Goal: Find contact information: Find contact information

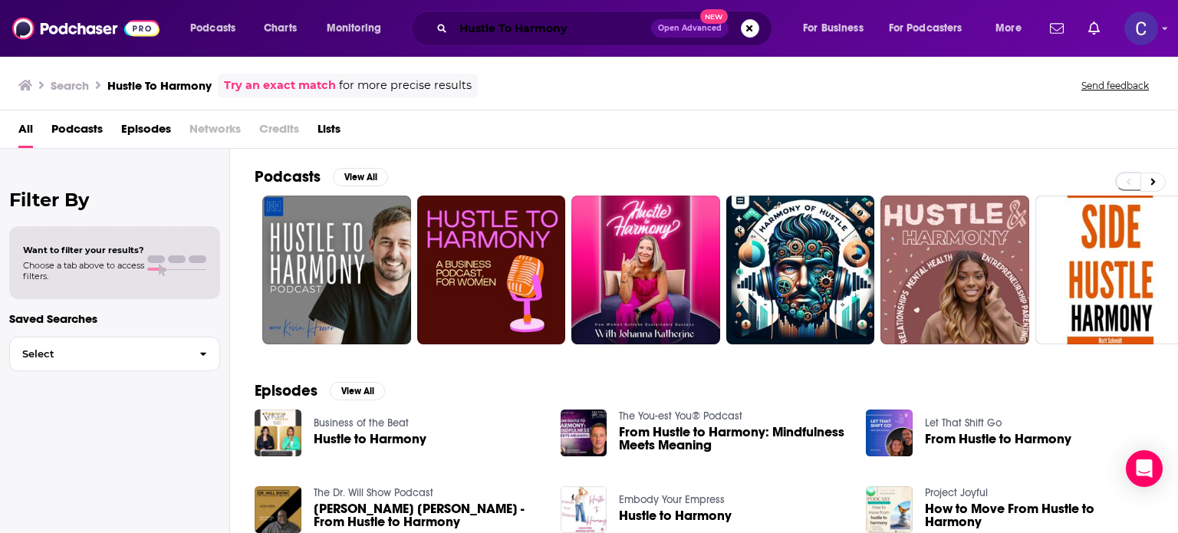
click at [591, 31] on input "Hustle To Harmony" at bounding box center [552, 28] width 198 height 25
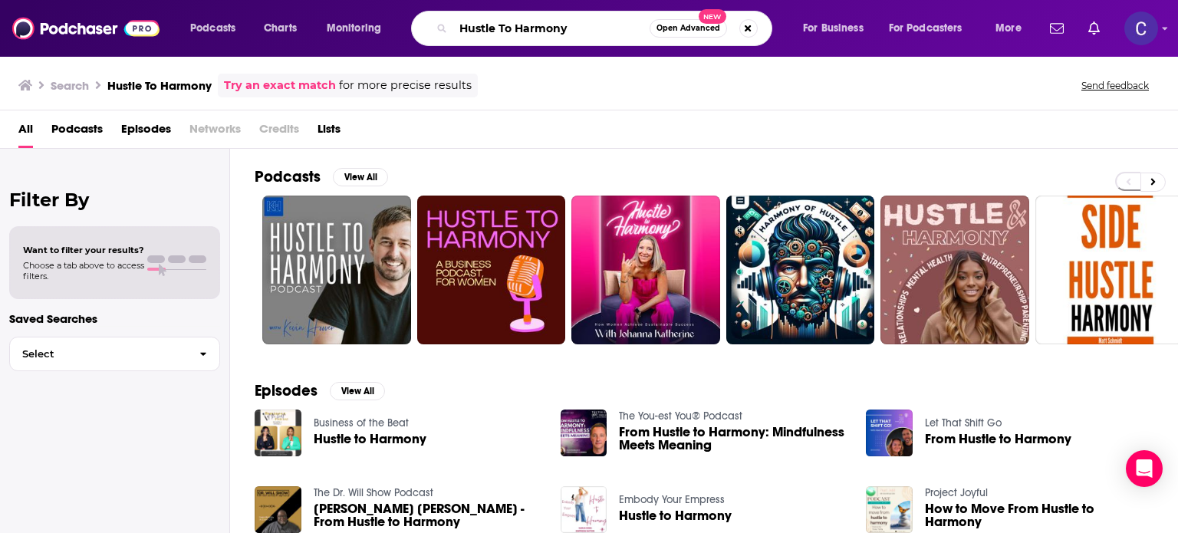
drag, startPoint x: 588, startPoint y: 30, endPoint x: 399, endPoint y: 32, distance: 189.4
click at [402, 31] on div "Podcasts Charts Monitoring Hustle To Harmony Open Advanced New For Business For…" at bounding box center [607, 28] width 857 height 35
paste input "Six-Figure Signature Offers"
type input "Six-Figure Signature Offers"
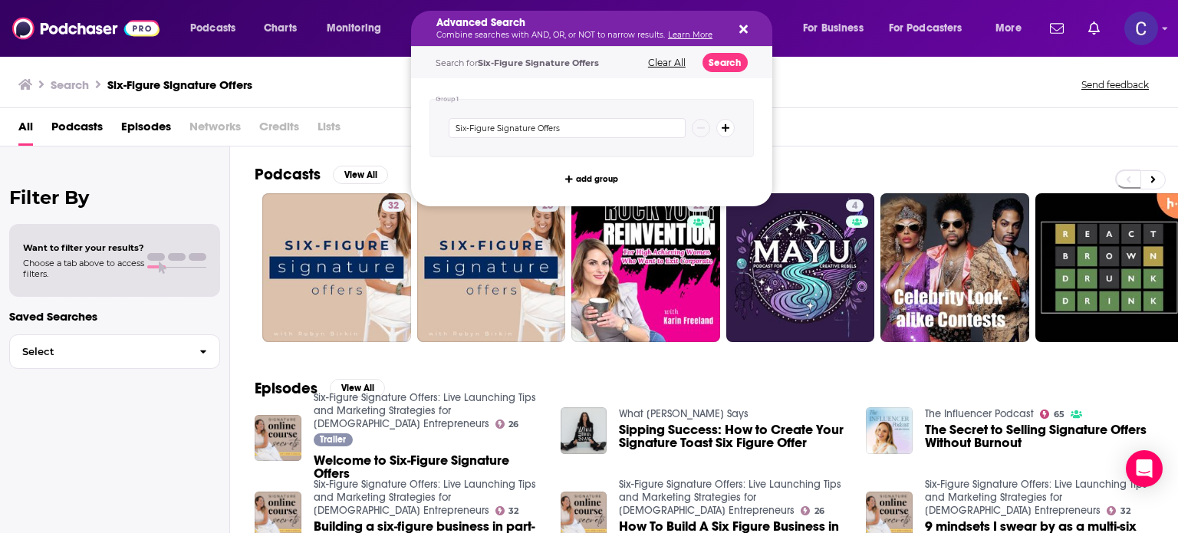
click at [739, 27] on icon "Search podcasts, credits, & more..." at bounding box center [743, 29] width 8 height 12
click at [739, 30] on icon "Search podcasts, credits, & more..." at bounding box center [743, 29] width 8 height 12
click at [740, 26] on icon "Search podcasts, credits, & more..." at bounding box center [743, 29] width 8 height 8
drag, startPoint x: 459, startPoint y: 27, endPoint x: 766, endPoint y: 12, distance: 307.1
click at [742, 27] on icon "Search podcasts, credits, & more..." at bounding box center [743, 29] width 8 height 12
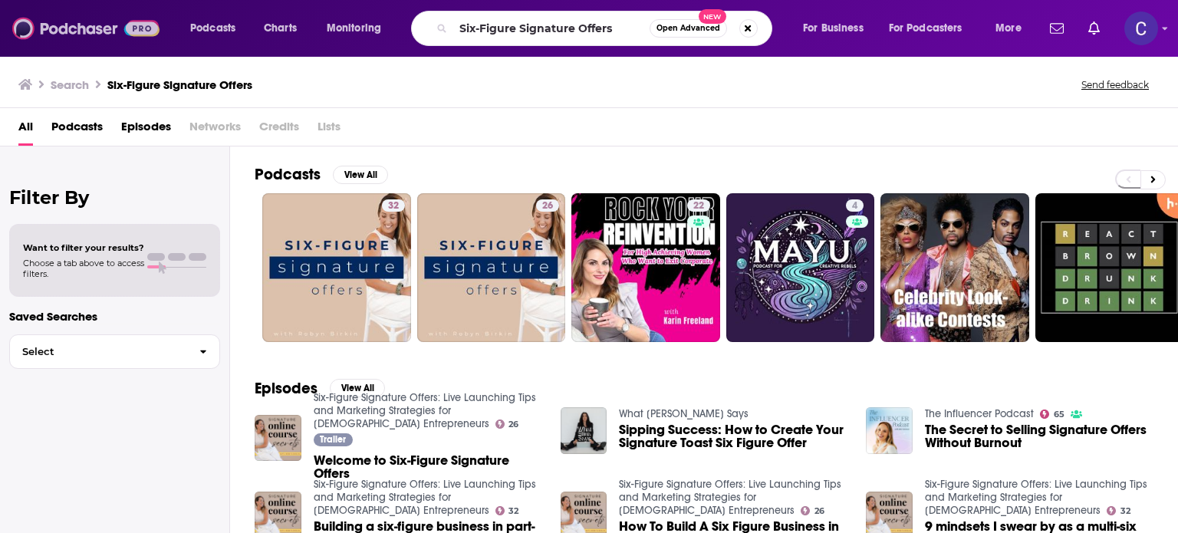
click at [98, 27] on img at bounding box center [85, 28] width 147 height 29
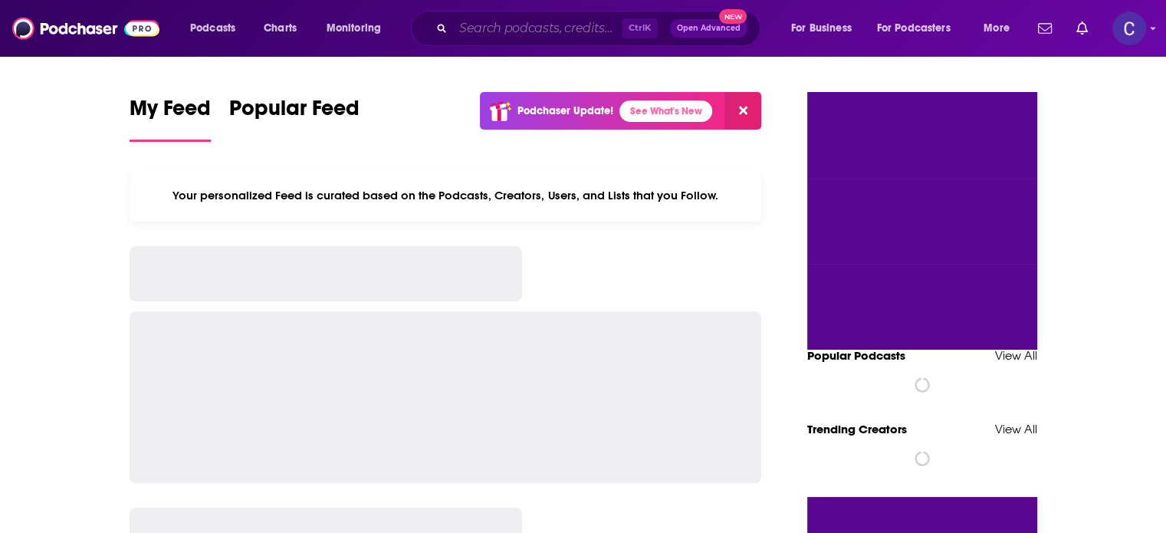
click at [515, 24] on input "Search podcasts, credits, & more..." at bounding box center [537, 28] width 169 height 25
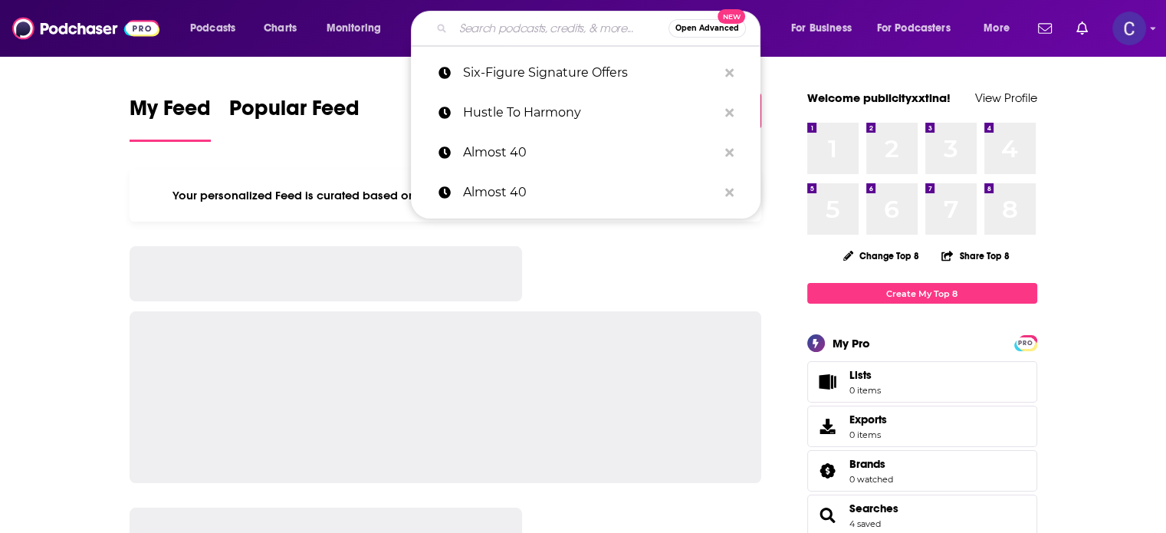
paste input "OfferMojo"
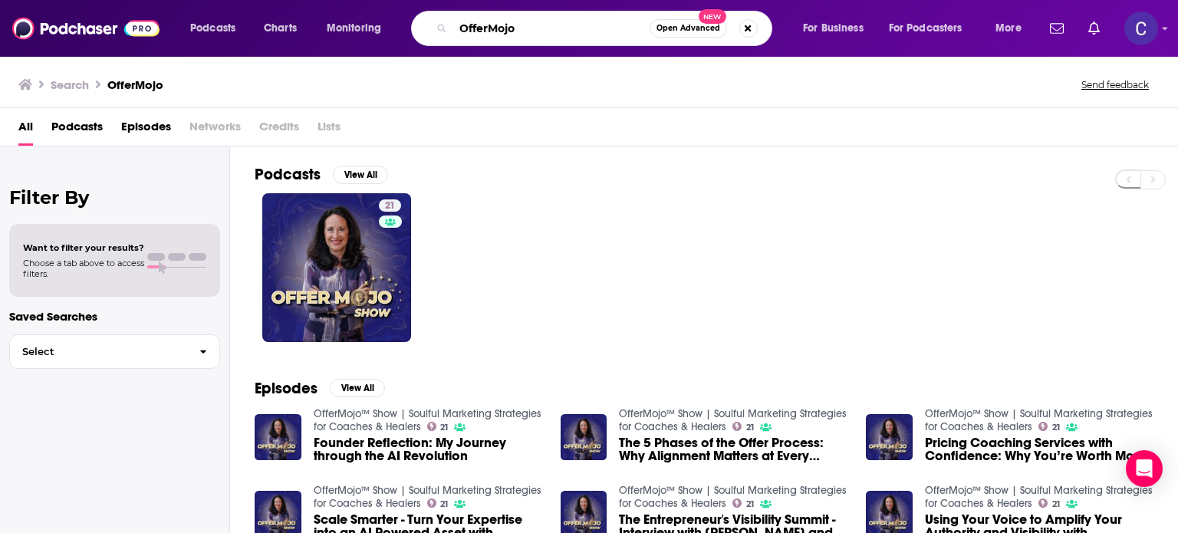
drag, startPoint x: 492, startPoint y: 29, endPoint x: 445, endPoint y: 25, distance: 47.7
click at [447, 27] on div "OfferMojo Open Advanced New" at bounding box center [591, 28] width 361 height 35
paste input "MOMetize Your Passion"
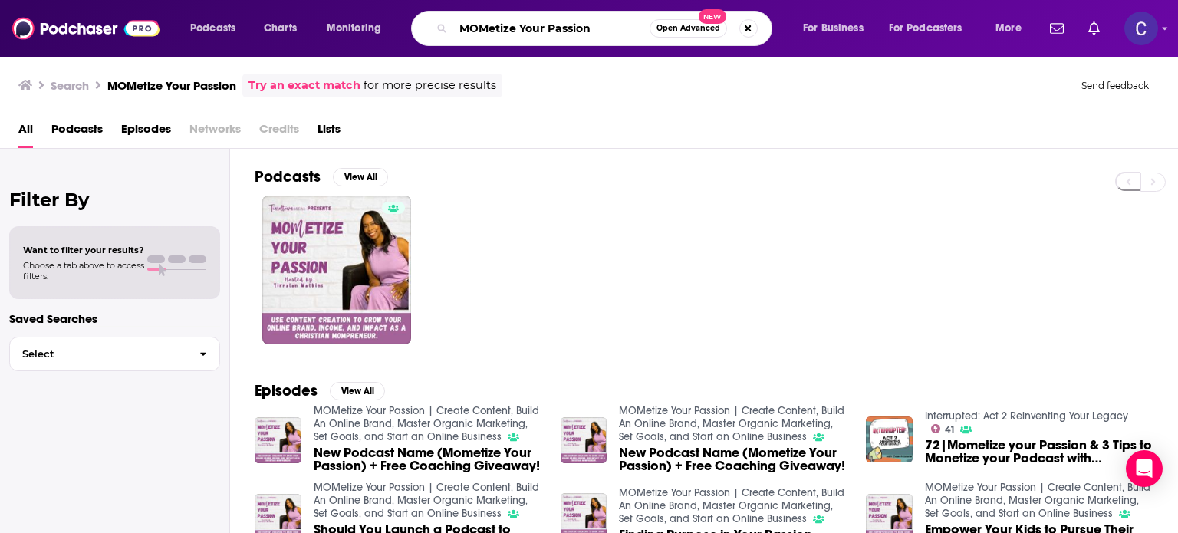
drag, startPoint x: 607, startPoint y: 36, endPoint x: 314, endPoint y: 31, distance: 293.0
click at [314, 31] on div "Podcasts Charts Monitoring MOMetize Your Passion Open Advanced New For Business…" at bounding box center [607, 28] width 857 height 35
paste input "Organic Marketing Secrets Podcast"
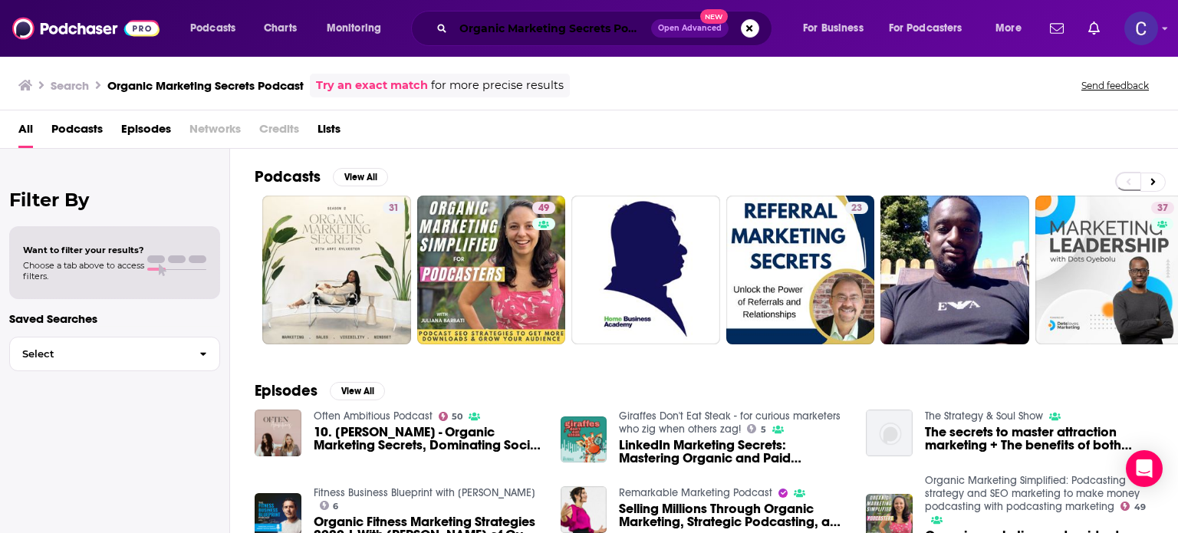
drag, startPoint x: 602, startPoint y: 25, endPoint x: 546, endPoint y: 31, distance: 56.3
click at [602, 25] on input "Organic Marketing Secrets Podcast" at bounding box center [552, 28] width 198 height 25
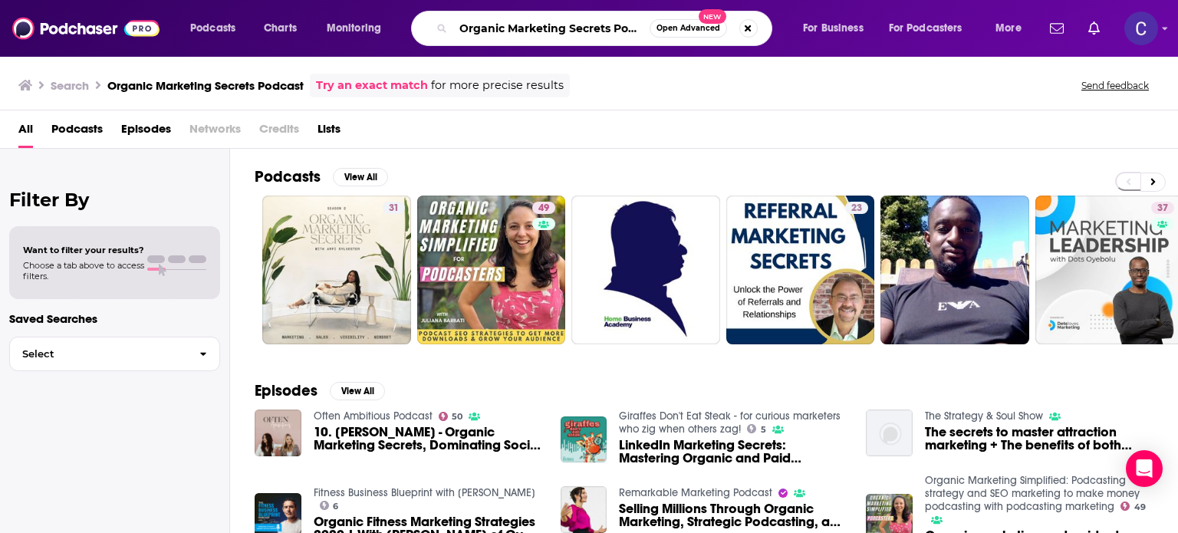
scroll to position [0, 15]
drag, startPoint x: 462, startPoint y: 25, endPoint x: 789, endPoint y: 31, distance: 326.7
click at [790, 35] on div "Podcasts Charts Monitoring Organic Marketing Secrets Podcast Open Advanced New …" at bounding box center [607, 28] width 857 height 35
paste input "Streamlined Solopreneu"
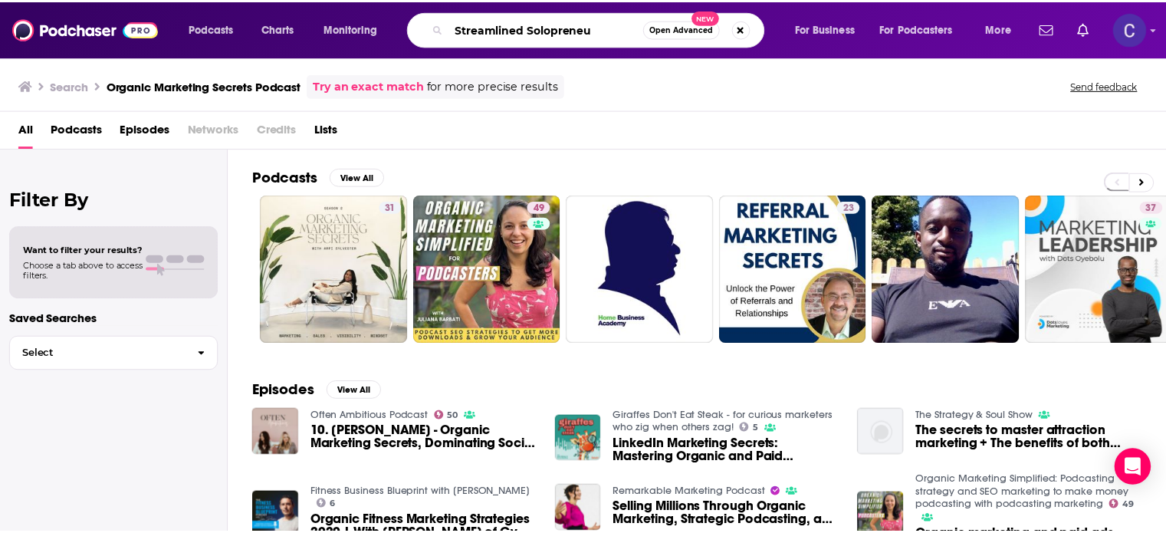
scroll to position [0, 0]
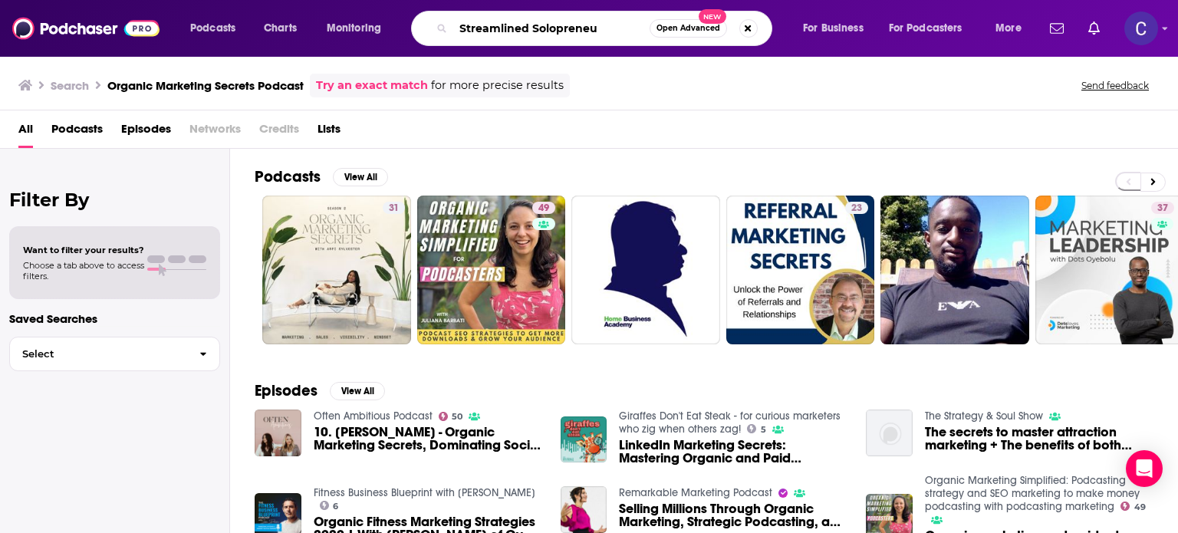
type input "Streamlined Solopreneu"
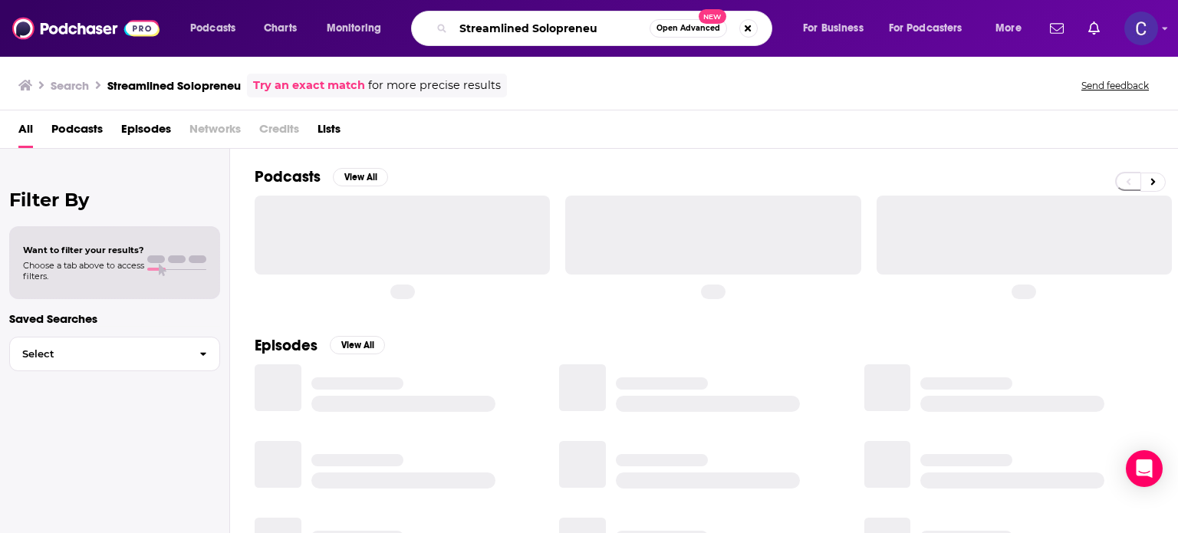
click at [596, 32] on input "Streamlined Solopreneu" at bounding box center [551, 28] width 196 height 25
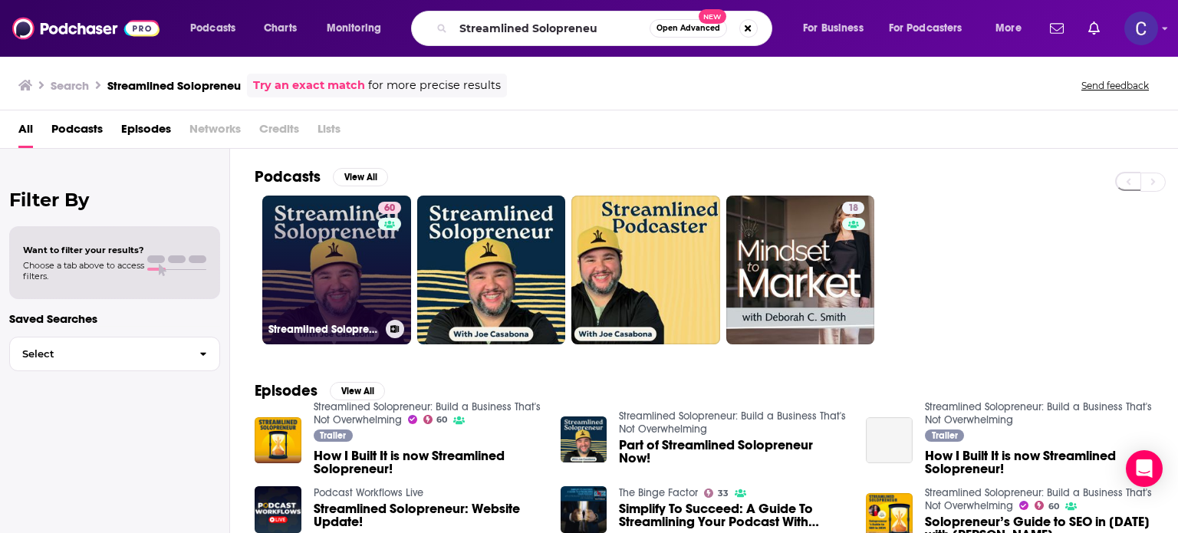
click at [344, 261] on link "60 Streamlined Solopreneur: Build a Business That's Not Overwhelming" at bounding box center [336, 270] width 149 height 149
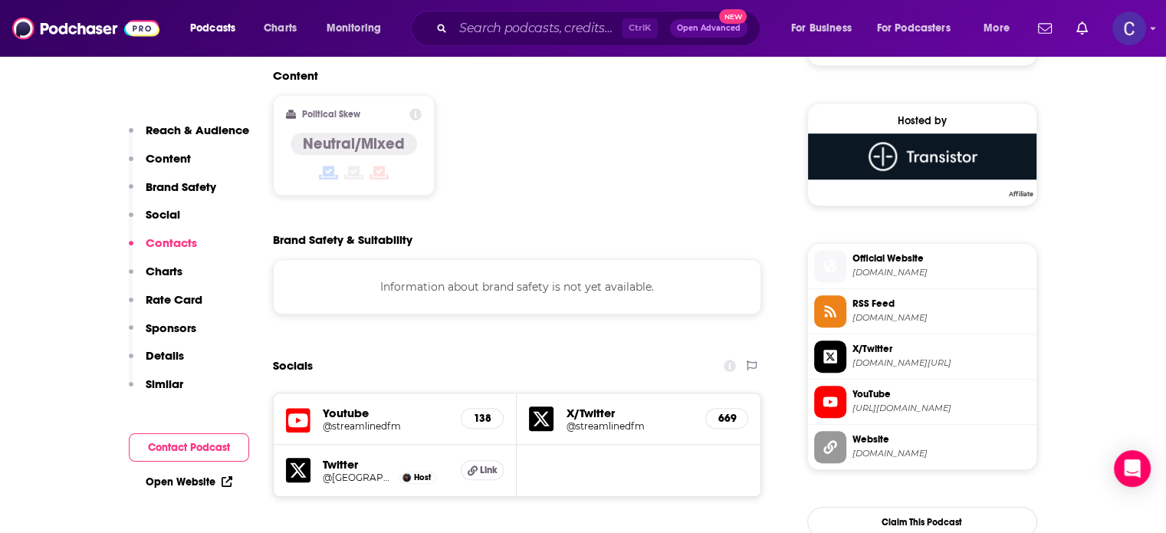
scroll to position [1457, 0]
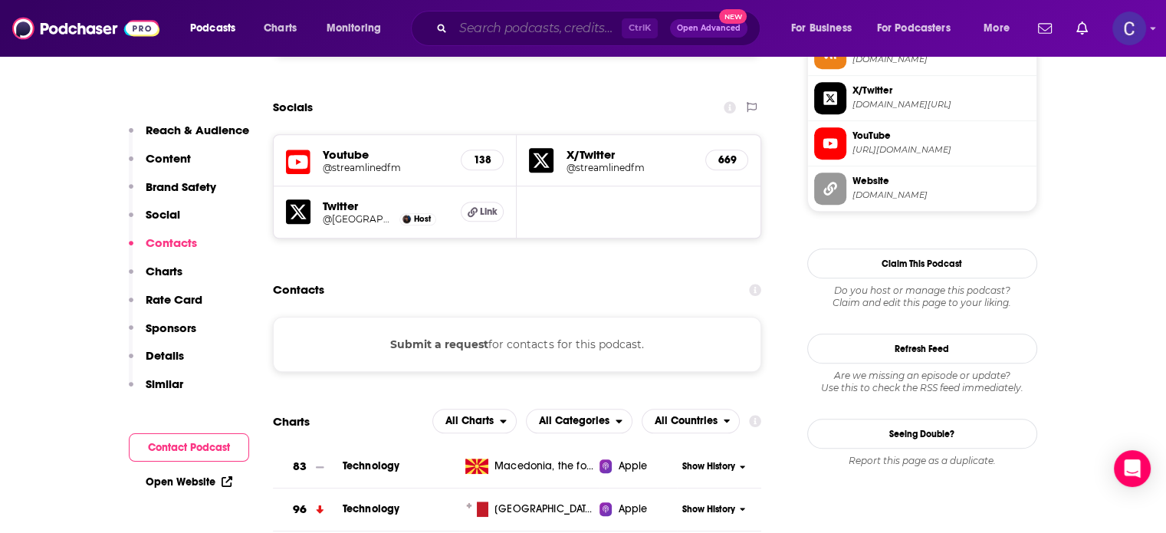
click at [502, 25] on input "Search podcasts, credits, & more..." at bounding box center [537, 28] width 169 height 25
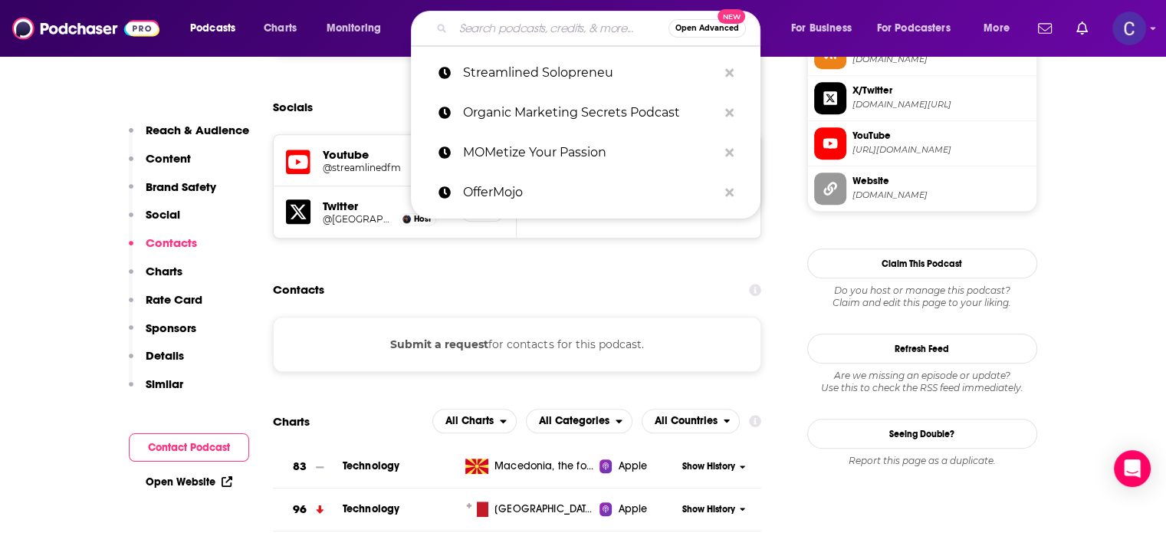
paste input "The Aspiring Solopreneur"
type input "The Aspiring Solopreneur"
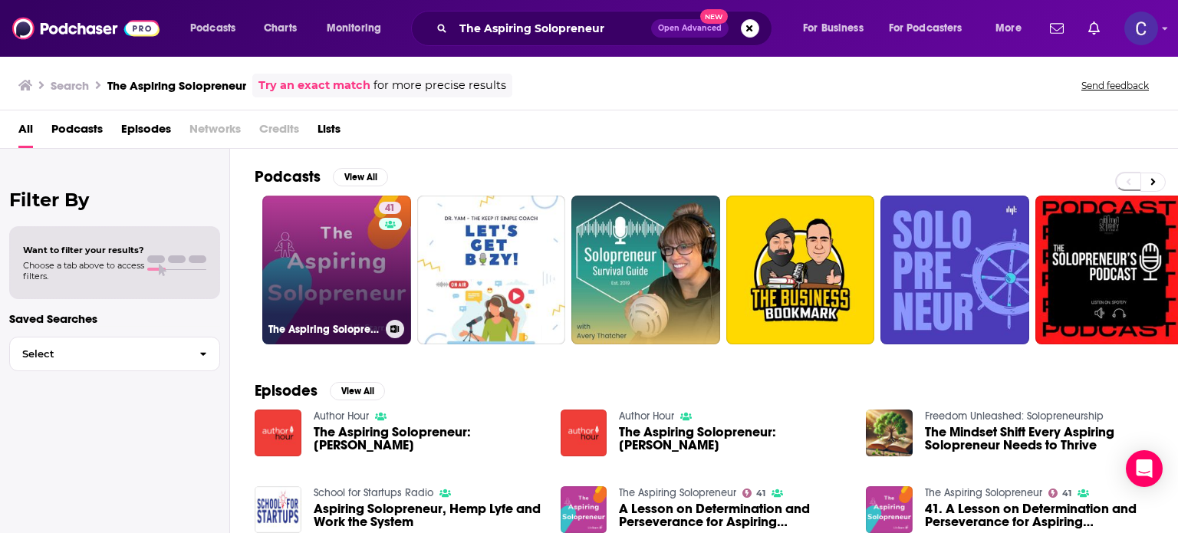
click at [339, 254] on link "41 The Aspiring Solopreneur" at bounding box center [336, 270] width 149 height 149
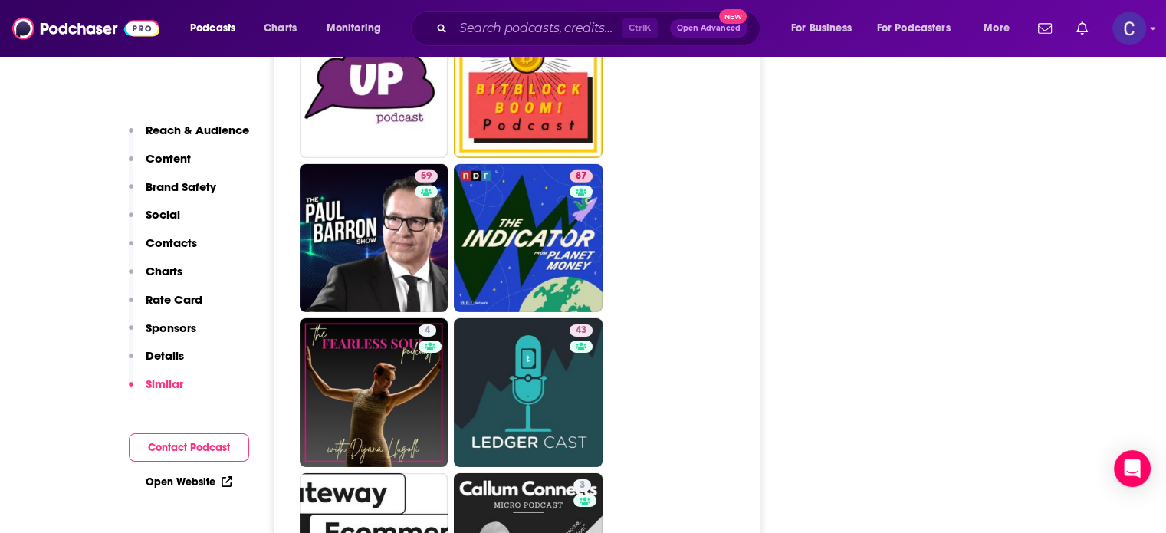
scroll to position [4984, 0]
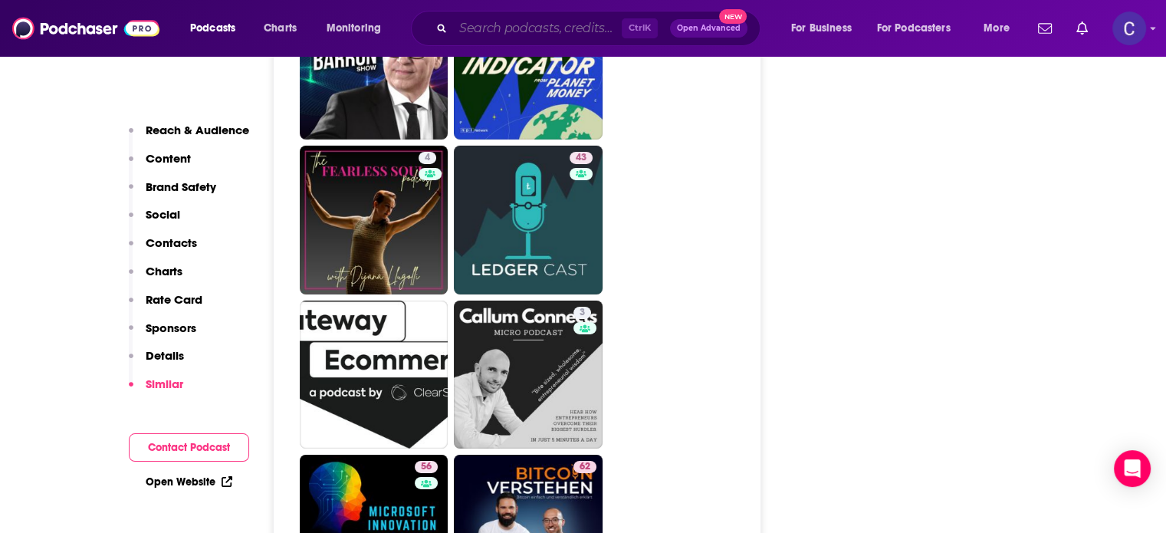
click at [600, 27] on input "Search podcasts, credits, & more..." at bounding box center [537, 28] width 169 height 25
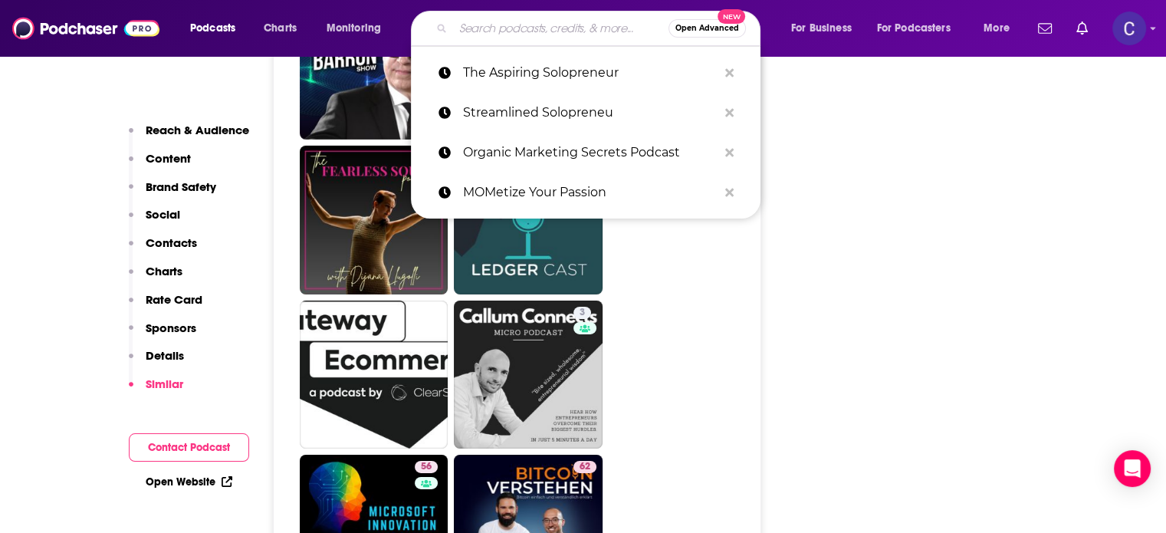
paste input "Content Systems for Growth"
type input "Content Systems for Growth"
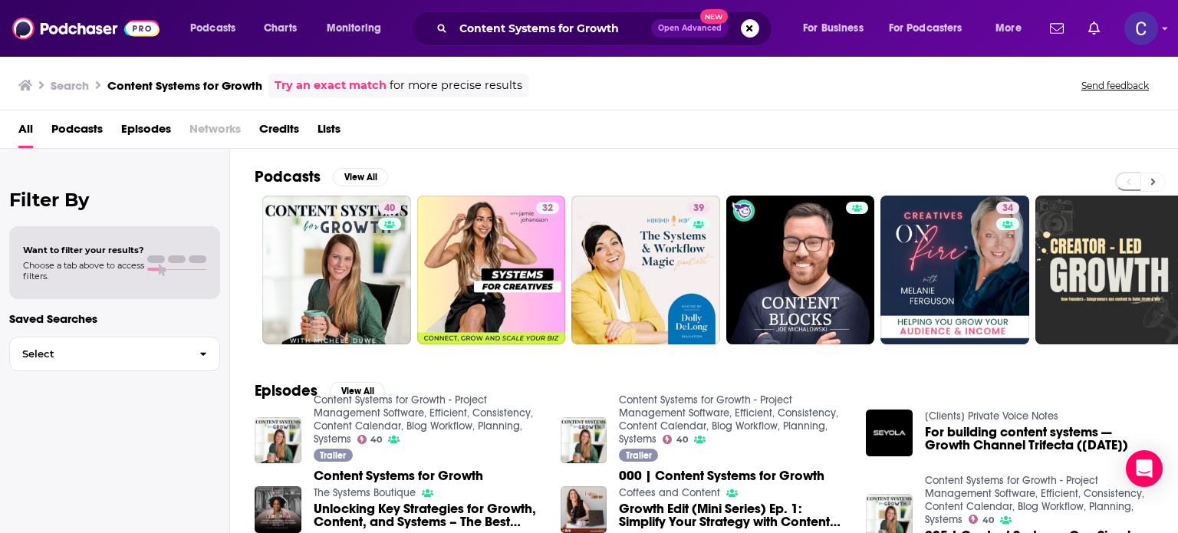
click at [1151, 184] on icon at bounding box center [1152, 181] width 5 height 11
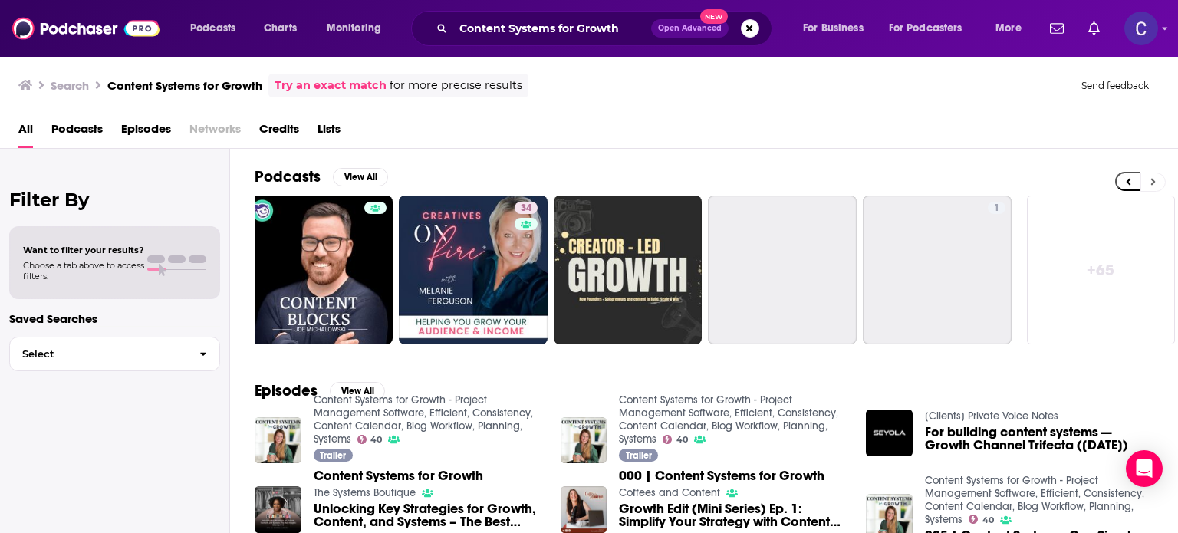
scroll to position [0, 485]
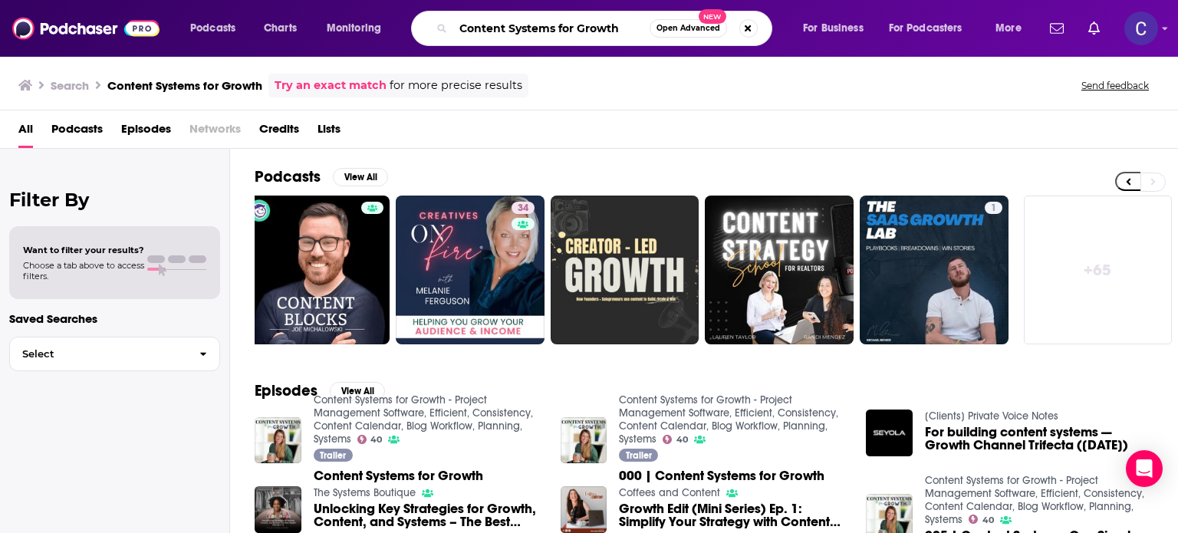
drag, startPoint x: 631, startPoint y: 28, endPoint x: 455, endPoint y: 27, distance: 176.4
click at [455, 27] on input "Content Systems for Growth" at bounding box center [551, 28] width 196 height 25
paste input "Marketing, Engineered"
type input "Content Marketing, Engineered"
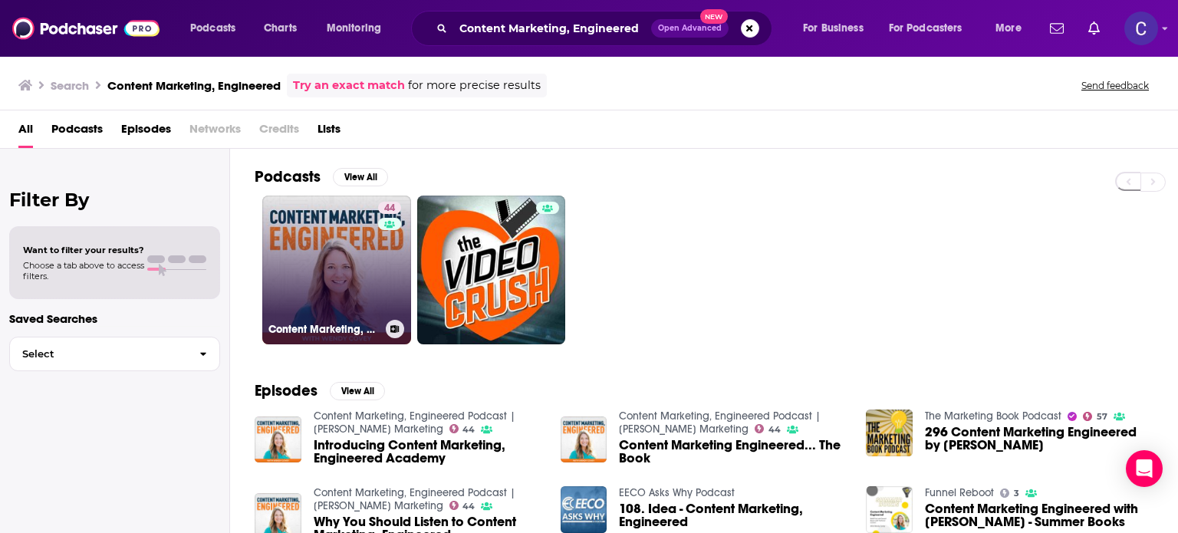
click at [310, 226] on link "44 Content Marketing, Engineered Podcast | TREW Marketing" at bounding box center [336, 270] width 149 height 149
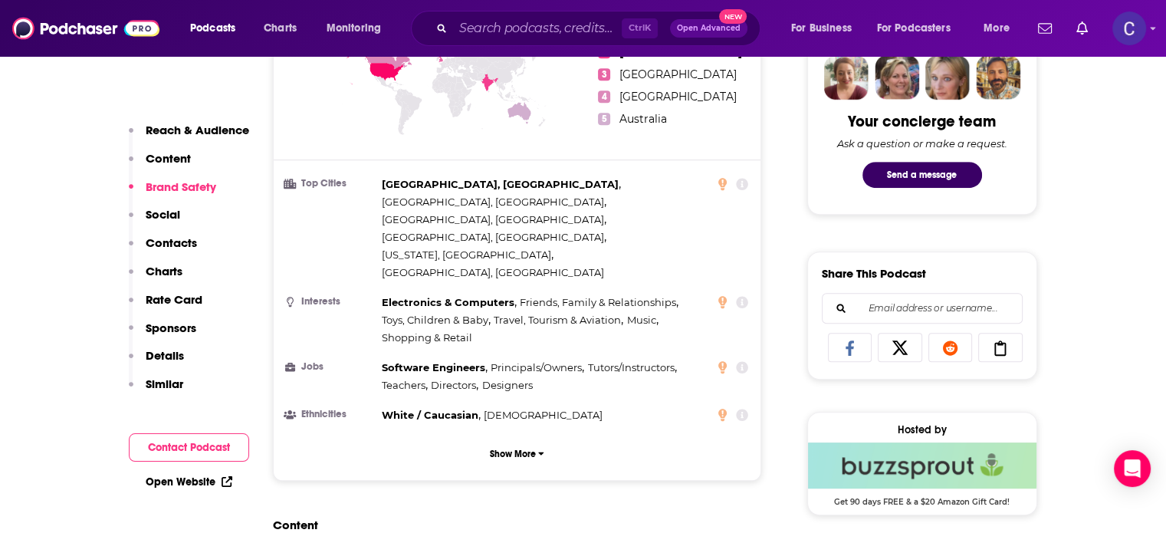
scroll to position [1227, 0]
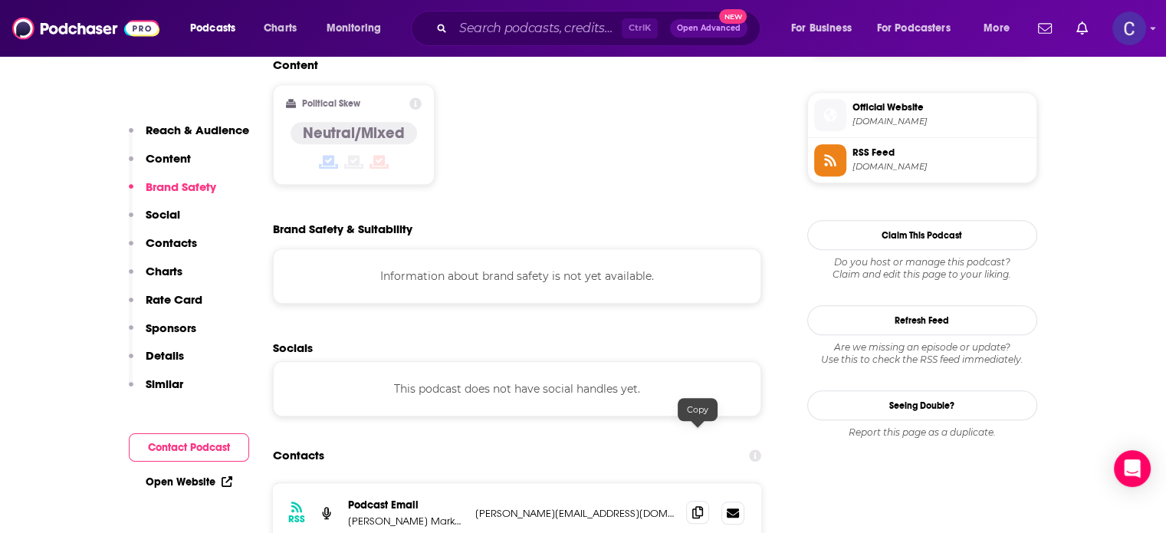
click at [687, 501] on span at bounding box center [697, 512] width 23 height 23
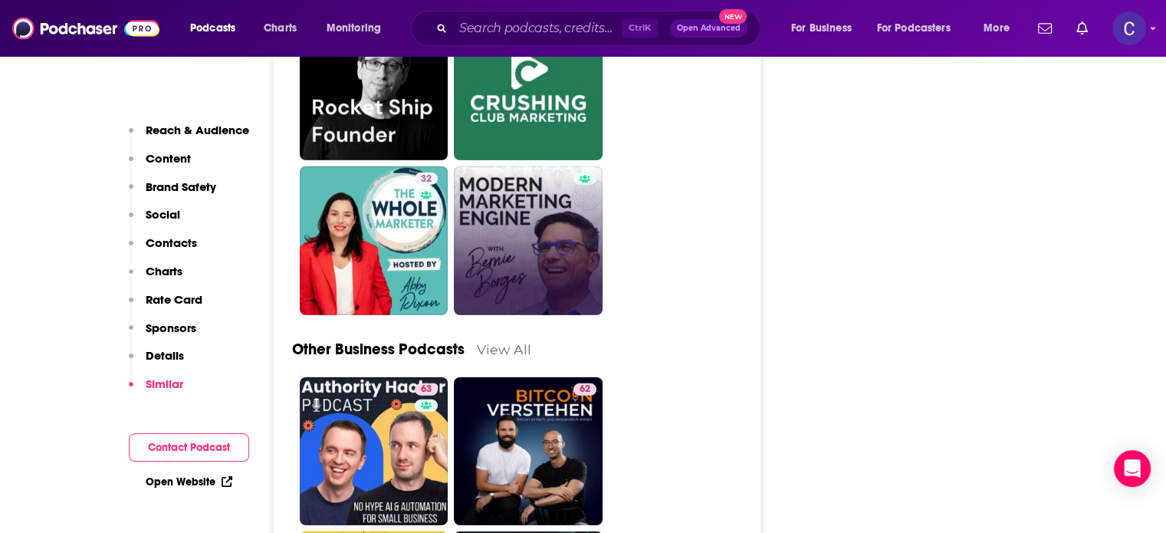
scroll to position [4218, 0]
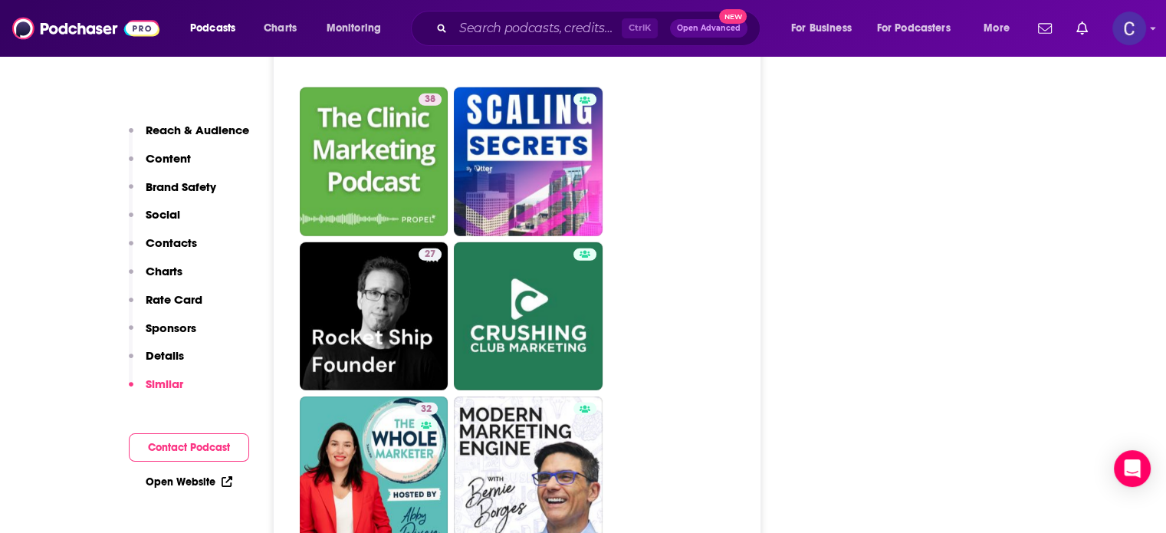
click at [543, 44] on div "Ctrl K Open Advanced New" at bounding box center [586, 28] width 350 height 35
click at [560, 29] on input "Search podcasts, credits, & more..." at bounding box center [537, 28] width 169 height 25
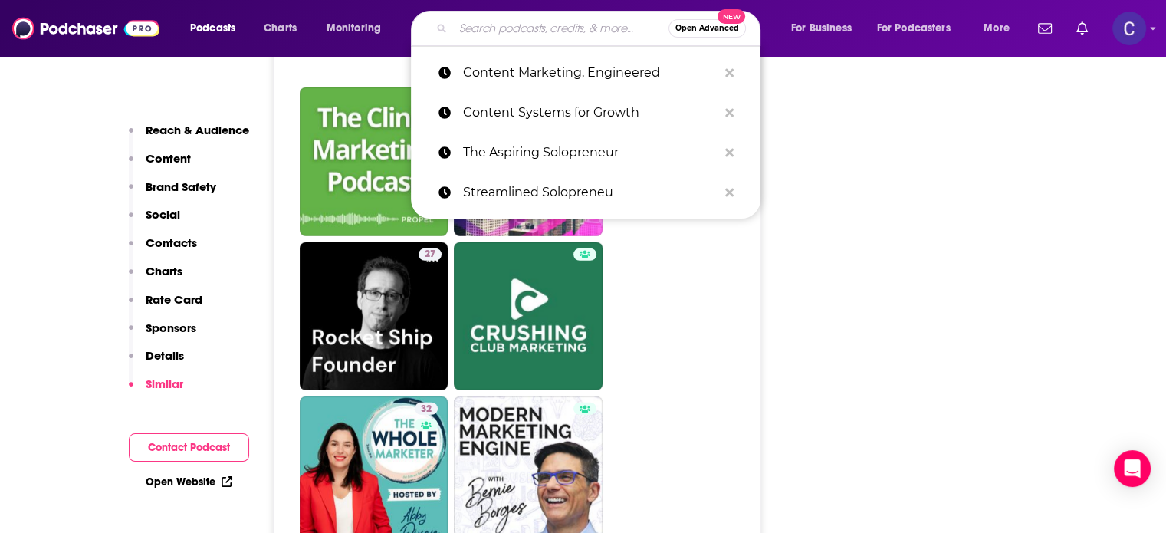
paste input "The Content 10x Podcast"
type input "The Content 10x Podcast"
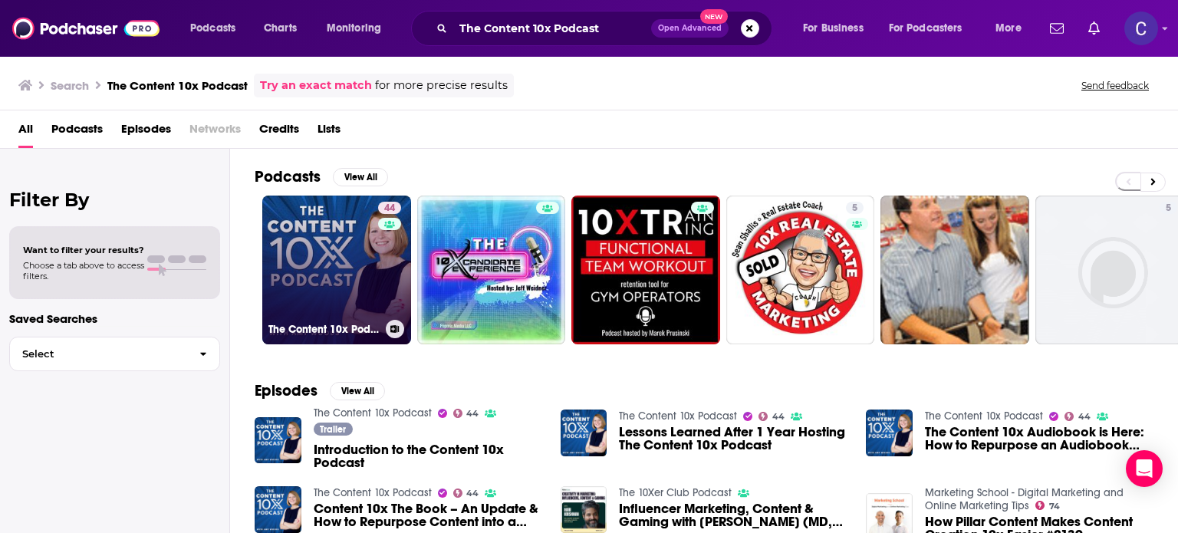
click at [336, 274] on link "44 The Content 10x Podcast" at bounding box center [336, 270] width 149 height 149
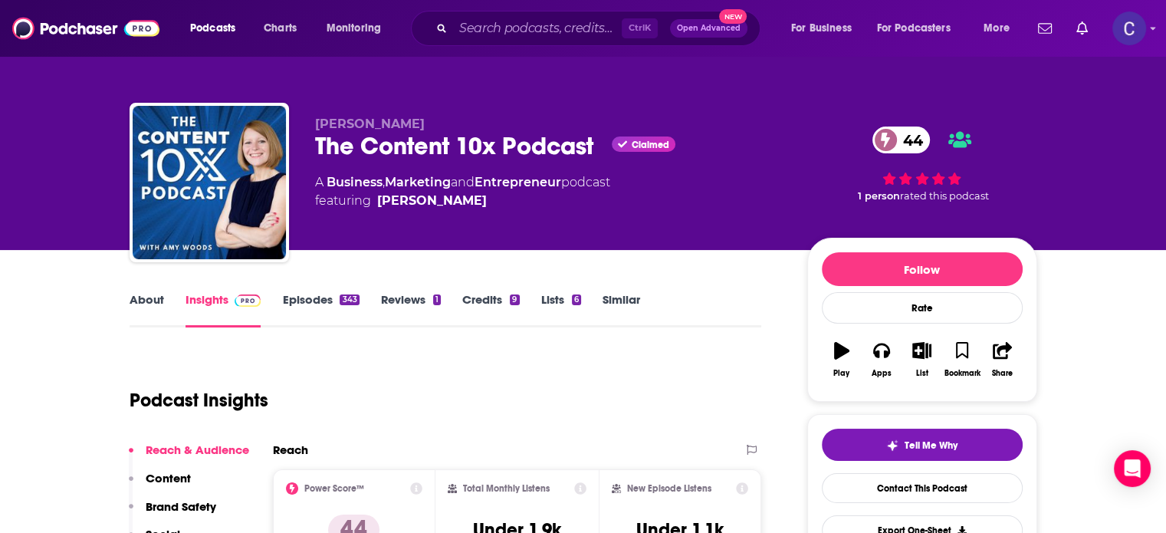
scroll to position [153, 0]
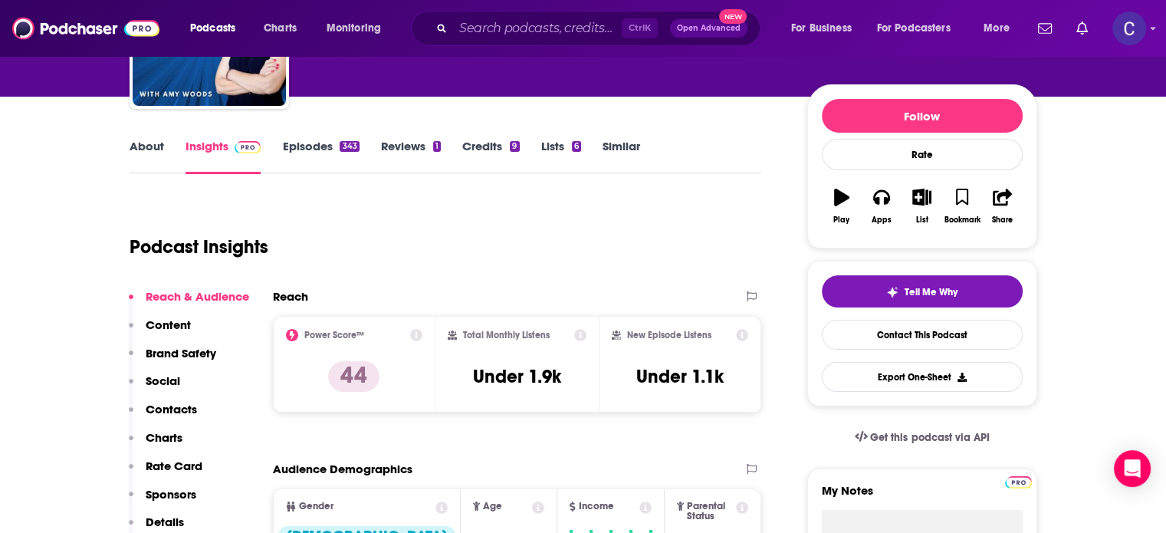
click at [625, 143] on link "Similar" at bounding box center [622, 156] width 38 height 35
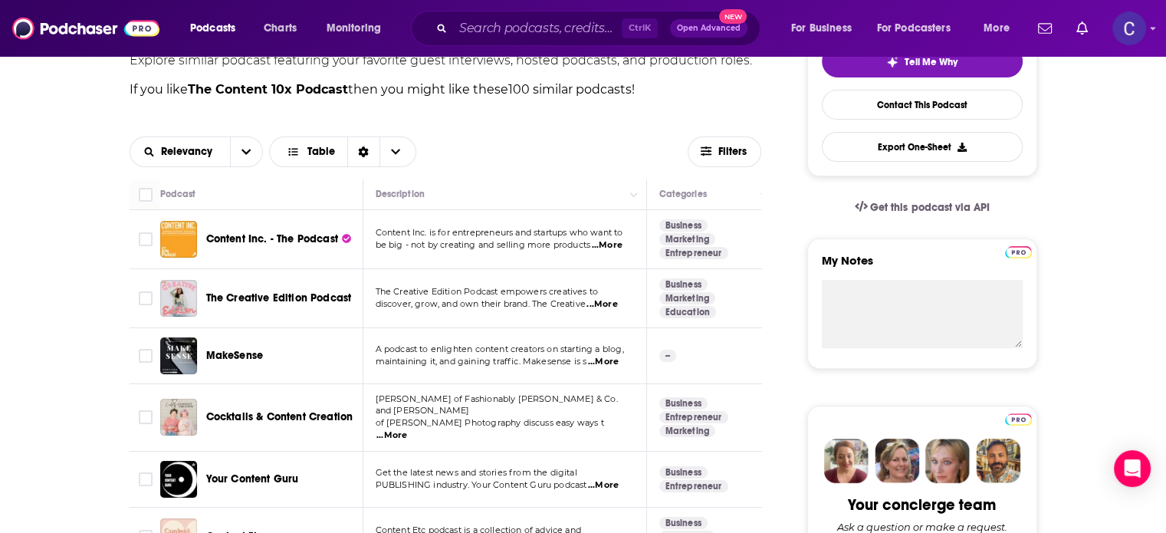
scroll to position [305, 0]
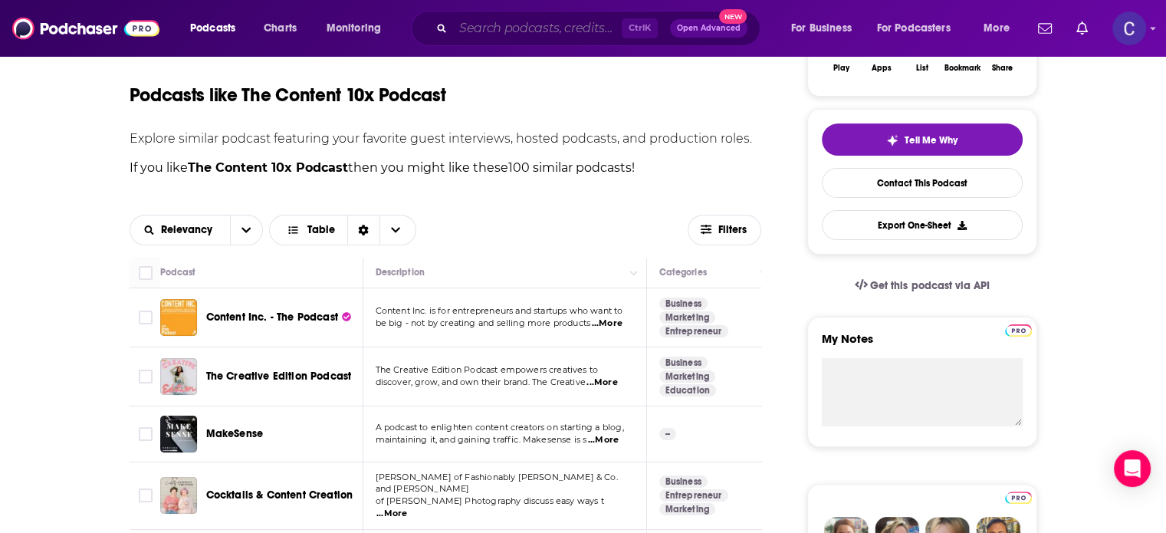
click at [577, 30] on input "Search podcasts, credits, & more..." at bounding box center [537, 28] width 169 height 25
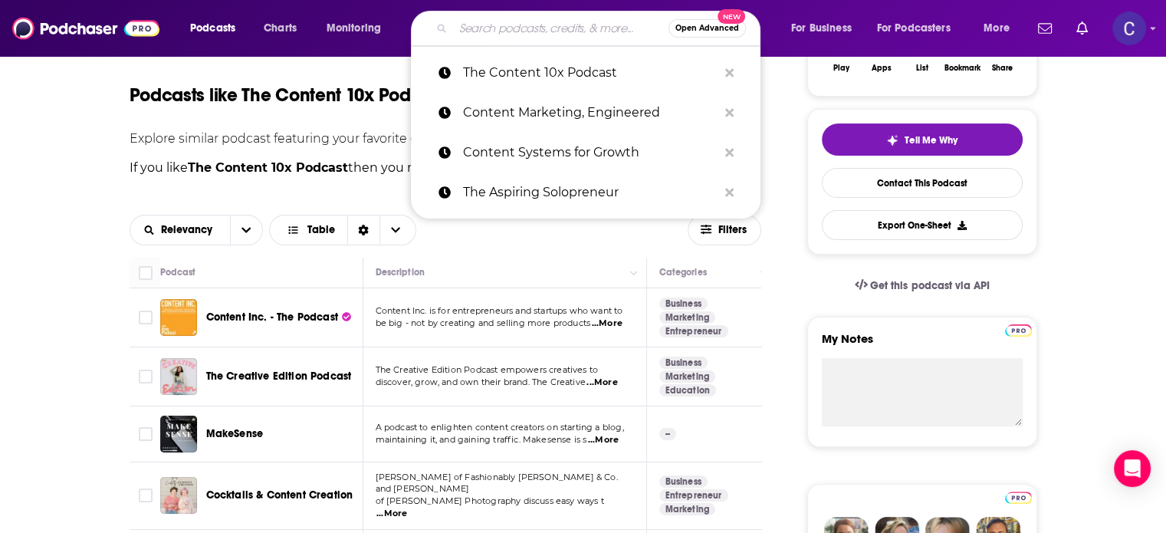
paste input "The REAL Truth About Business"
type input "The REAL Truth About Business"
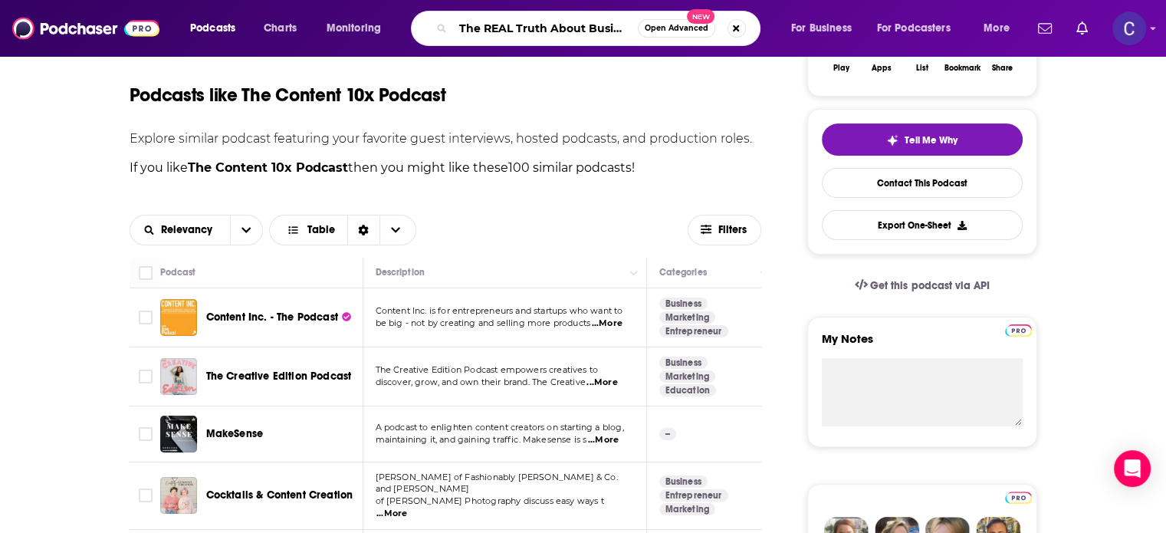
scroll to position [0, 7]
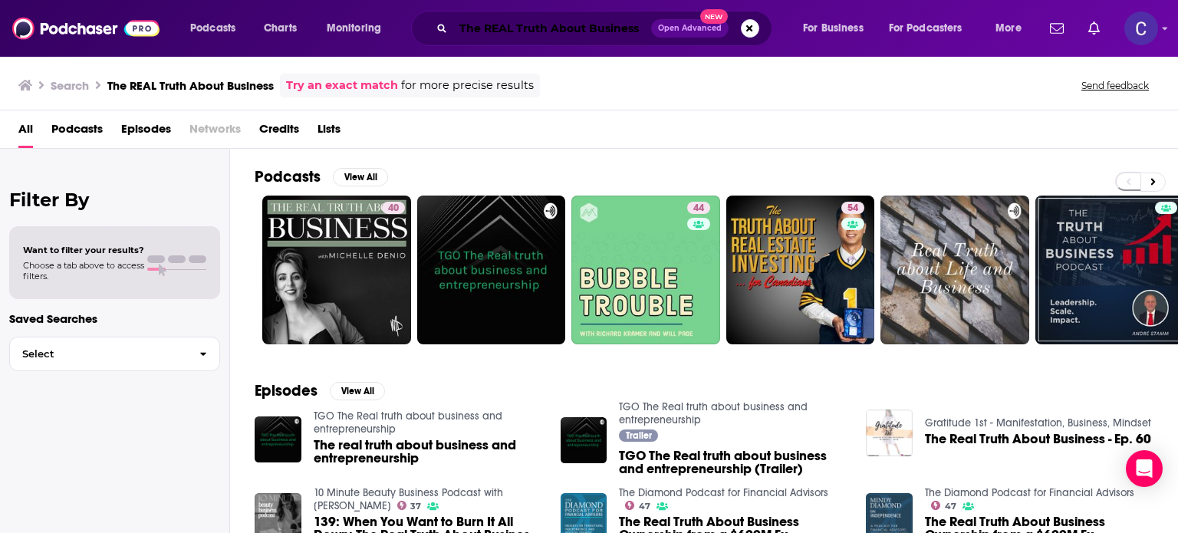
click at [460, 24] on input "The REAL Truth About Business" at bounding box center [552, 28] width 198 height 25
click at [534, 30] on input "The REAL Truth About Business" at bounding box center [552, 28] width 198 height 25
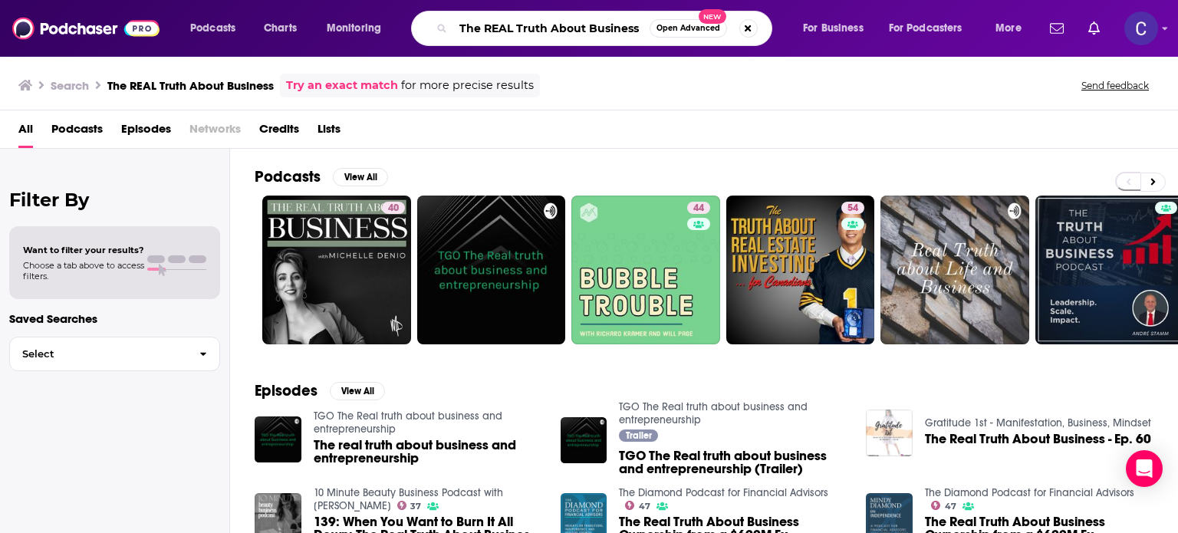
drag, startPoint x: 640, startPoint y: 28, endPoint x: 470, endPoint y: 28, distance: 169.5
click at [470, 28] on input "The REAL Truth About Business" at bounding box center [551, 28] width 196 height 25
type input "T"
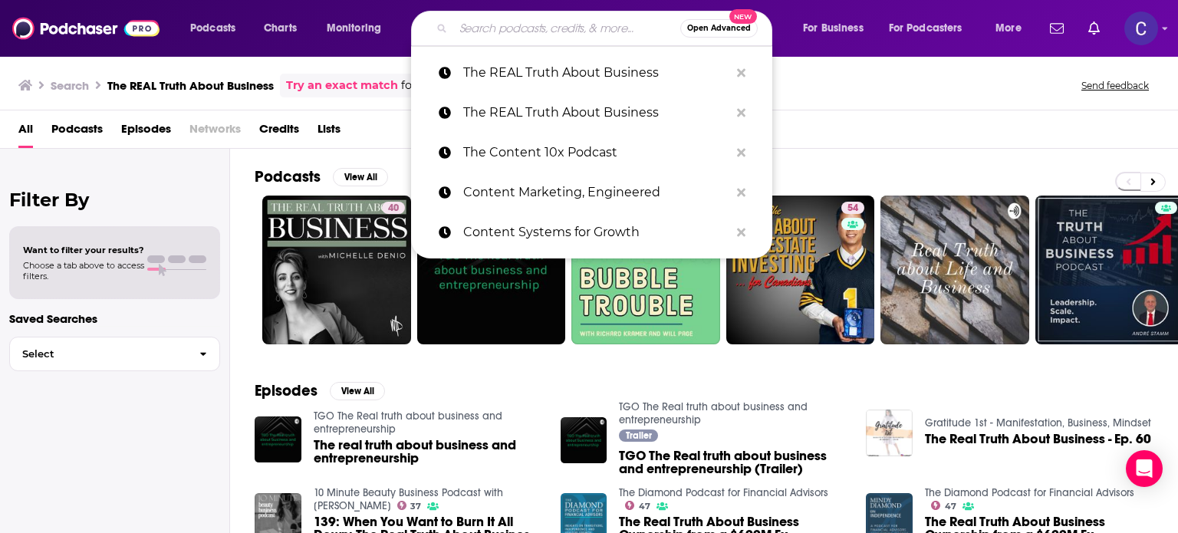
paste input "Not Nice"
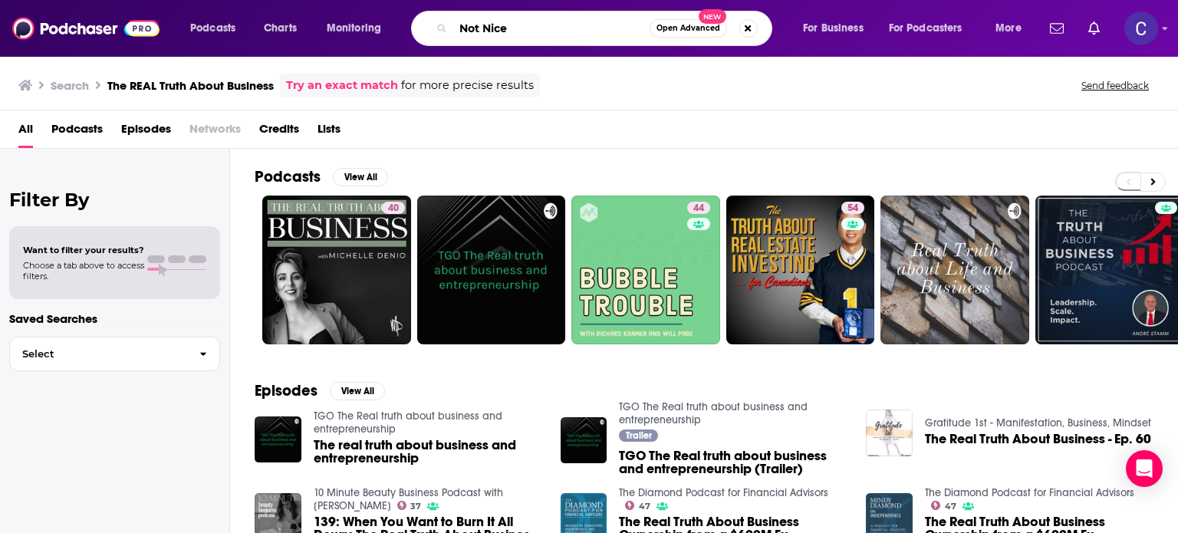
type input "Not Nice"
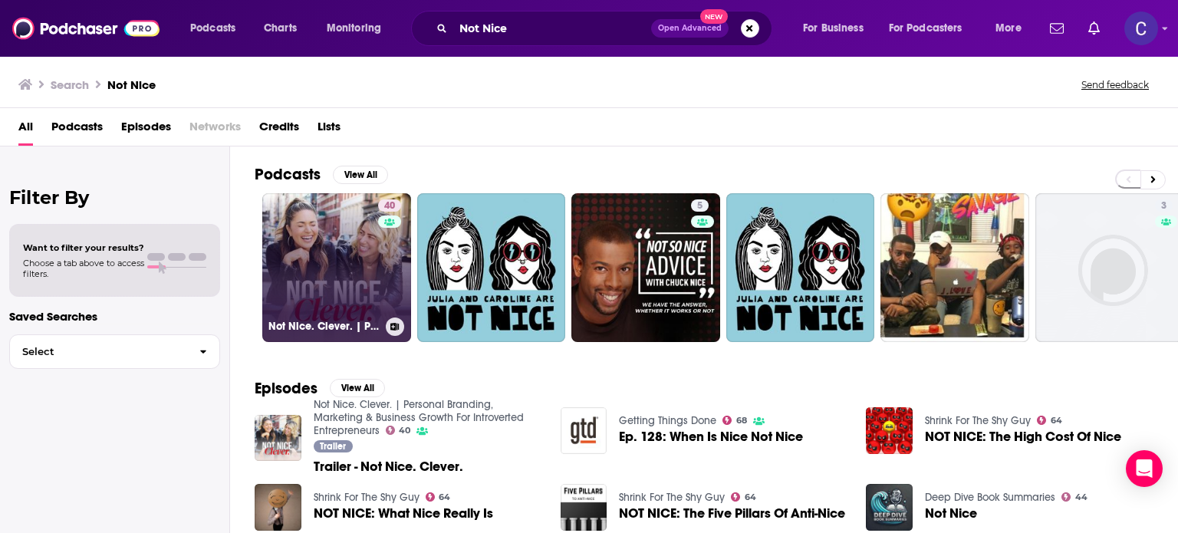
click at [383, 292] on div "40" at bounding box center [391, 258] width 27 height 118
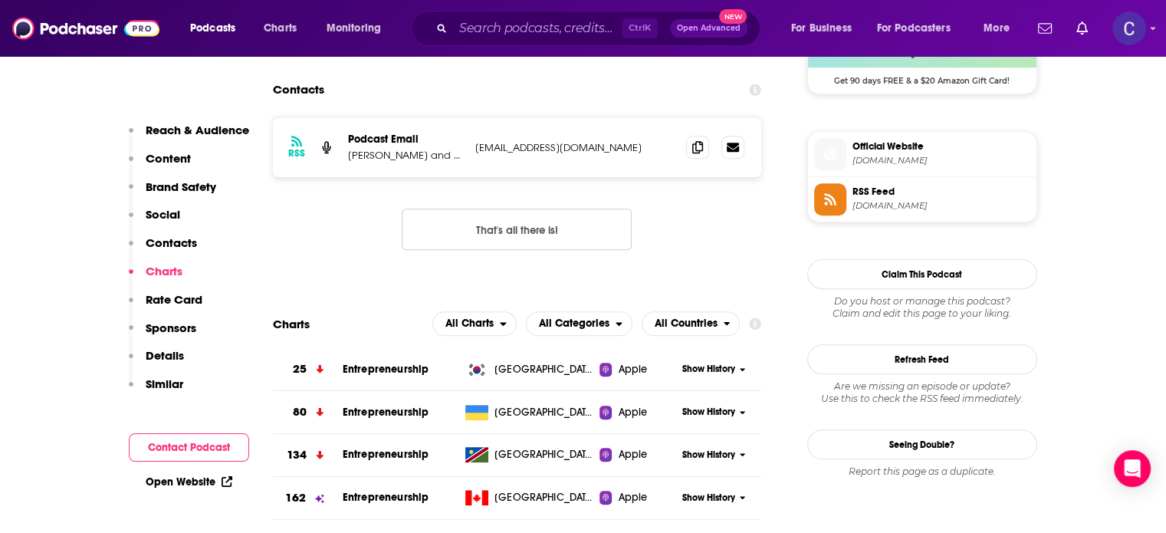
scroll to position [1304, 0]
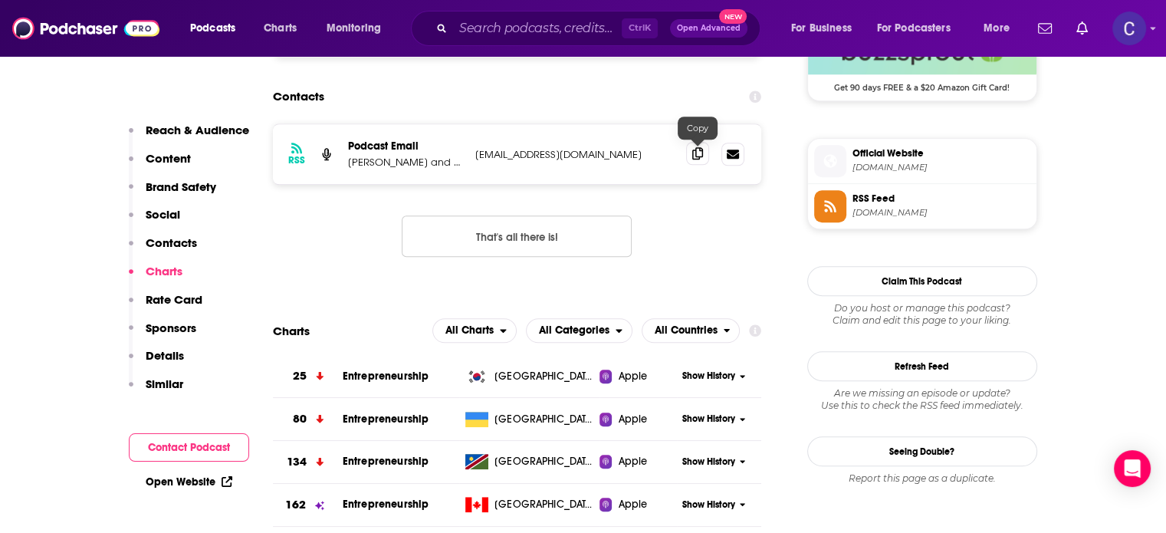
click at [701, 153] on icon at bounding box center [697, 153] width 11 height 12
drag, startPoint x: 348, startPoint y: 163, endPoint x: 456, endPoint y: 167, distance: 108.2
click at [456, 167] on p "Kat Torre and Candice Morales" at bounding box center [405, 162] width 115 height 13
copy p "Kat Torre and Candice"
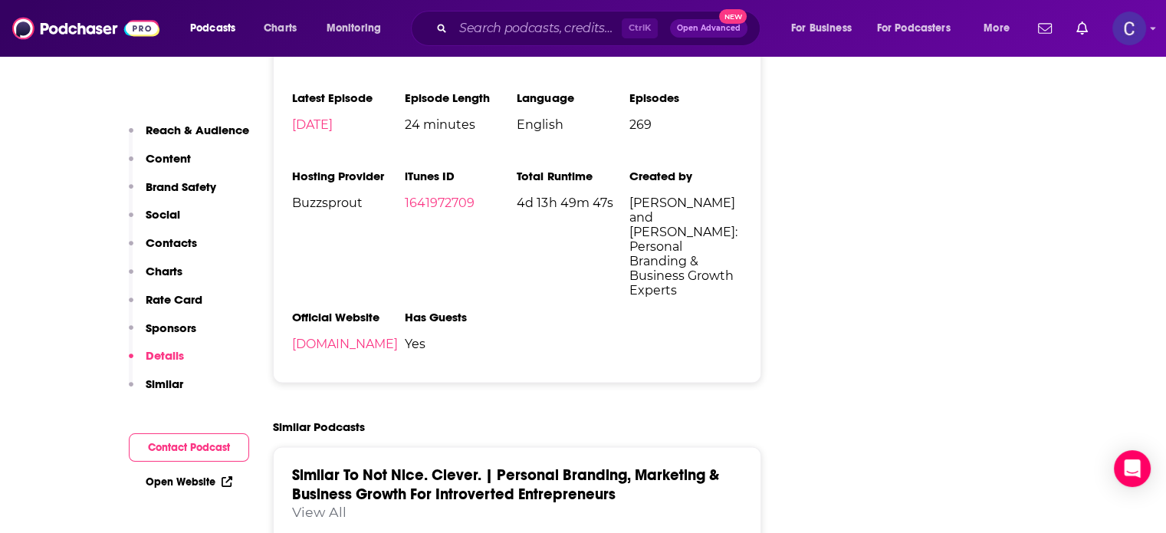
scroll to position [2300, 0]
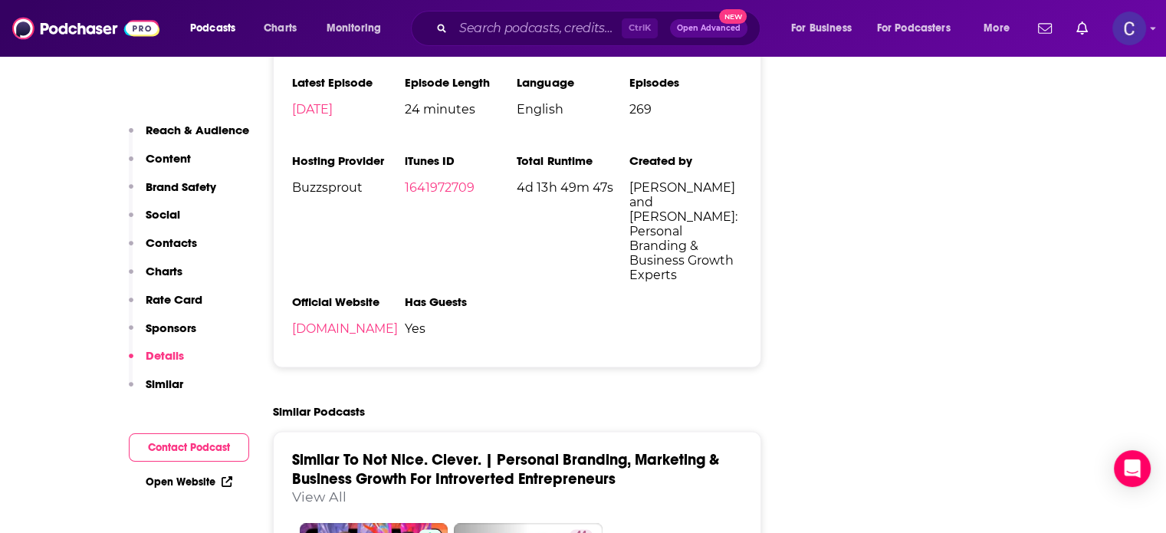
drag, startPoint x: 629, startPoint y: 224, endPoint x: 702, endPoint y: 222, distance: 73.7
click at [702, 222] on ul "Podcast Status Active Release Period Weekly Explicit Yes First Episode Aug 16th…" at bounding box center [517, 172] width 451 height 351
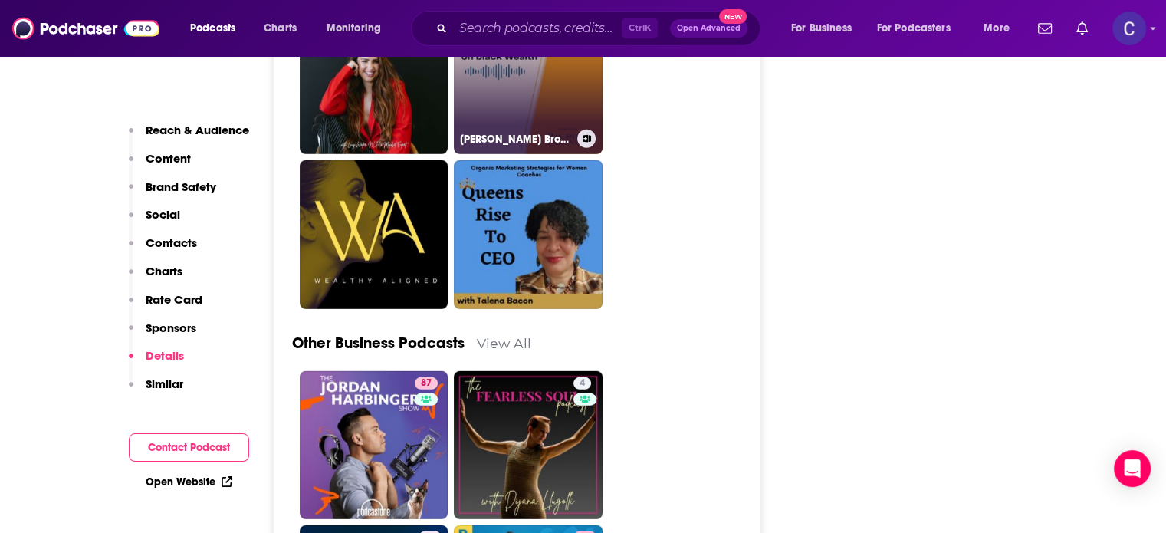
scroll to position [4371, 0]
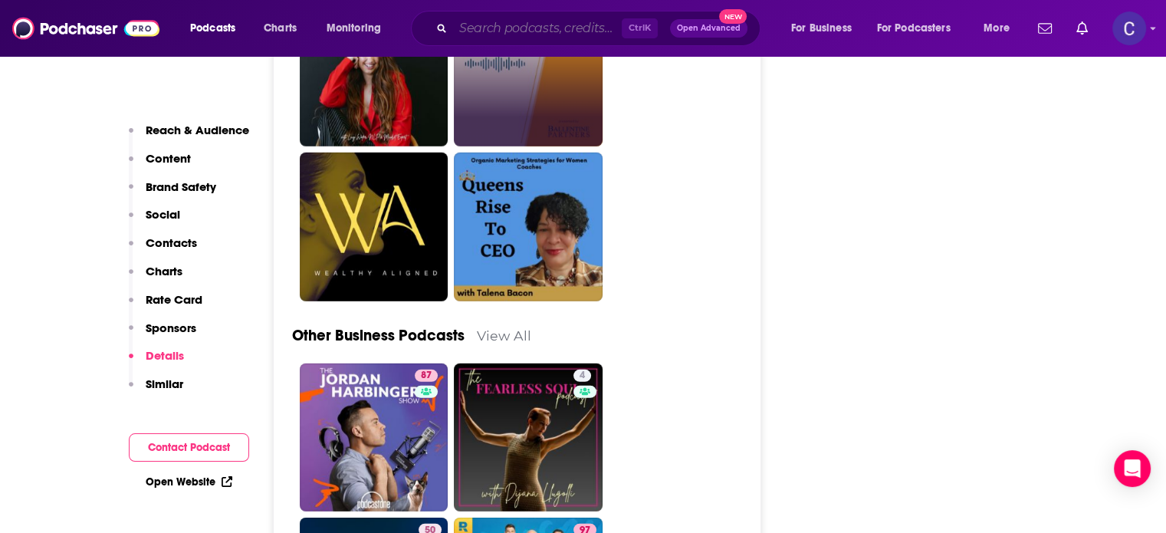
click at [491, 30] on input "Search podcasts, credits, & more..." at bounding box center [537, 28] width 169 height 25
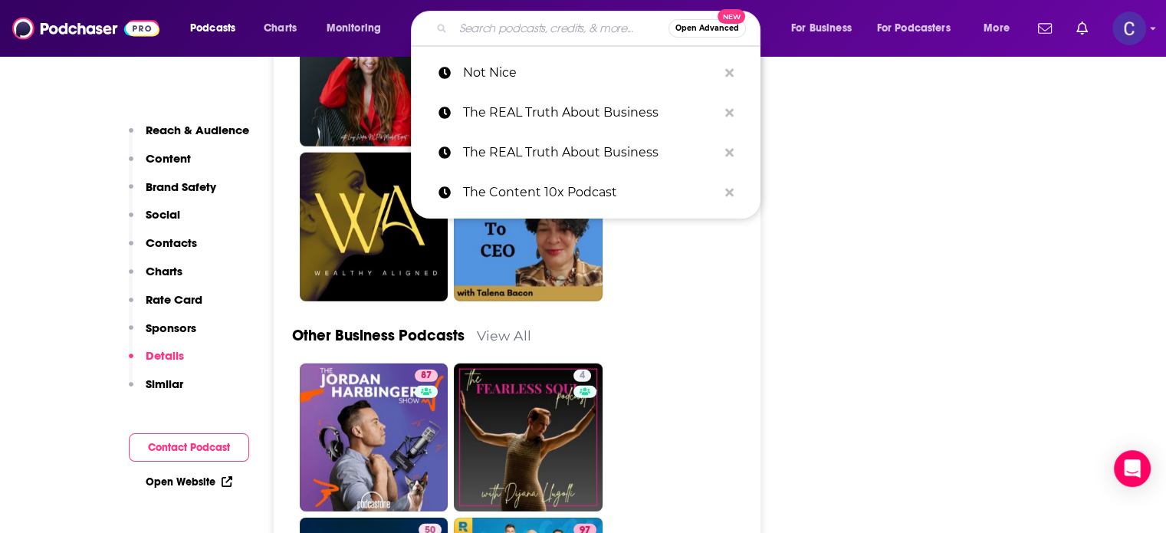
paste input "Creative Entrepreneur: A Podcast For Business Growth, Strategy and Monetization"
type input "Creative Entrepreneur: A Podcast For Business Growth, Strategy and Monetization"
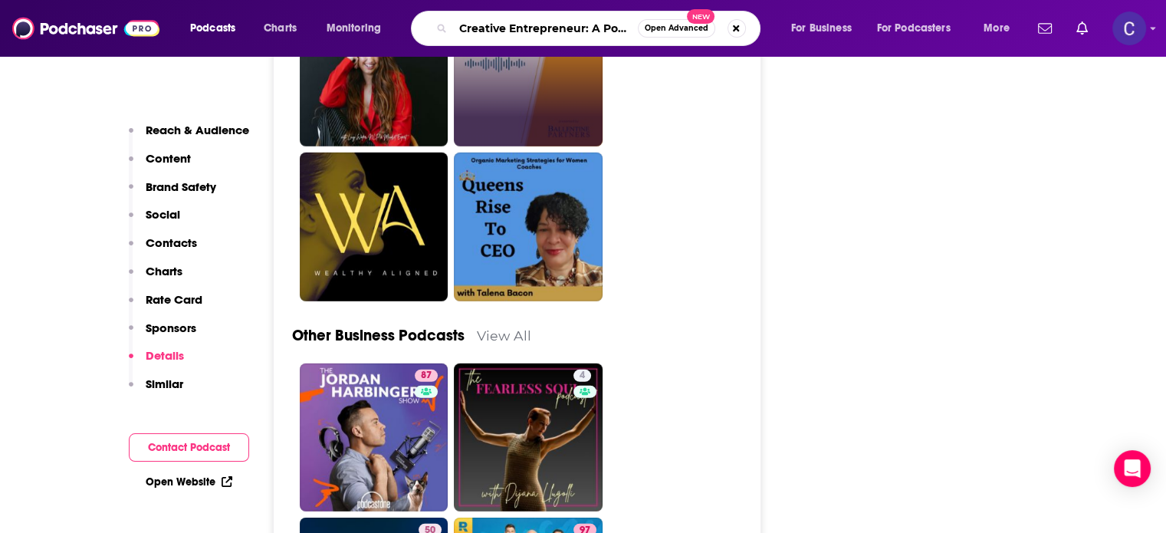
scroll to position [0, 291]
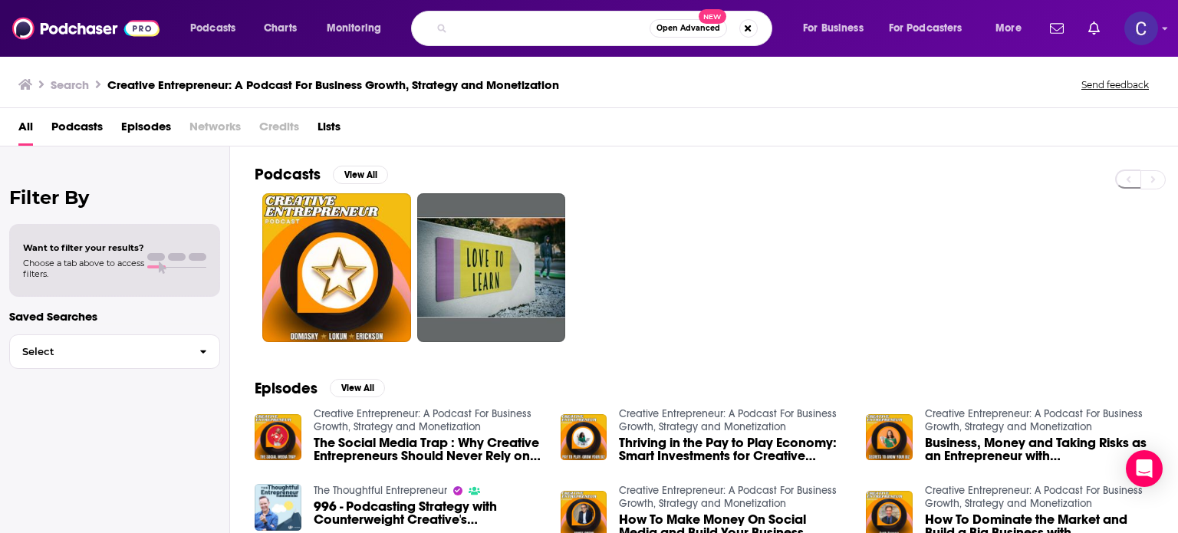
drag, startPoint x: 460, startPoint y: 26, endPoint x: 724, endPoint y: 21, distance: 263.8
click at [724, 21] on div "Creative Entrepreneur: A Podcast For Business Growth, Strategy and Monetization…" at bounding box center [591, 28] width 361 height 35
paste input "7-Figure Leap with Dustin Riechman"
type input "7-Figure Leap with Dustin Riechmann"
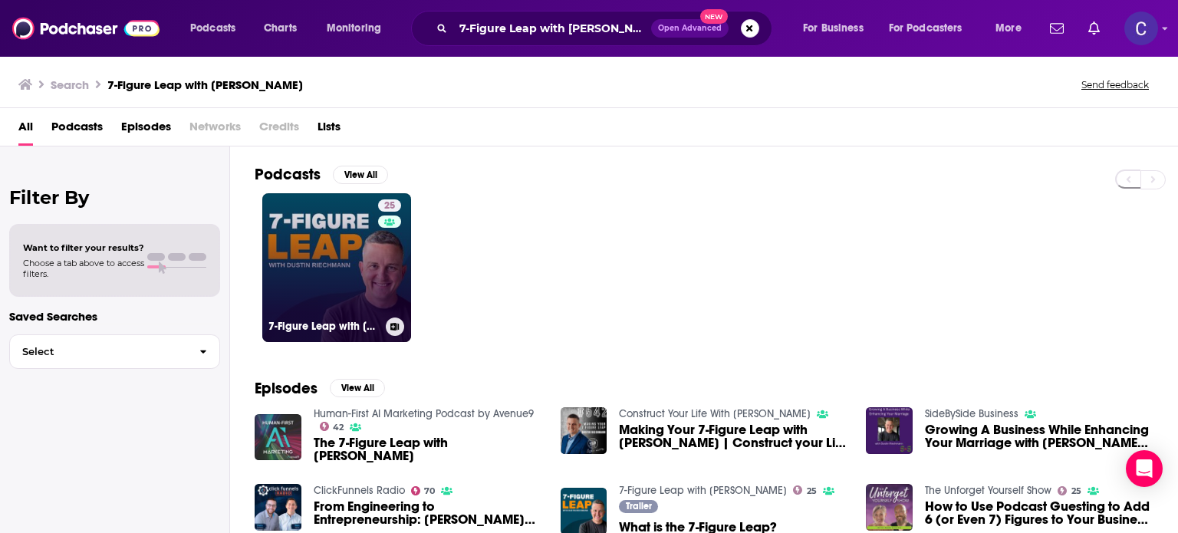
click at [342, 267] on link "25 7-Figure Leap with Dustin Riechmann" at bounding box center [336, 267] width 149 height 149
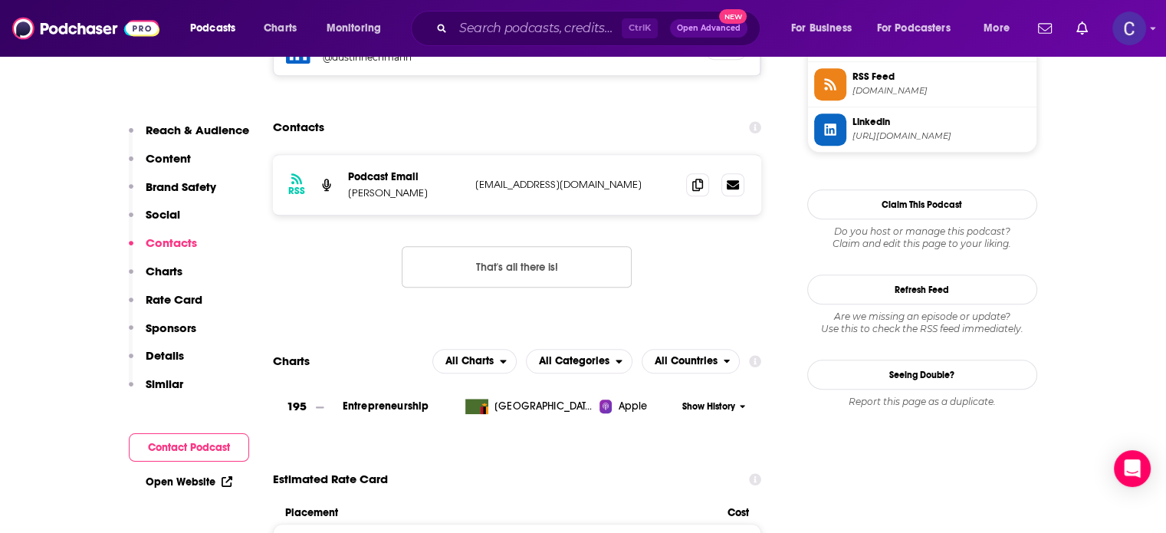
scroll to position [1304, 0]
click at [699, 185] on icon at bounding box center [697, 183] width 11 height 12
click at [462, 22] on input "Search podcasts, credits, & more..." at bounding box center [537, 28] width 169 height 25
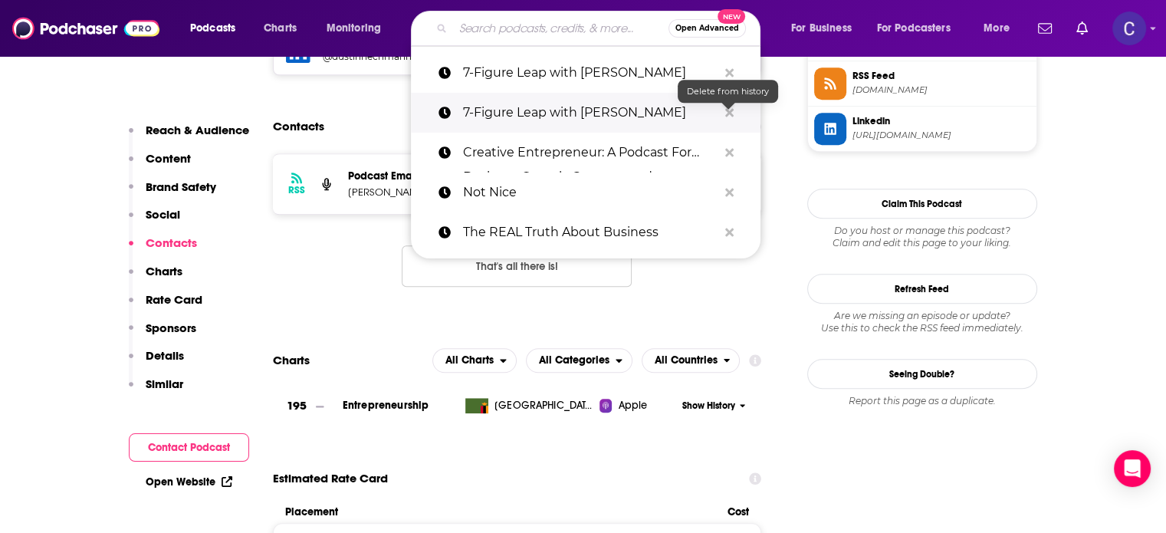
click at [727, 108] on icon "Search podcasts, credits, & more..." at bounding box center [729, 113] width 8 height 12
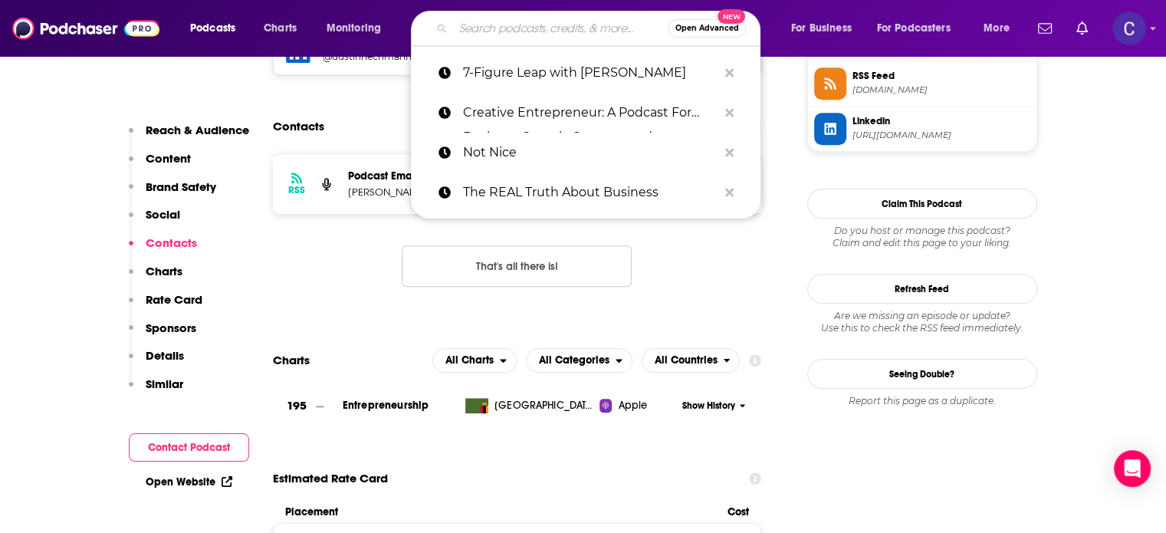
click at [540, 28] on input "Search podcasts, credits, & more..." at bounding box center [560, 28] width 215 height 25
paste input "Solopreneur Success Systems Podcast"
type input "Solopreneur Success Systems Podcast"
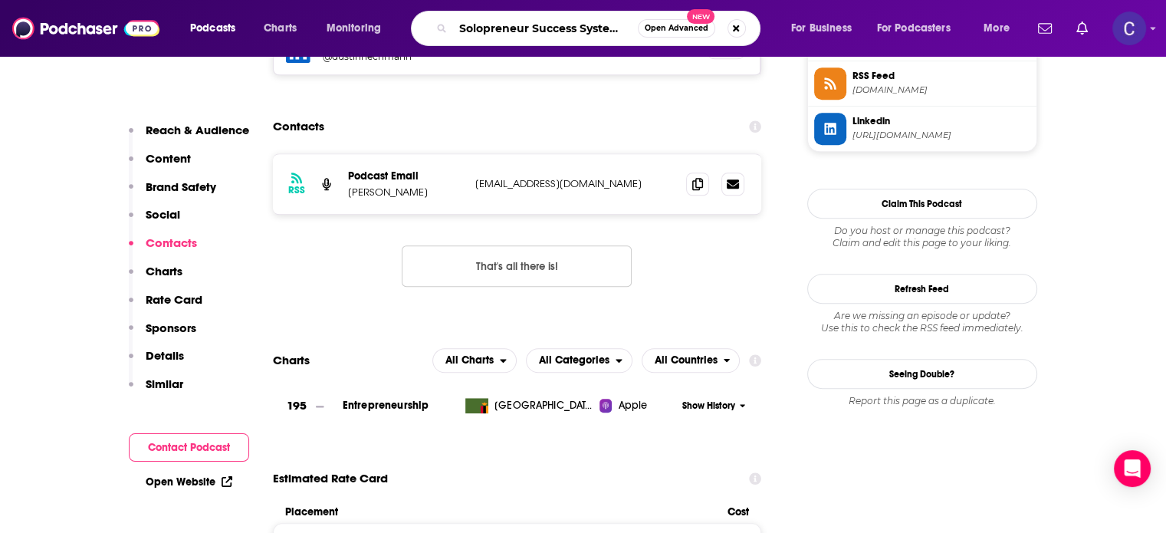
scroll to position [0, 44]
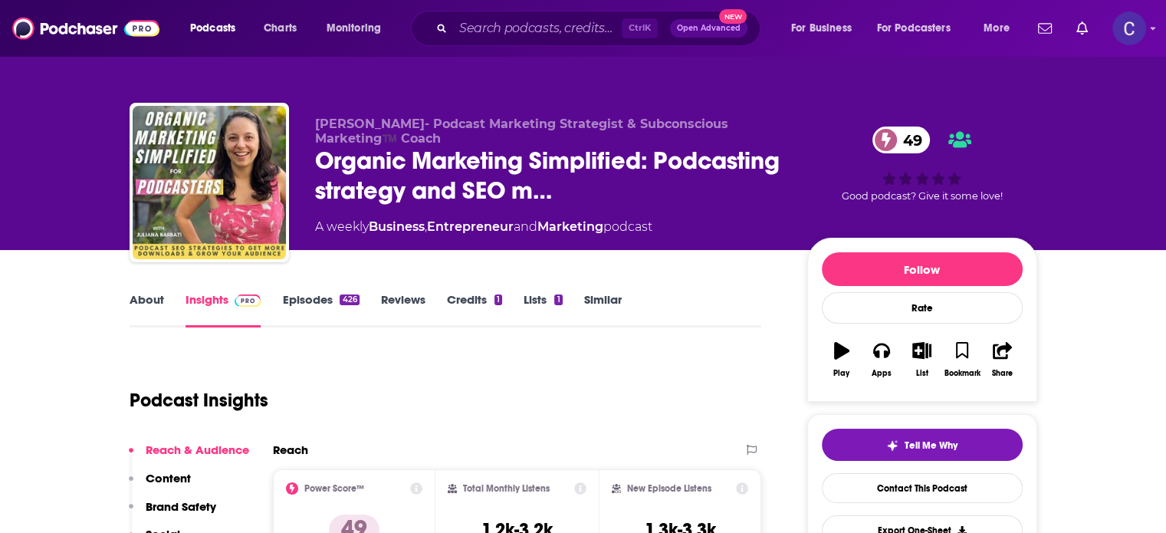
click at [141, 298] on link "About" at bounding box center [147, 309] width 35 height 35
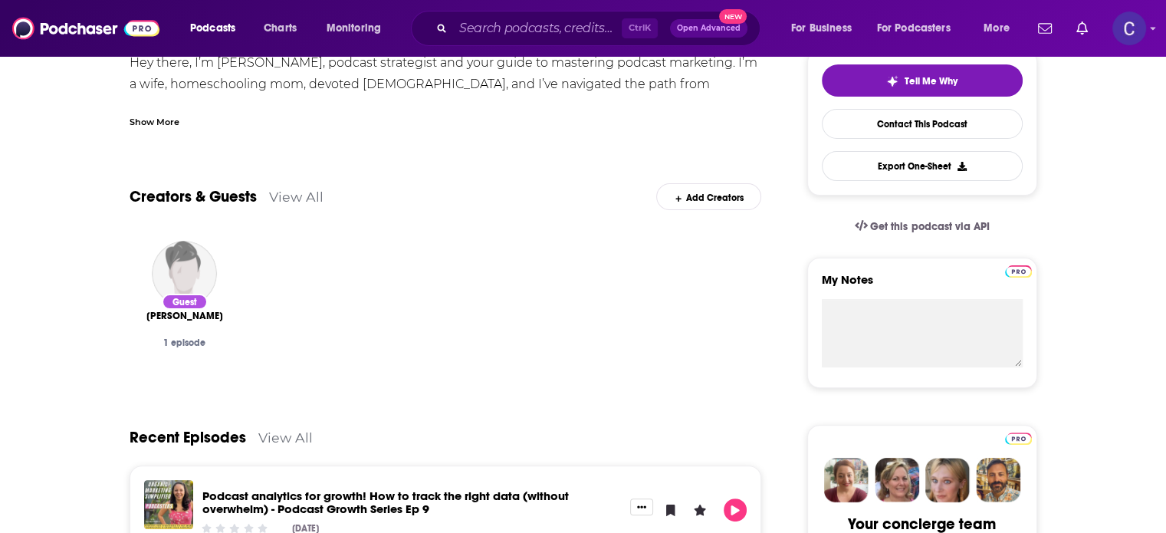
scroll to position [383, 0]
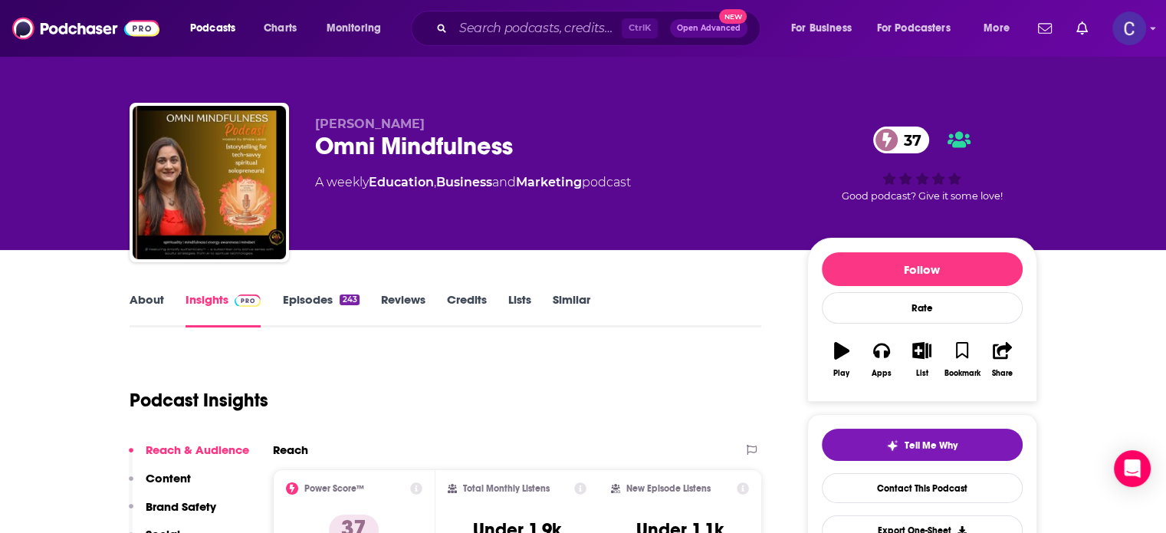
click at [140, 298] on link "About" at bounding box center [147, 309] width 35 height 35
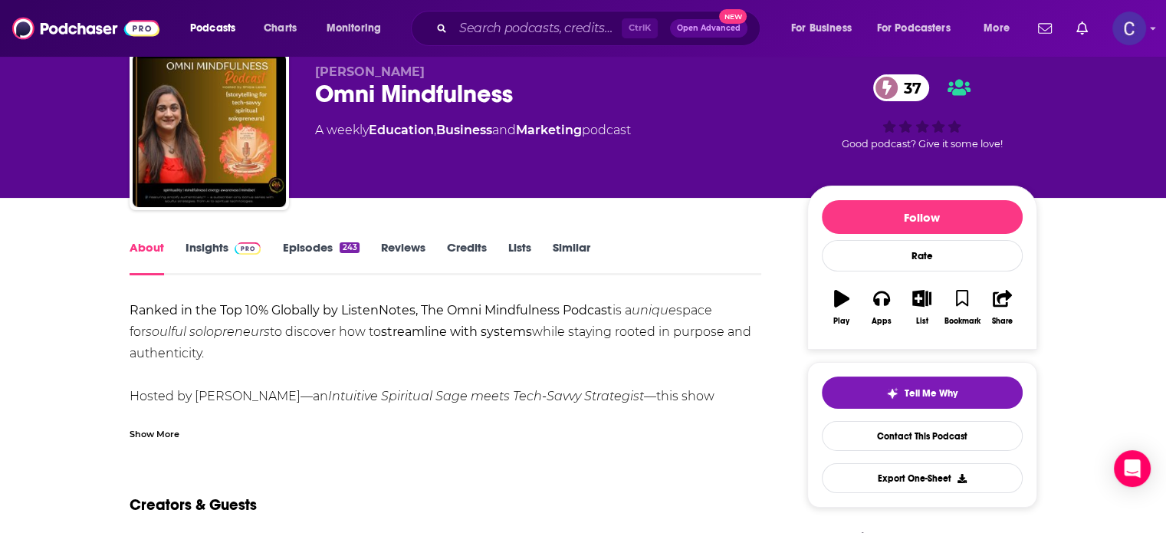
scroll to position [77, 0]
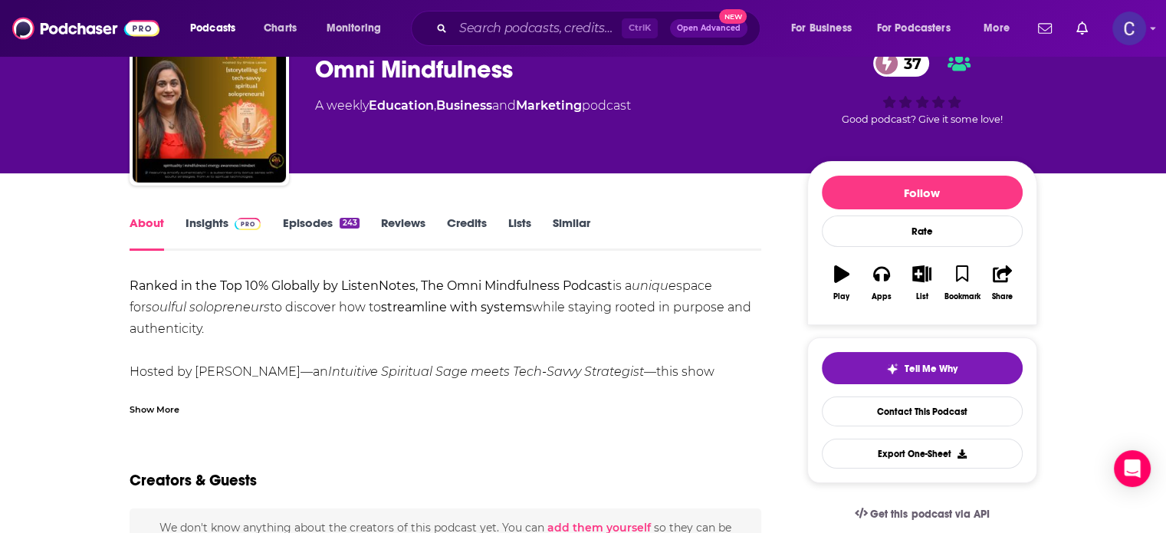
click at [163, 410] on div "Show More" at bounding box center [155, 408] width 50 height 15
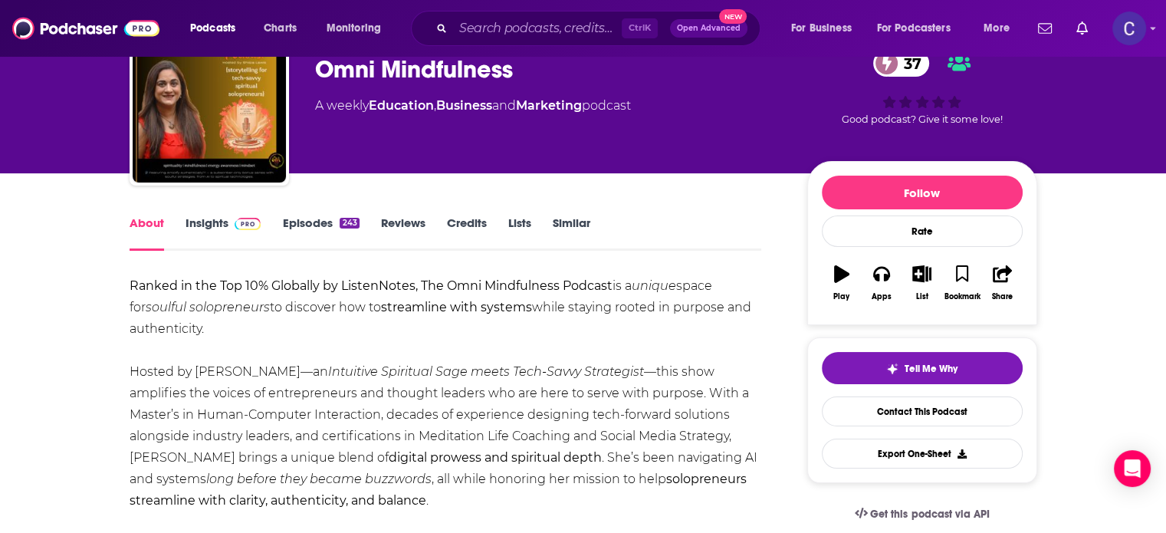
click at [314, 221] on link "Episodes 243" at bounding box center [320, 232] width 77 height 35
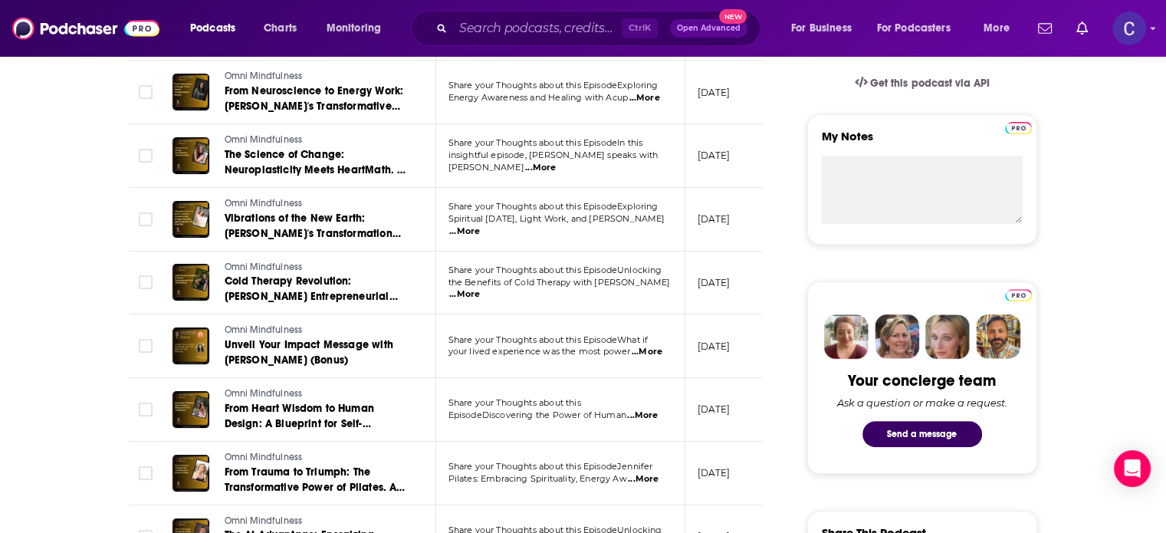
scroll to position [537, 0]
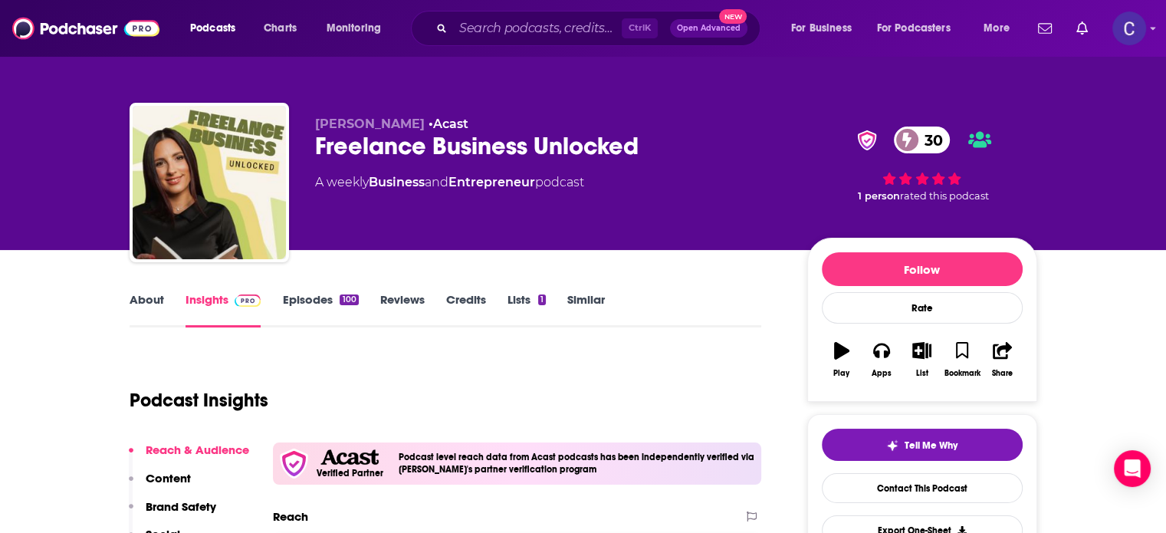
click at [146, 294] on link "About" at bounding box center [147, 309] width 35 height 35
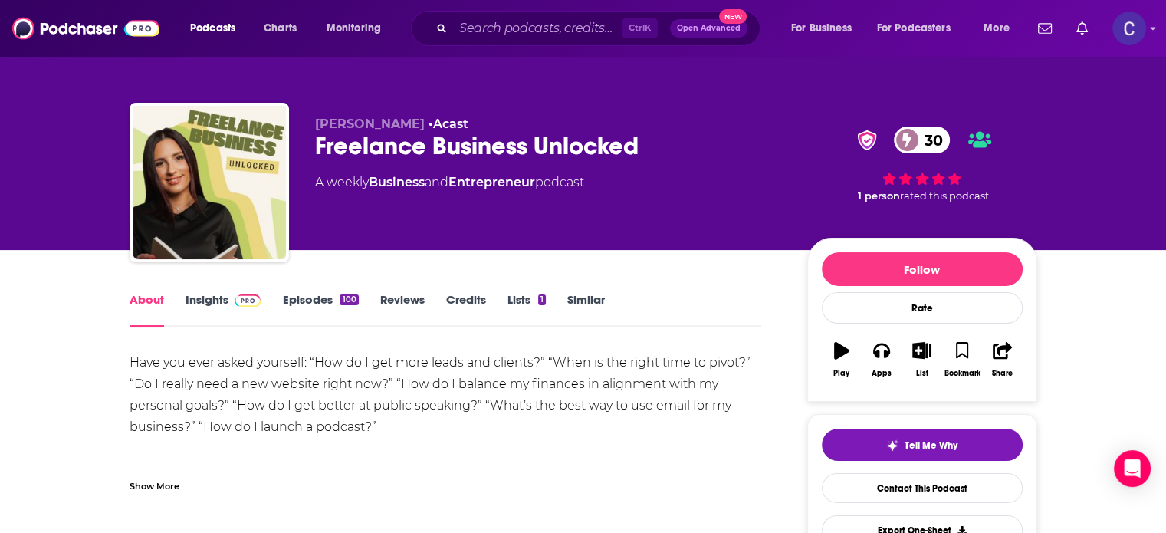
click at [172, 490] on div "Show More" at bounding box center [155, 485] width 50 height 15
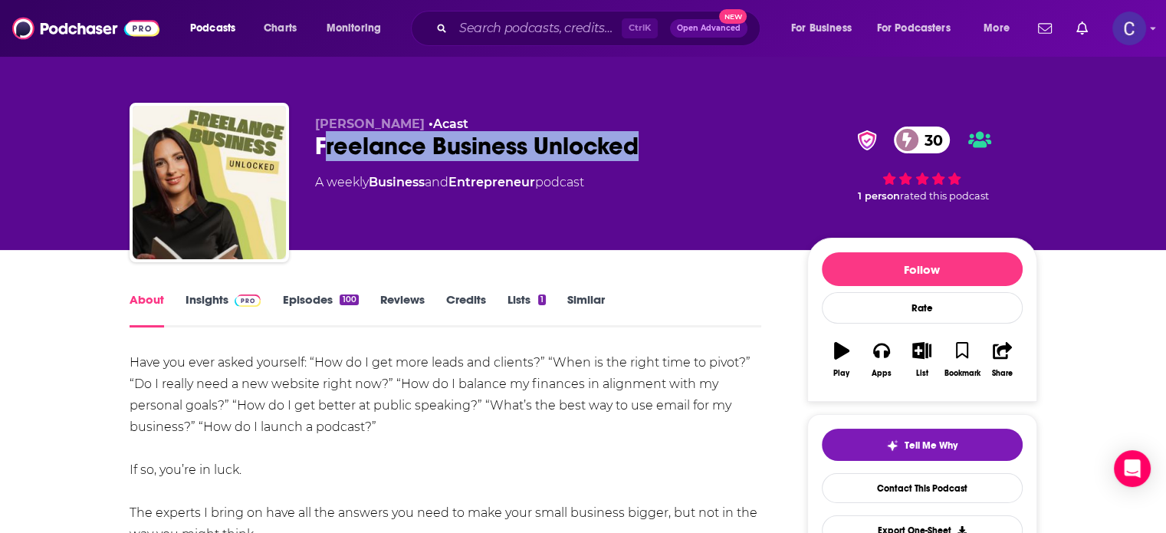
drag, startPoint x: 325, startPoint y: 142, endPoint x: 642, endPoint y: 148, distance: 316.8
click at [642, 148] on div "Freelance Business Unlocked 30" at bounding box center [549, 146] width 468 height 30
drag, startPoint x: 304, startPoint y: 150, endPoint x: 694, endPoint y: 148, distance: 390.3
click at [694, 148] on div "Anja Lordanić Mustać • Acast Freelance Business Unlocked 30 A weekly Business a…" at bounding box center [584, 186] width 908 height 166
copy h1 "Freelance Business Unlocked"
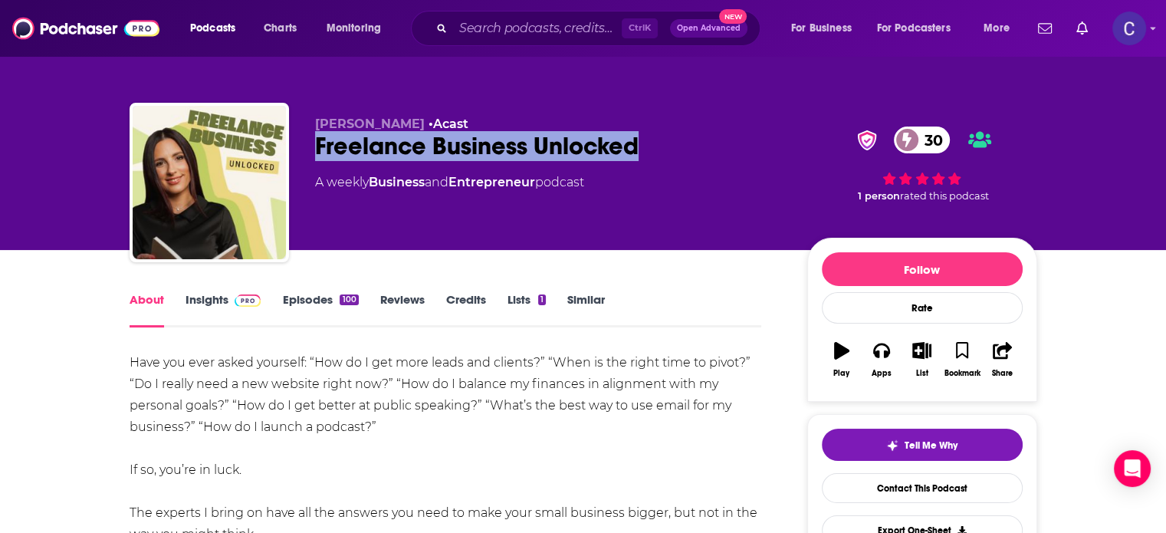
click at [210, 300] on link "Insights" at bounding box center [224, 309] width 76 height 35
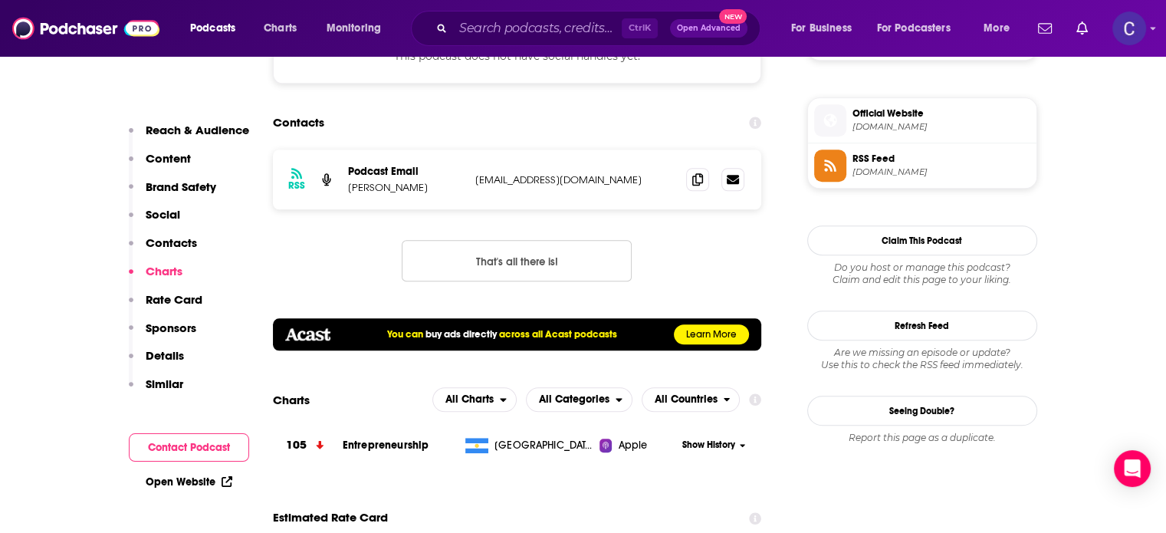
scroll to position [1304, 0]
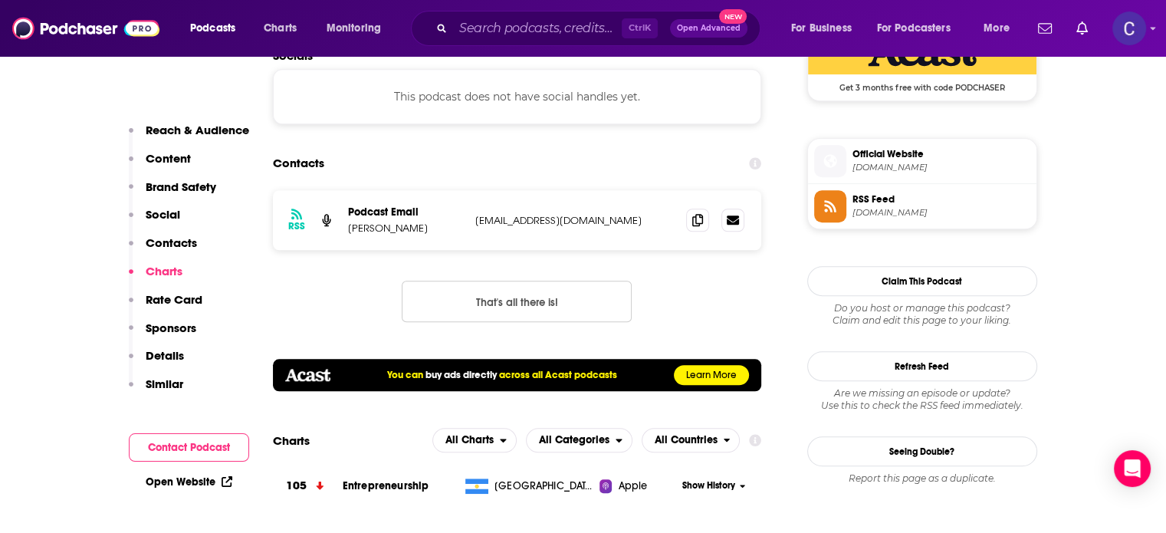
drag, startPoint x: 344, startPoint y: 229, endPoint x: 451, endPoint y: 235, distance: 107.5
click at [451, 235] on div "RSS Podcast Email Anja Lordanić Mustać info+664321dae5c68000121f203c@mg-eu.acas…" at bounding box center [517, 220] width 489 height 60
copy p "Anja Lordanić Mustać"
click at [699, 225] on icon at bounding box center [697, 219] width 11 height 12
click at [696, 222] on icon at bounding box center [697, 219] width 11 height 12
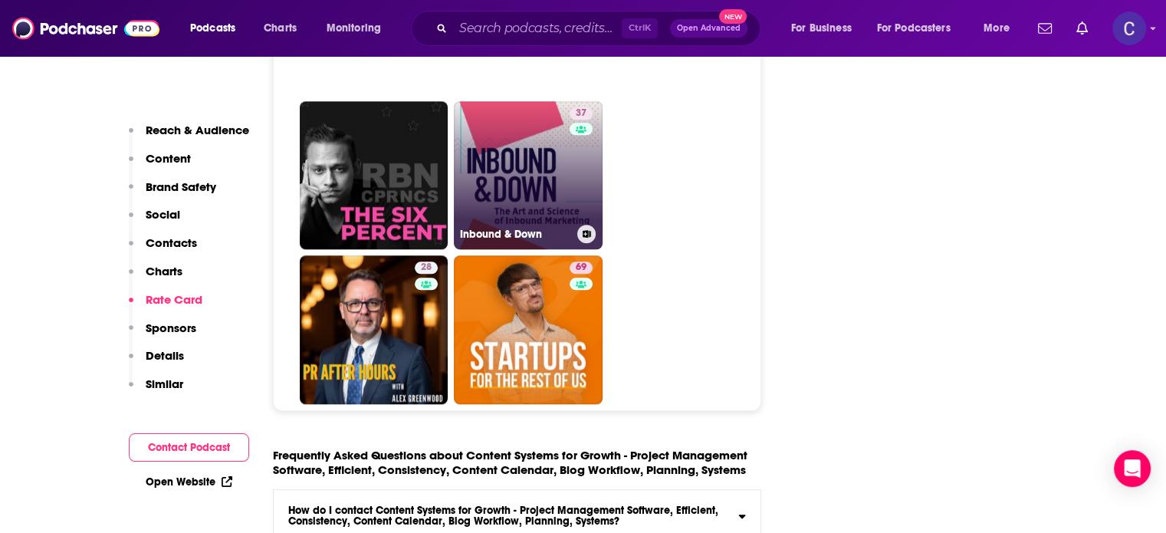
scroll to position [7285, 0]
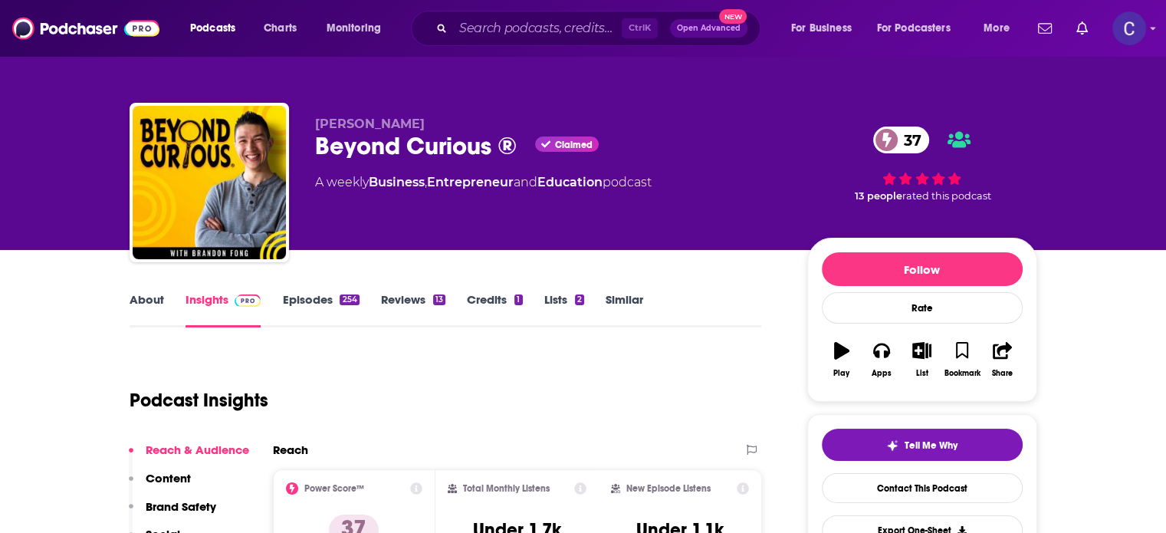
click at [156, 304] on link "About" at bounding box center [147, 309] width 35 height 35
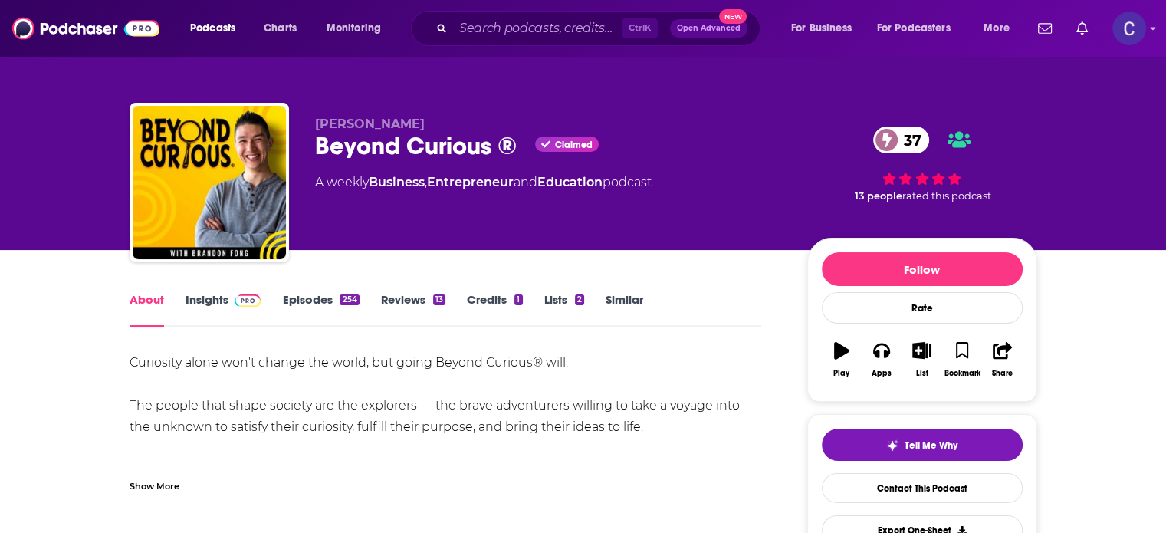
click at [151, 487] on div "Show More" at bounding box center [155, 485] width 50 height 15
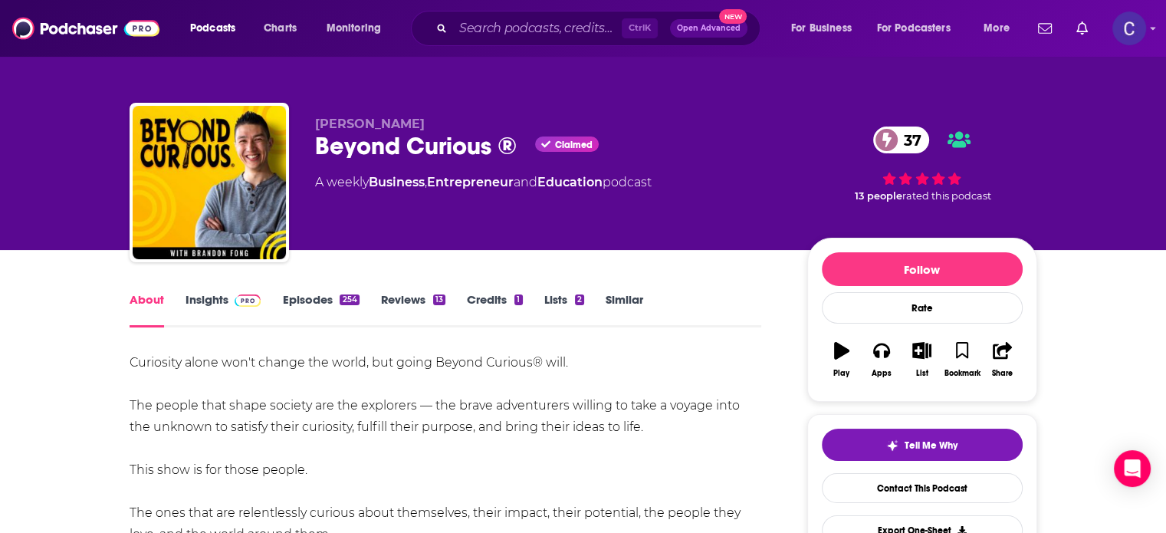
click at [187, 298] on link "Insights" at bounding box center [224, 309] width 76 height 35
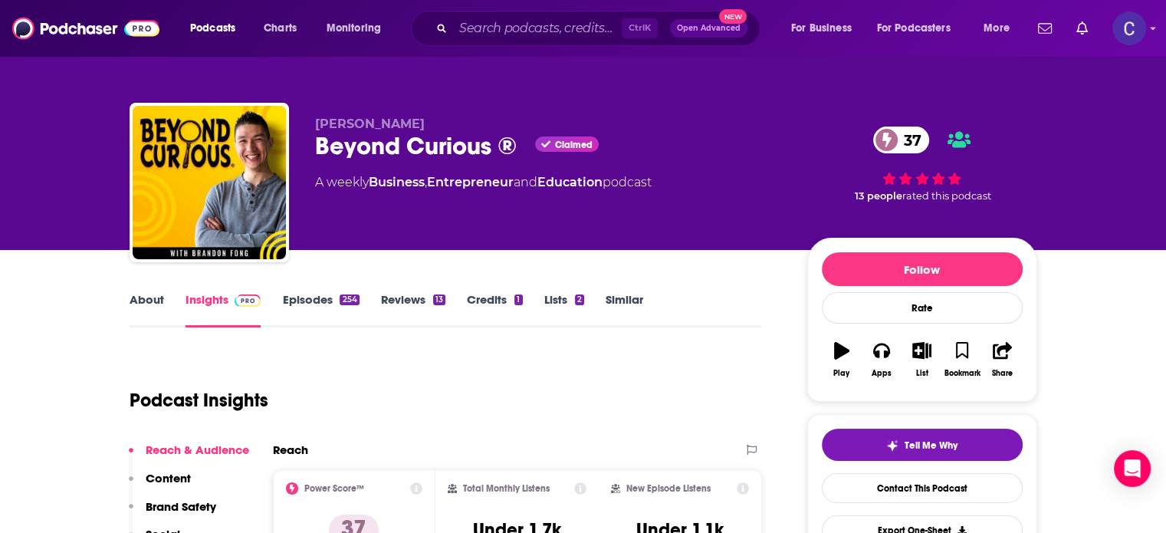
click at [327, 296] on link "Episodes 254" at bounding box center [320, 309] width 77 height 35
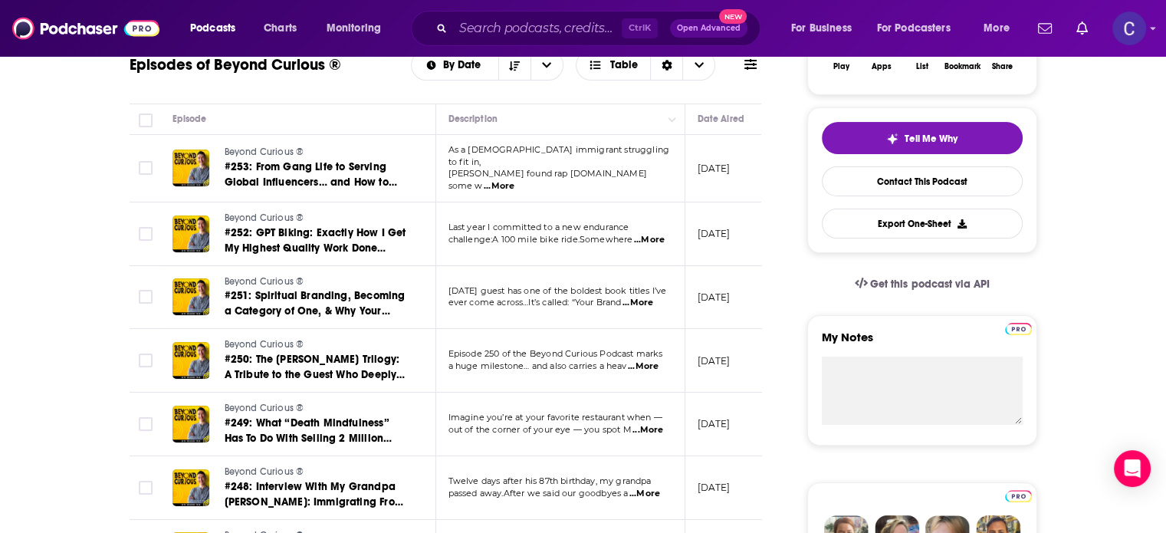
scroll to position [613, 0]
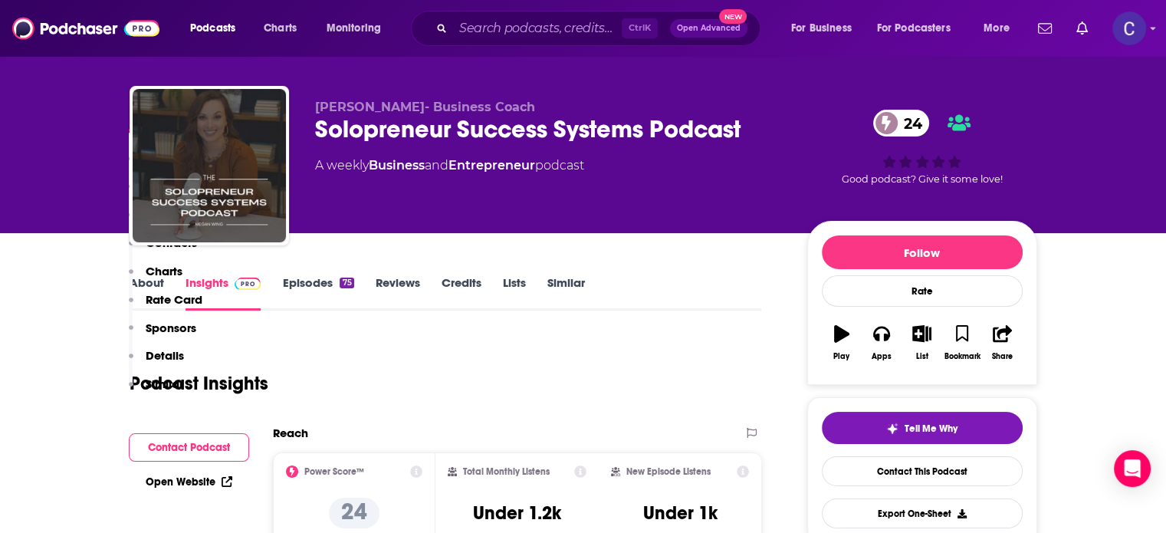
scroll to position [1074, 0]
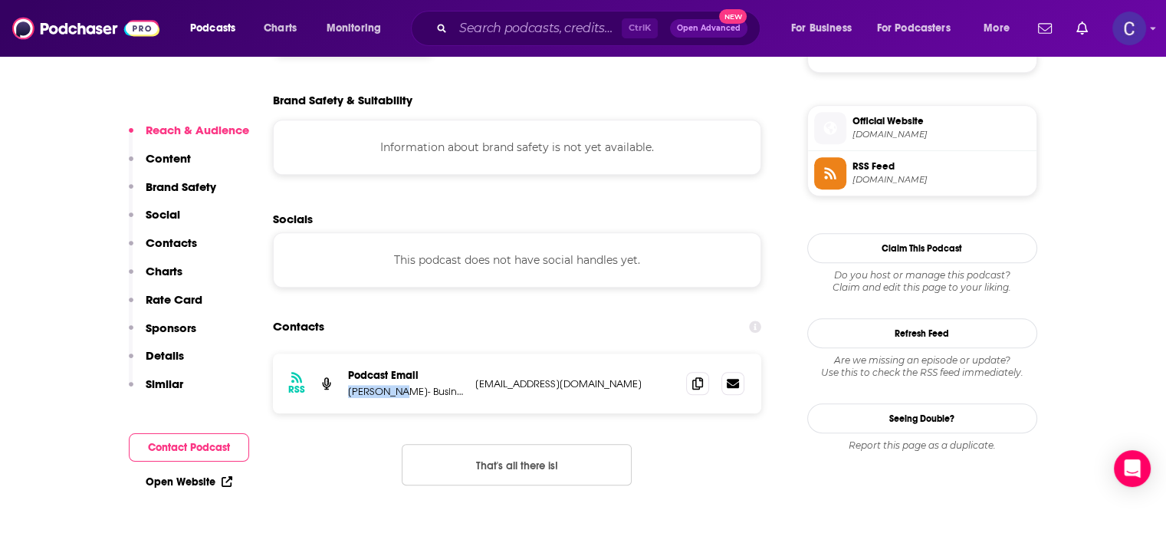
drag, startPoint x: 351, startPoint y: 393, endPoint x: 407, endPoint y: 395, distance: 56.0
click at [407, 395] on p "[PERSON_NAME]- Business Coach" at bounding box center [405, 391] width 115 height 13
copy p "[PERSON_NAME]"
click at [699, 391] on span at bounding box center [697, 382] width 23 height 23
click at [515, 35] on input "Search podcasts, credits, & more..." at bounding box center [537, 28] width 169 height 25
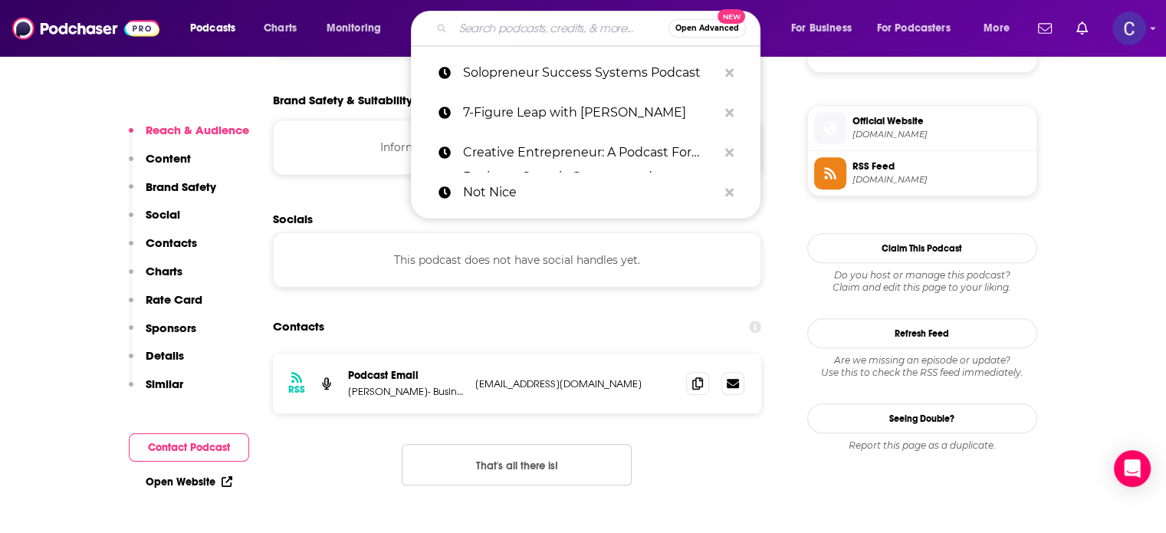
click at [515, 28] on input "Search podcasts, credits, & more..." at bounding box center [560, 28] width 215 height 25
paste input "Deliberate Leaders Podcast with Allison Dunn"
type input "Deliberate Leaders Podcast with Allison Dunn"
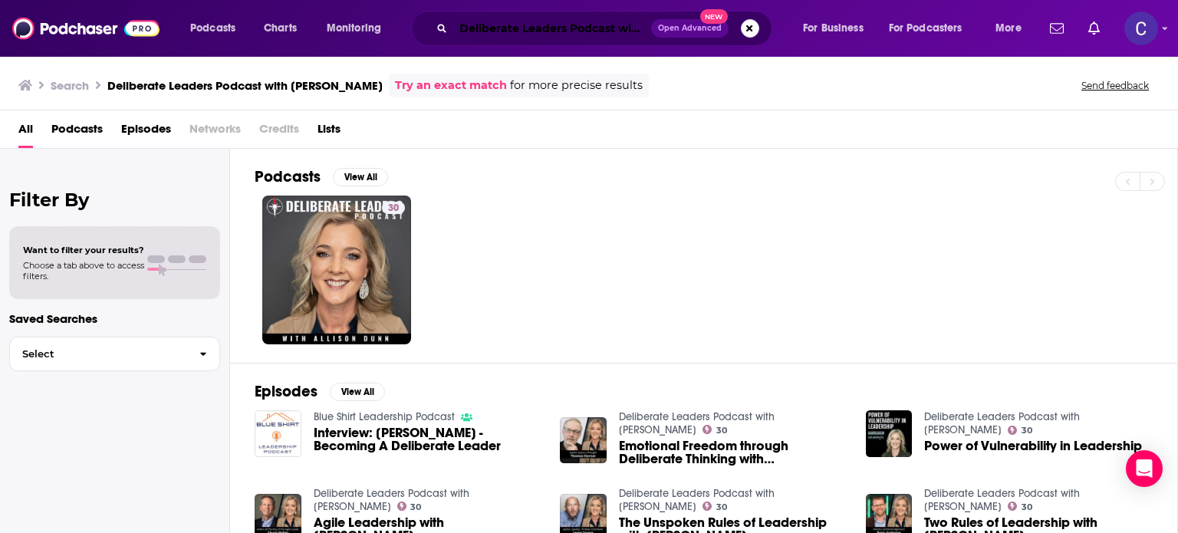
drag, startPoint x: 458, startPoint y: 25, endPoint x: 573, endPoint y: 27, distance: 115.0
click at [571, 28] on input "Deliberate Leaders Podcast with Allison Dunn" at bounding box center [552, 28] width 198 height 25
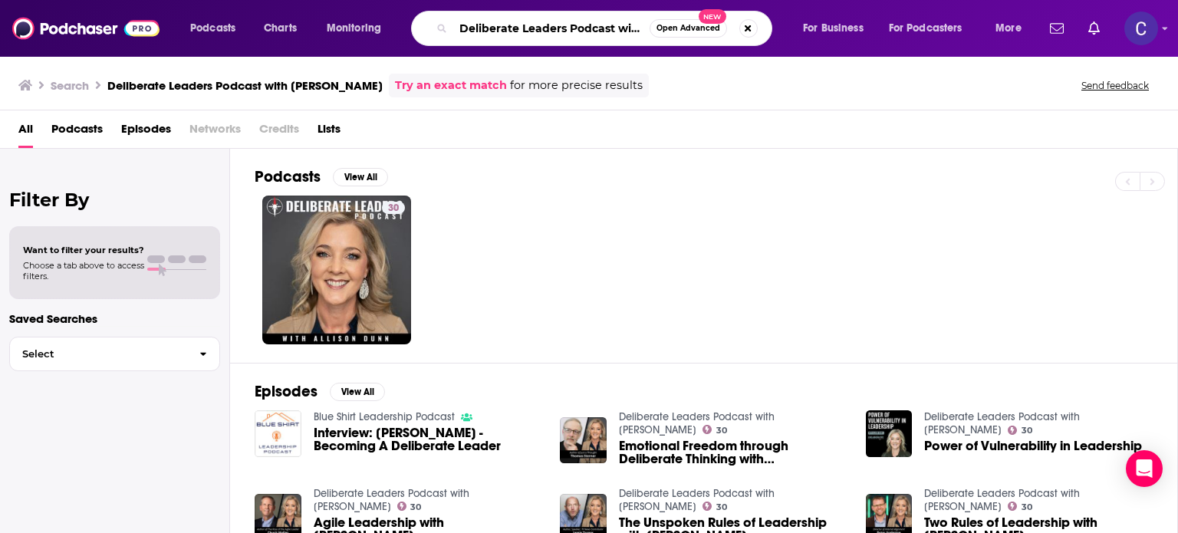
click at [573, 27] on input "Deliberate Leaders Podcast with Allison Dunn" at bounding box center [551, 28] width 196 height 25
paste input "Ginger Biz"
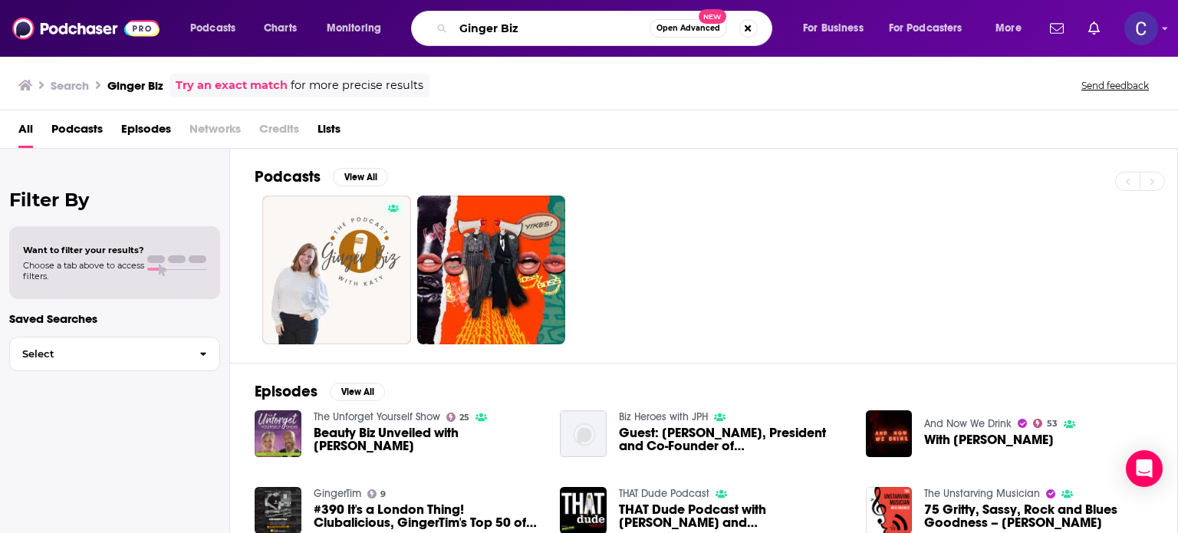
drag, startPoint x: 551, startPoint y: 33, endPoint x: 460, endPoint y: 36, distance: 90.5
click at [460, 36] on input "Ginger Biz" at bounding box center [551, 28] width 196 height 25
paste input "Book Marketing Mentors"
type input "Book Marketing Mentors"
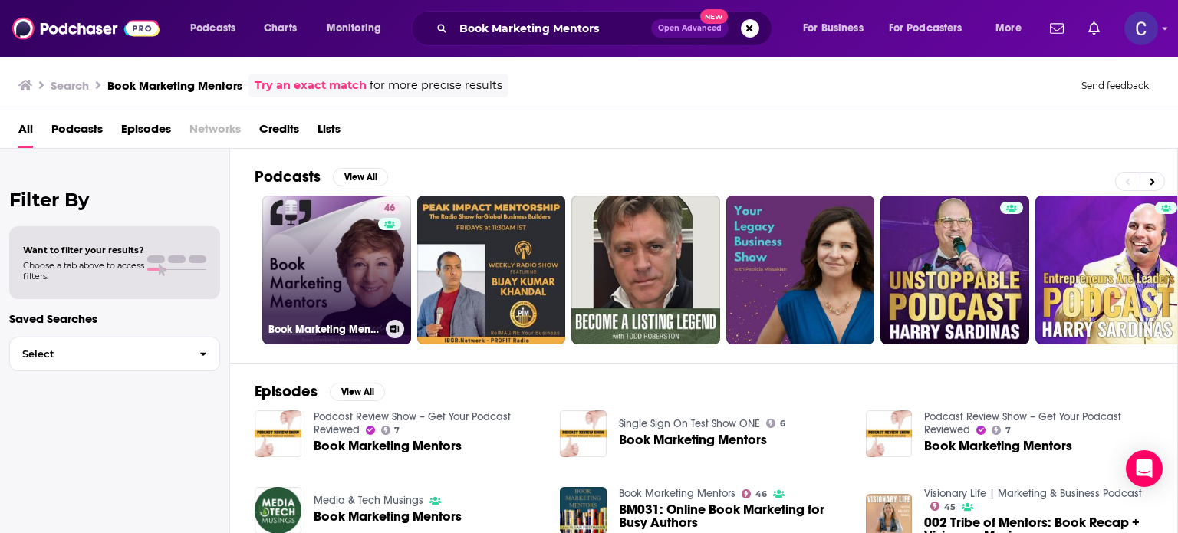
drag, startPoint x: 351, startPoint y: 256, endPoint x: 337, endPoint y: 278, distance: 26.2
click at [337, 278] on link "46 Book Marketing Mentors" at bounding box center [336, 270] width 149 height 149
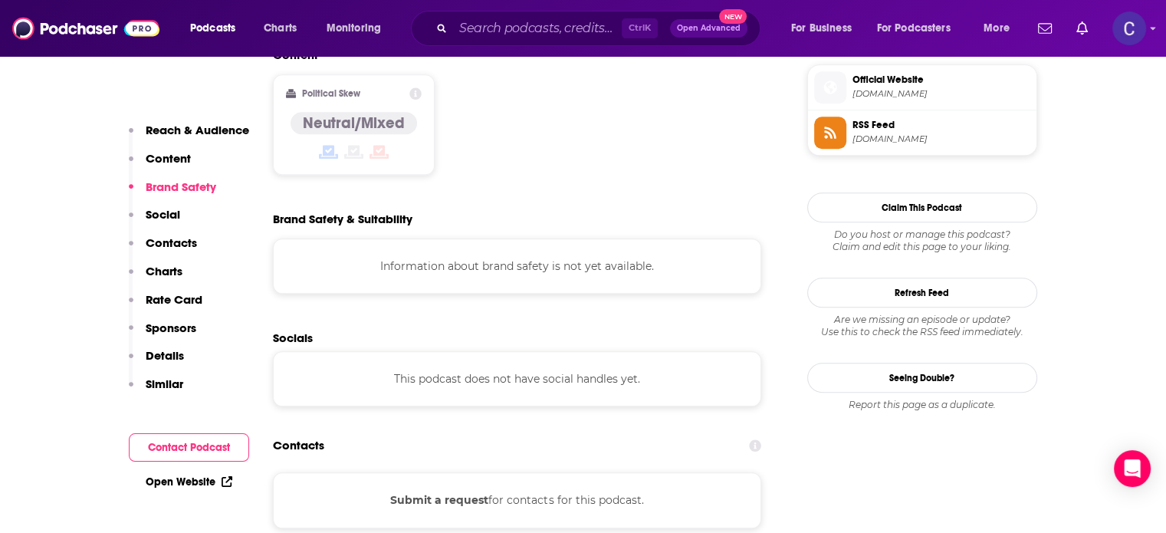
scroll to position [1380, 0]
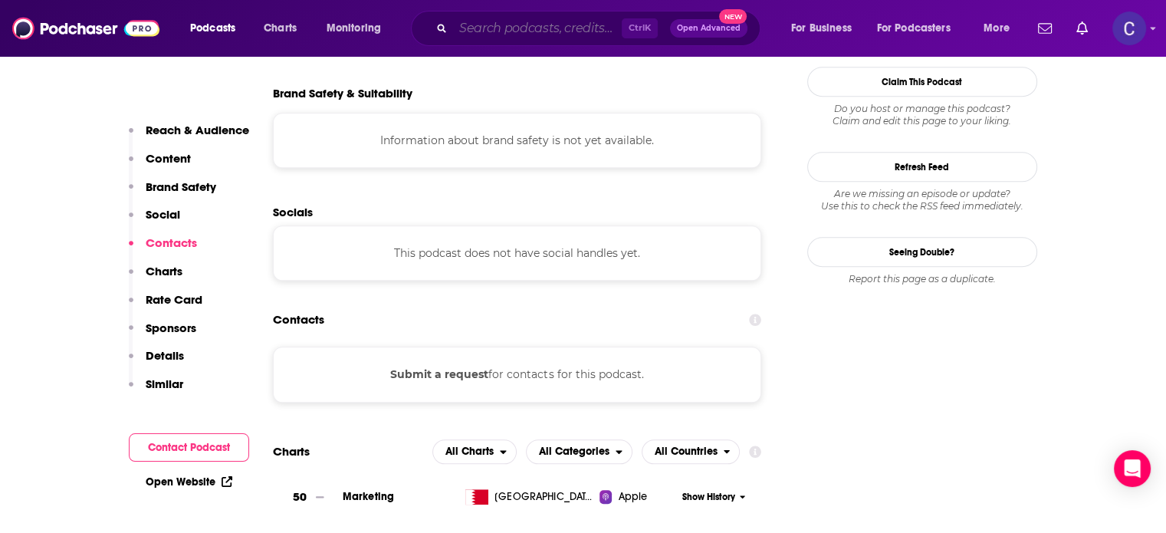
click at [482, 26] on input "Search podcasts, credits, & more..." at bounding box center [537, 28] width 169 height 25
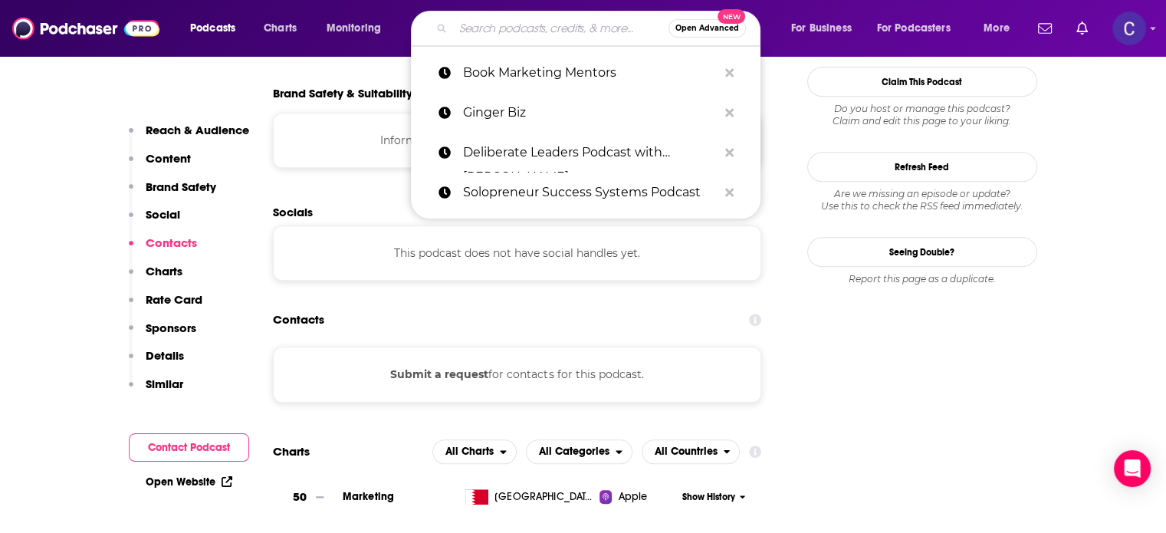
paste input "Lochhead on Marketing"
type input "Lochhead on Marketing"
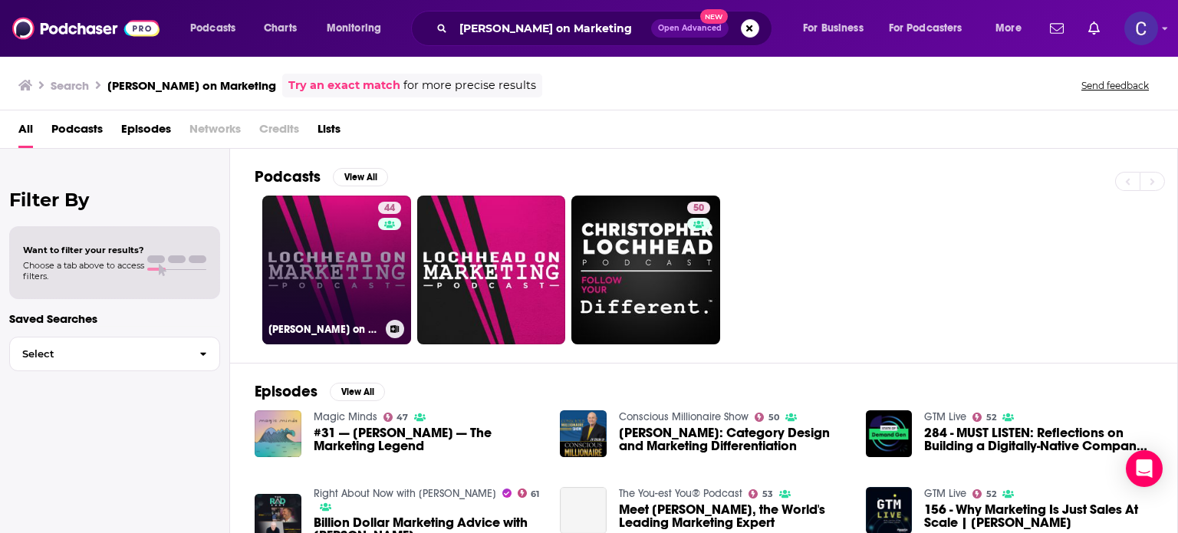
click at [304, 255] on link "44 Lochhead on Marketing" at bounding box center [336, 270] width 149 height 149
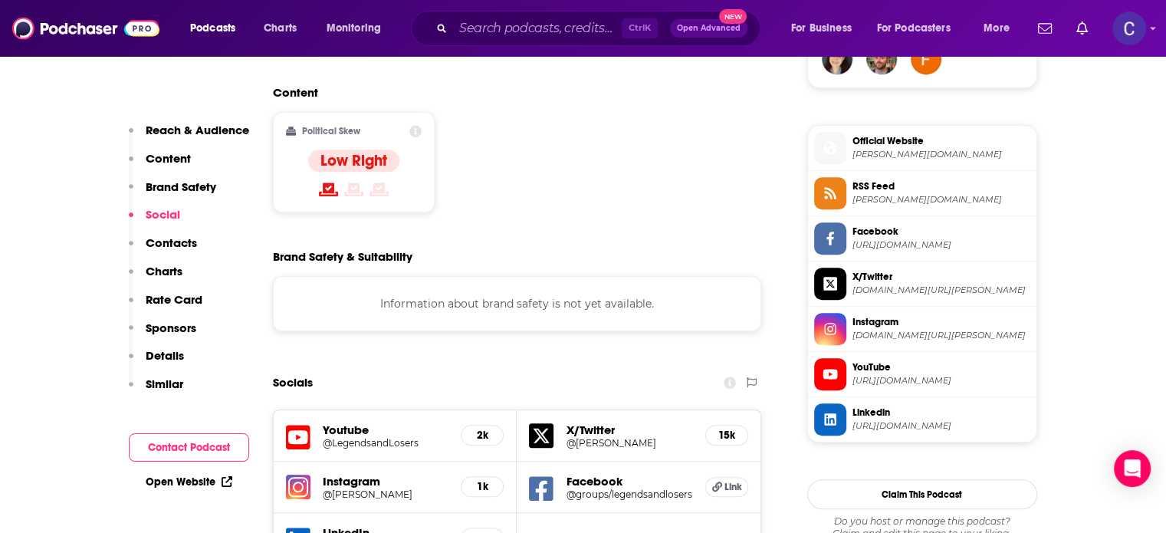
scroll to position [1380, 0]
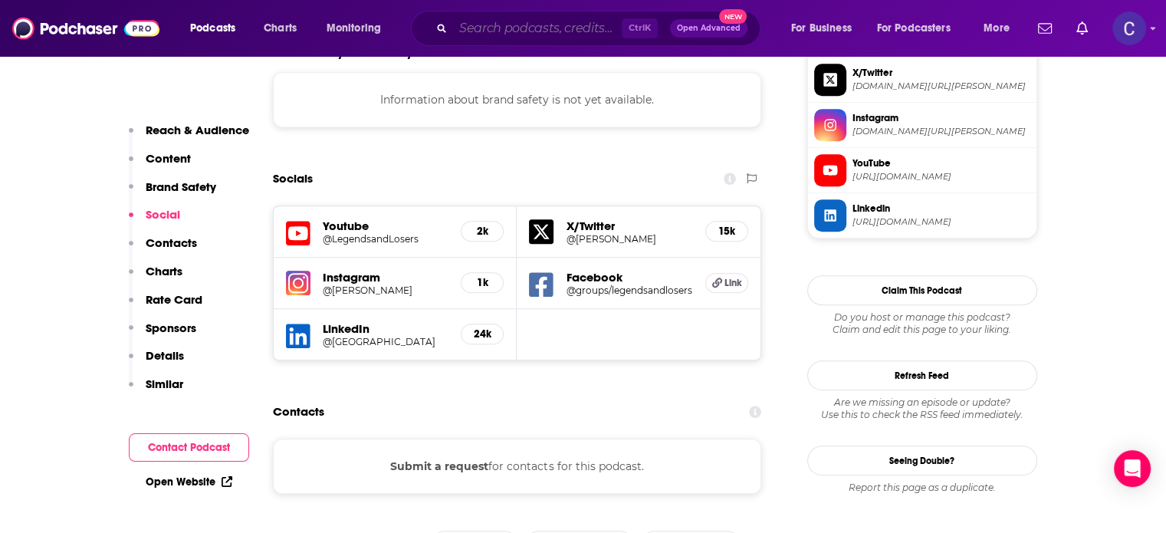
click at [485, 36] on input "Search podcasts, credits, & more..." at bounding box center [537, 28] width 169 height 25
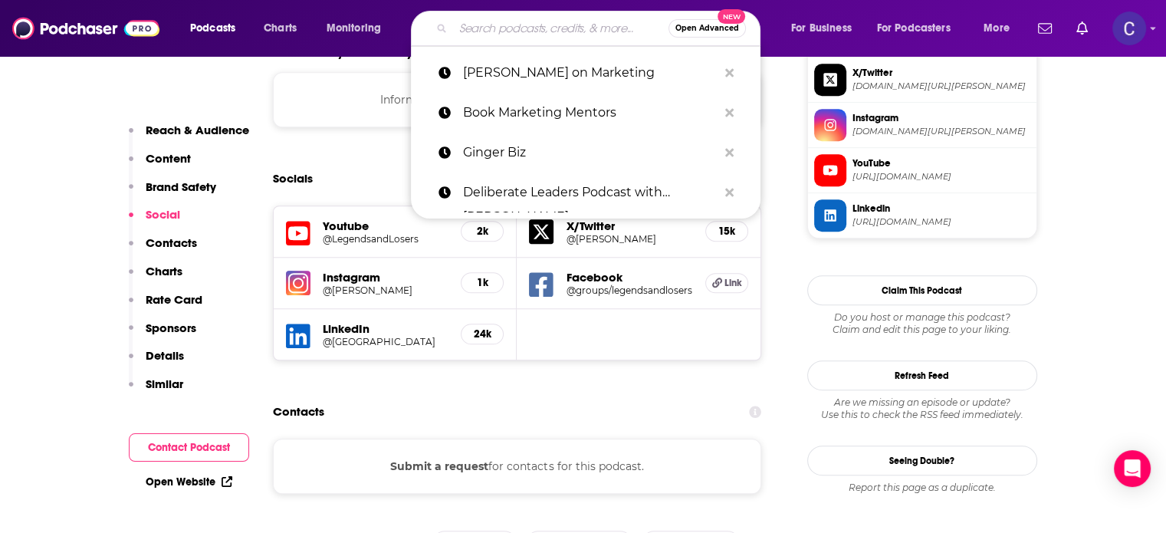
paste input "Podcast Gurus"
type input "Podcast Gurus"
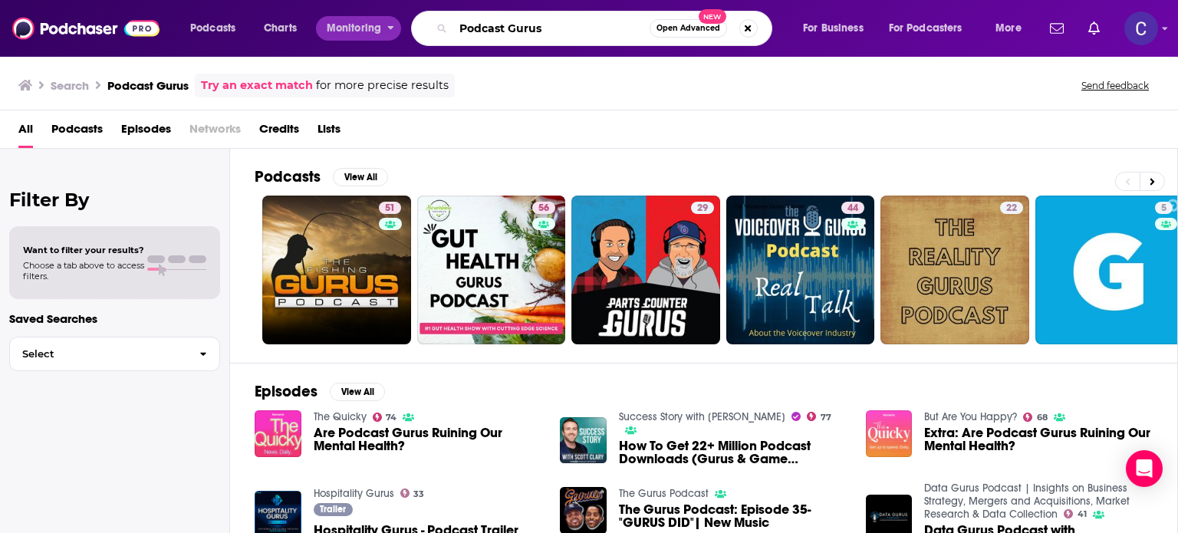
drag, startPoint x: 552, startPoint y: 32, endPoint x: 375, endPoint y: 28, distance: 177.2
click at [375, 28] on div "Podcasts Charts Monitoring Podcast Gurus Open Advanced New For Business For Pod…" at bounding box center [607, 28] width 857 height 35
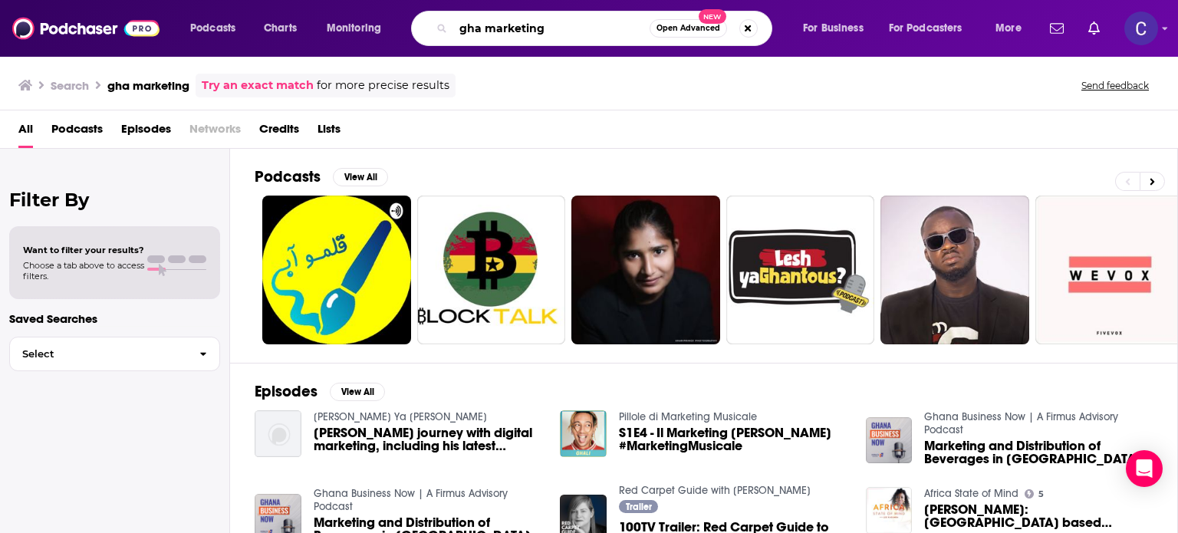
drag, startPoint x: 567, startPoint y: 29, endPoint x: 416, endPoint y: 24, distance: 151.2
click at [416, 24] on div "gha marketing Open Advanced New" at bounding box center [591, 28] width 361 height 35
paste input "Podcast Gurus: Interviews on Podcasting, Podcast Growth, Podcast Marketing, Con…"
type input "Podcast Gurus: Interviews on Podcasting, Podcast Growth, Podcast Marketing, Con…"
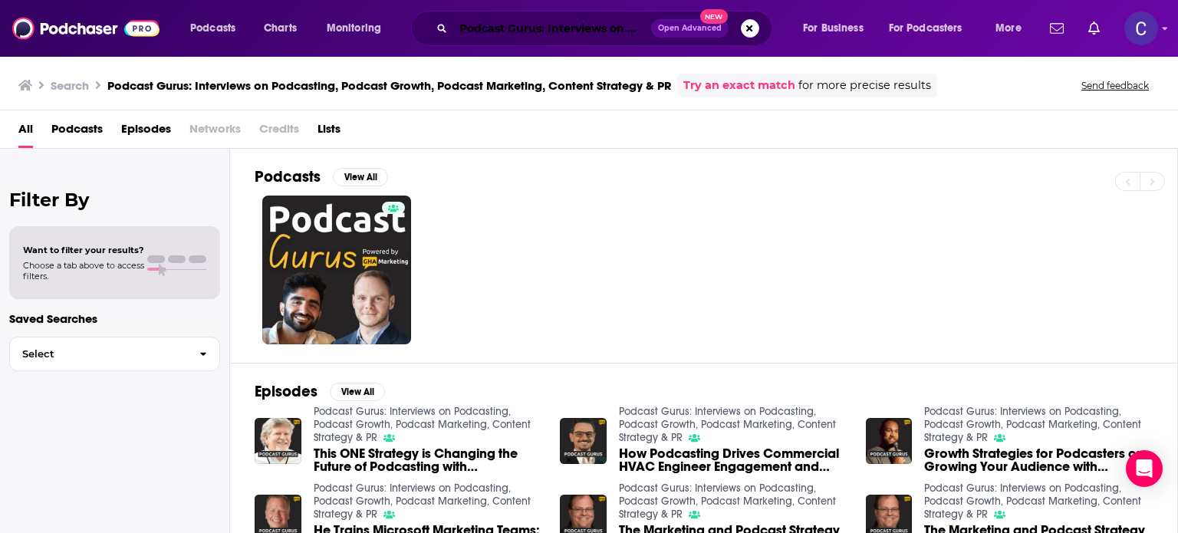
click at [577, 26] on input "Podcast Gurus: Interviews on Podcasting, Podcast Growth, Podcast Marketing, Con…" at bounding box center [552, 28] width 198 height 25
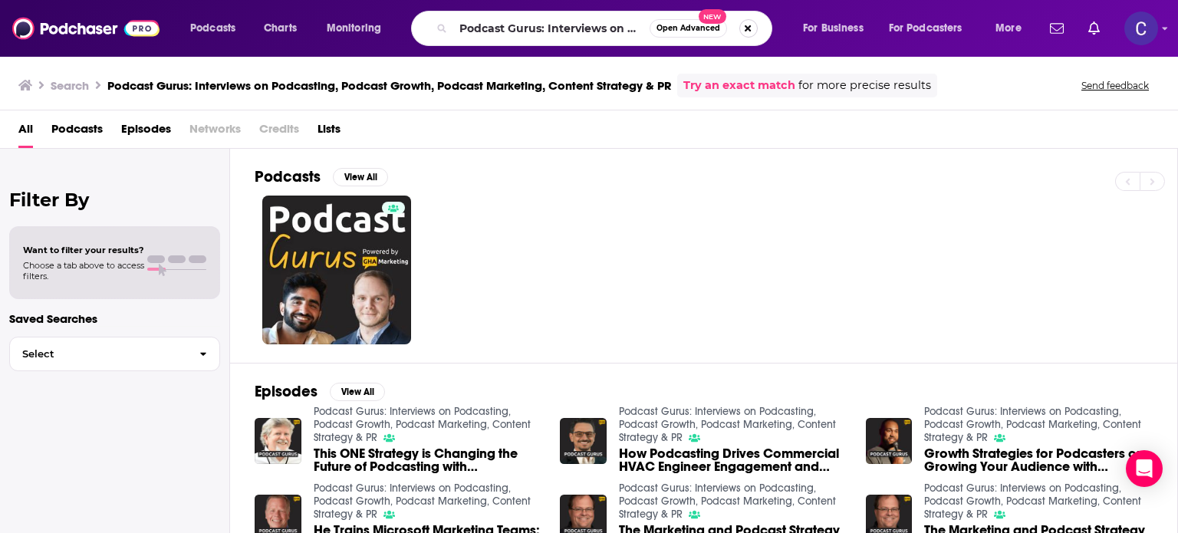
click at [748, 27] on button "Search podcasts, credits, & more..." at bounding box center [748, 28] width 18 height 18
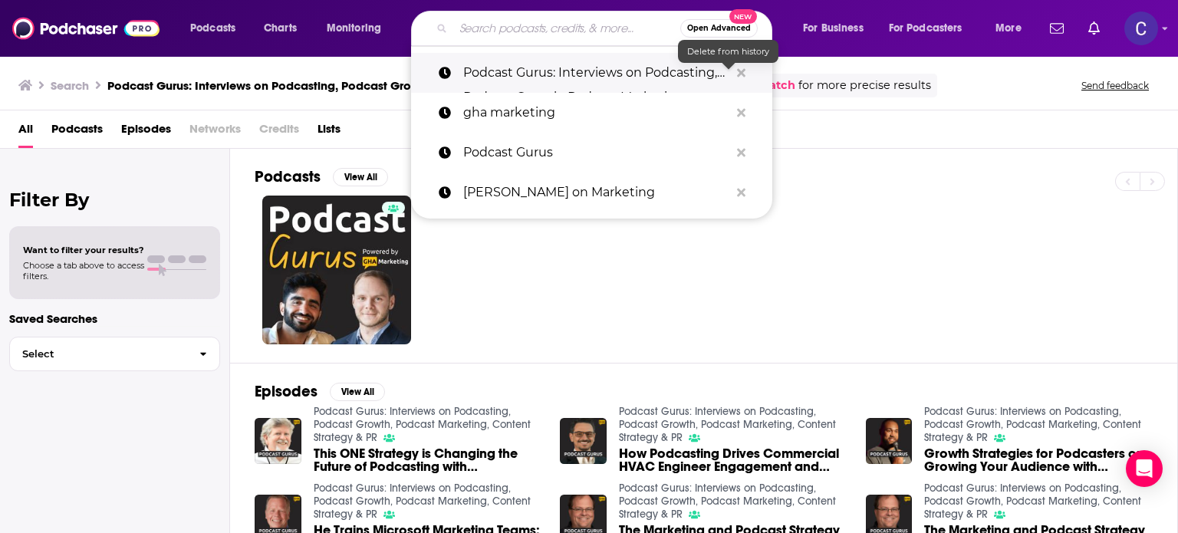
click at [739, 71] on icon "Search podcasts, credits, & more..." at bounding box center [741, 72] width 8 height 8
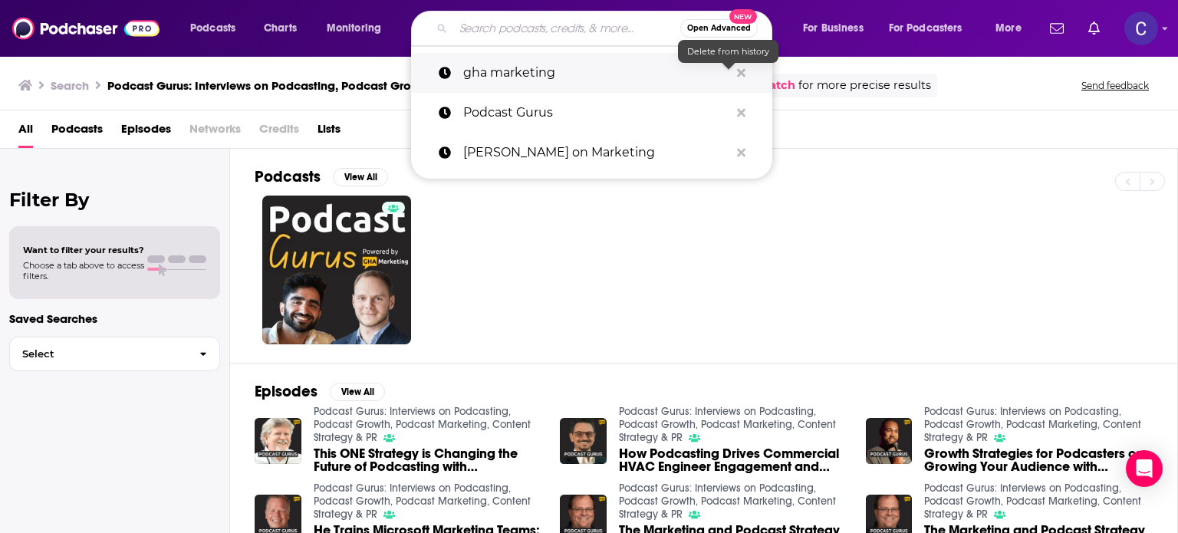
click at [739, 71] on icon "Search podcasts, credits, & more..." at bounding box center [741, 72] width 8 height 8
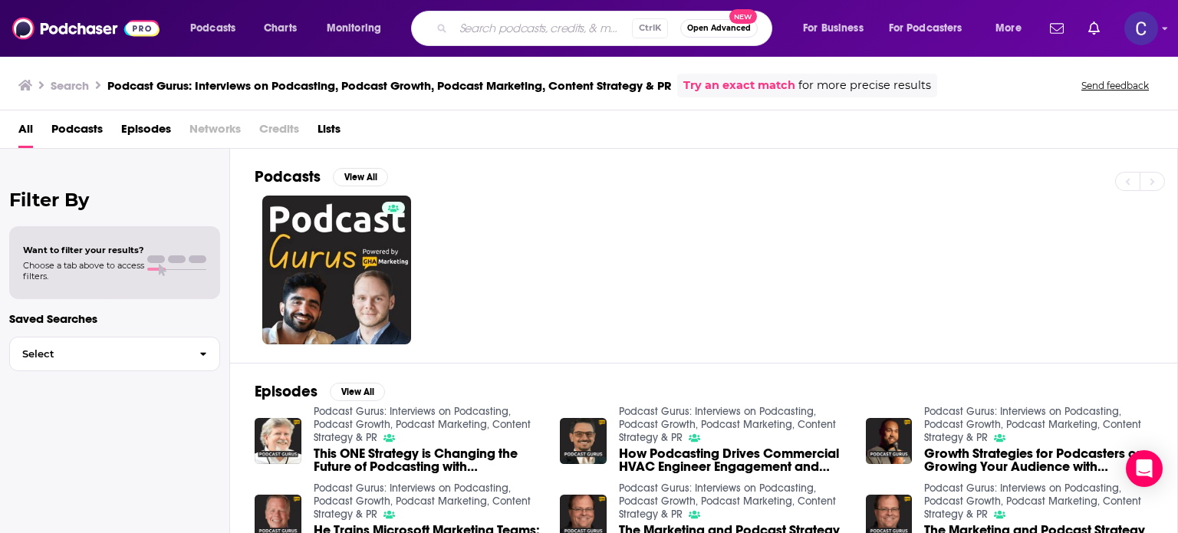
click at [545, 24] on input "Search podcasts, credits, & more..." at bounding box center [542, 28] width 179 height 25
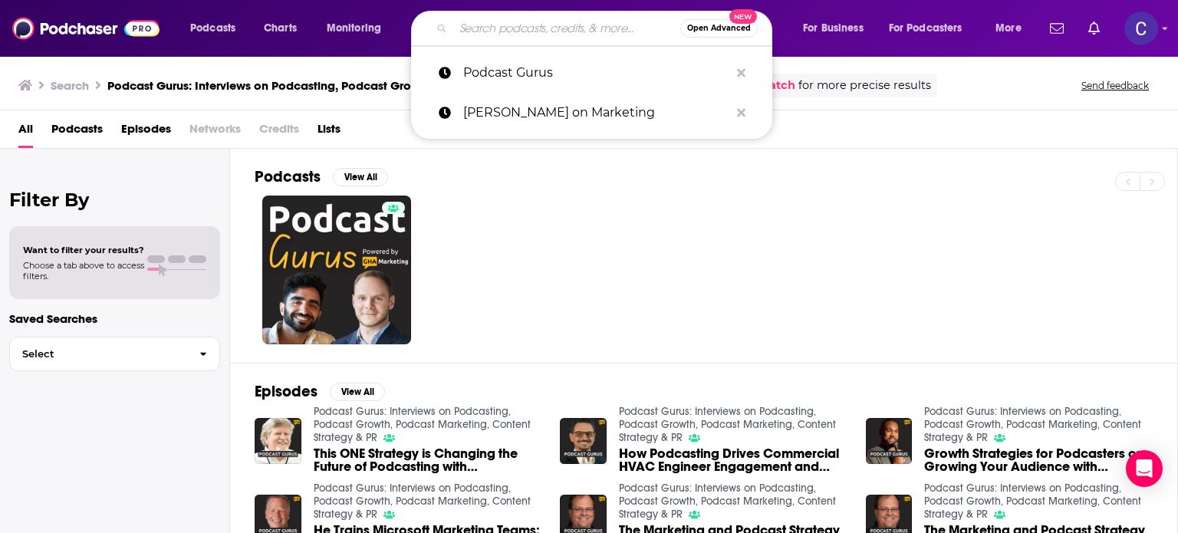
paste input "Rocky Mountain Marketing"
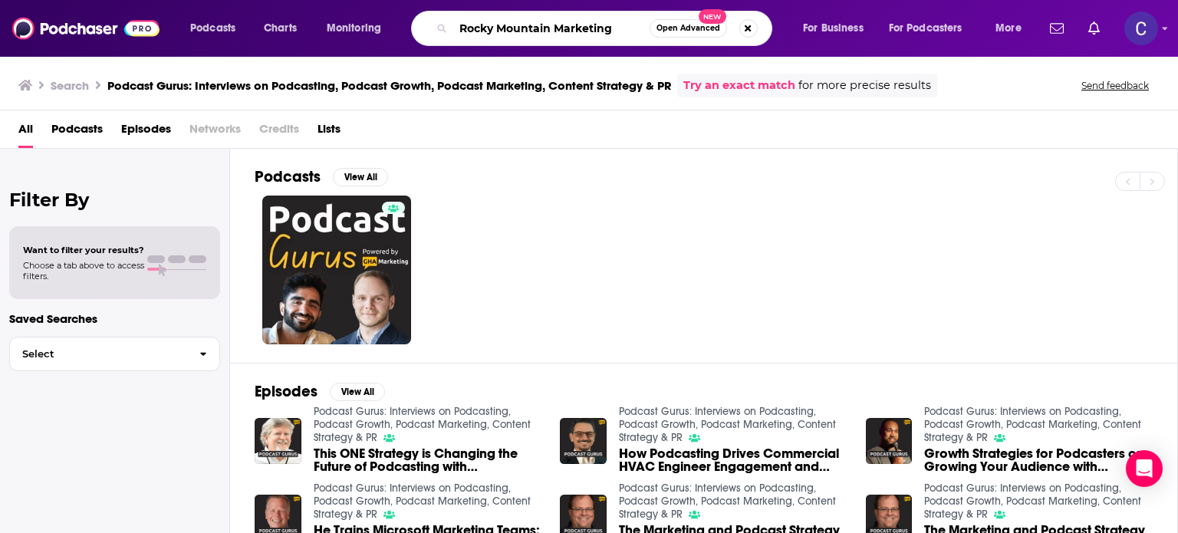
type input "Rocky Mountain Marketing"
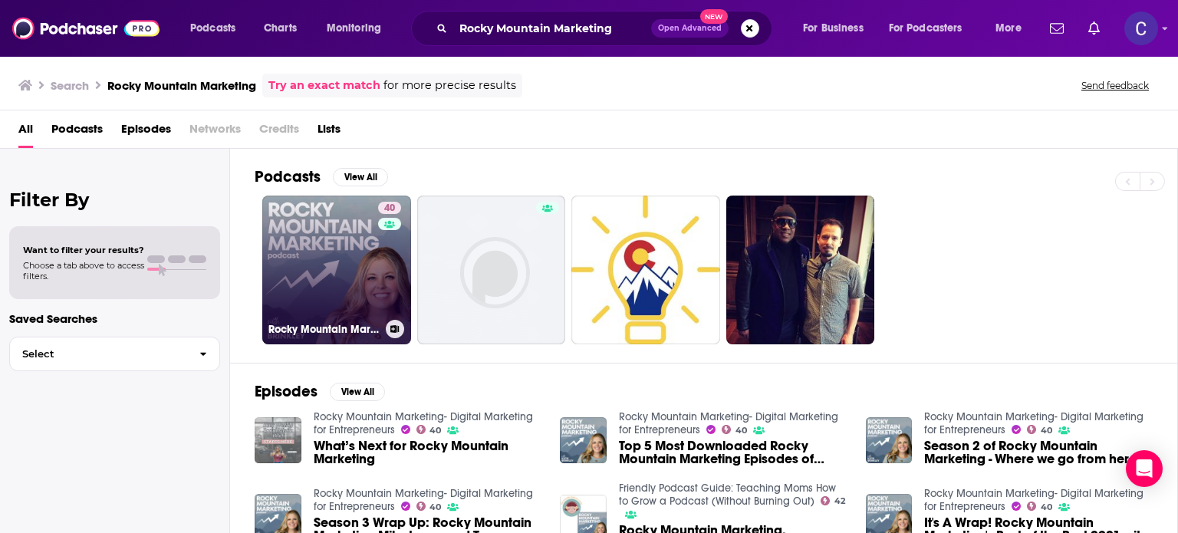
click at [314, 291] on link "40 Rocky Mountain Marketing- Digital Marketing for Entrepreneurs" at bounding box center [336, 270] width 149 height 149
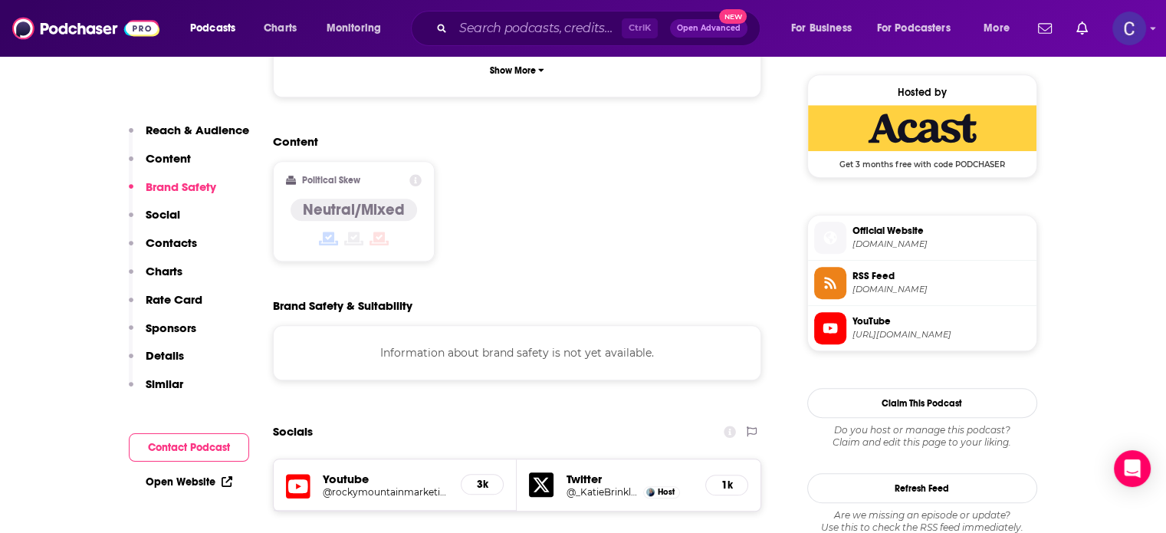
scroll to position [1380, 0]
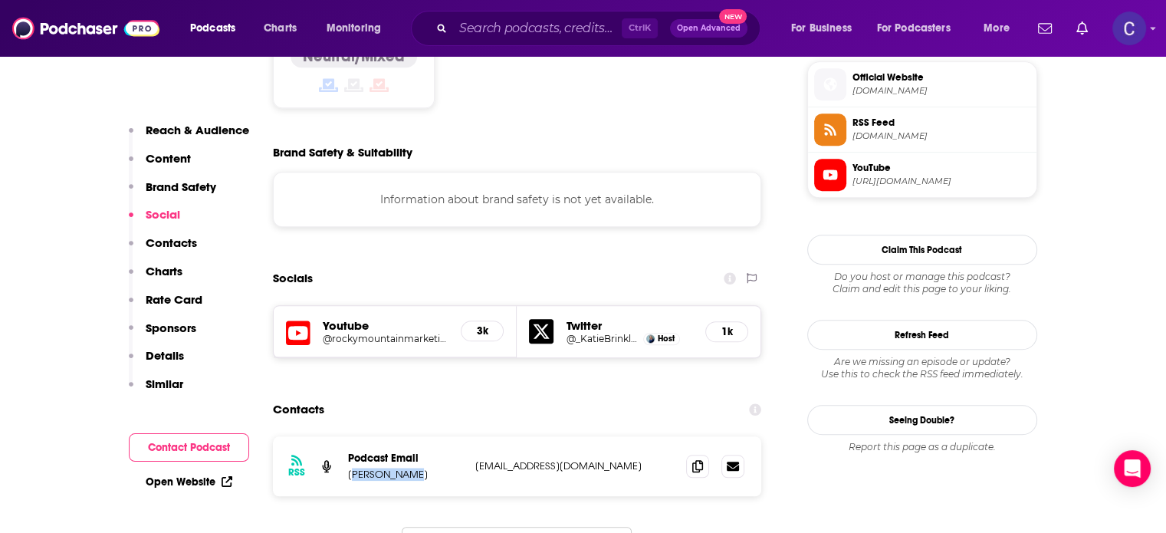
drag, startPoint x: 352, startPoint y: 403, endPoint x: 399, endPoint y: 403, distance: 46.8
click at [399, 468] on p "Katie Brinkley" at bounding box center [405, 474] width 115 height 13
drag, startPoint x: 349, startPoint y: 405, endPoint x: 409, endPoint y: 402, distance: 59.9
click at [409, 468] on p "Katie Brinkley" at bounding box center [405, 474] width 115 height 13
copy p "Katie Brinkley"
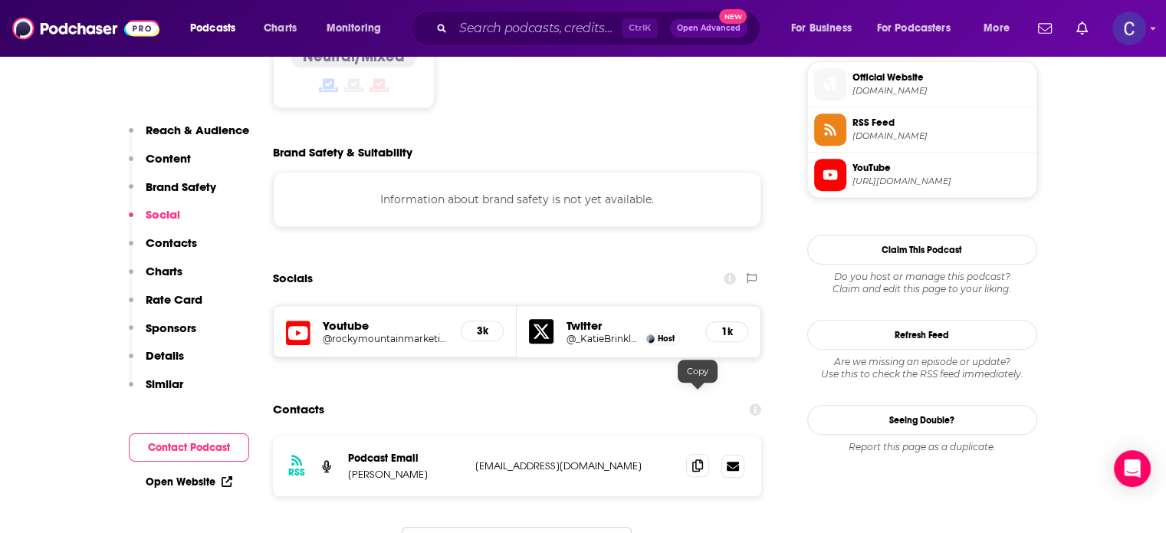
click at [703, 454] on span at bounding box center [697, 465] width 23 height 23
click at [473, 29] on input "Search podcasts, credits, & more..." at bounding box center [537, 28] width 169 height 25
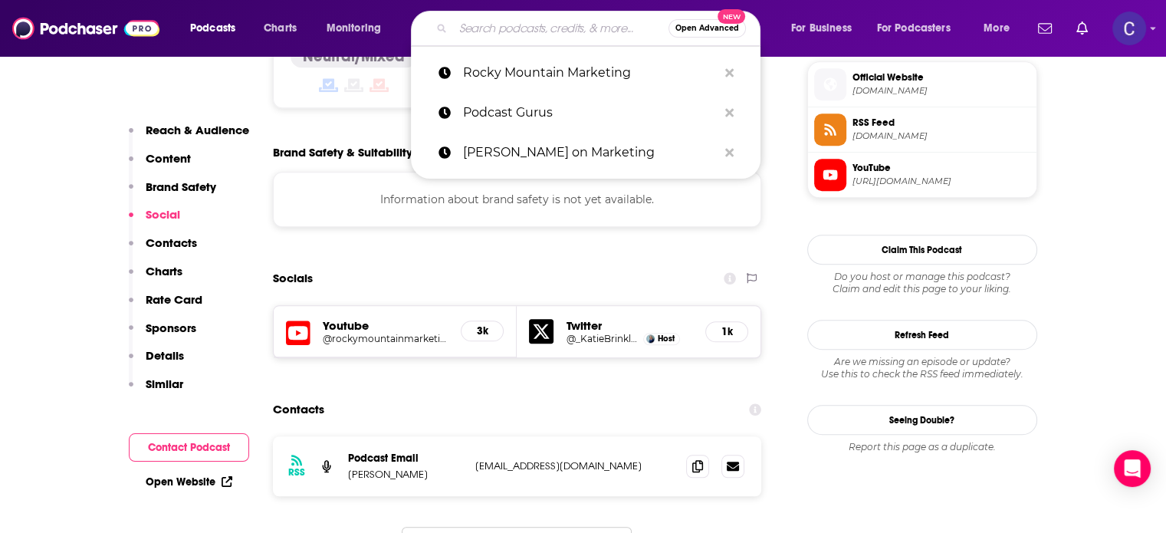
paste input "Making Waves at C-Level"
type input "Making Waves at C-Level"
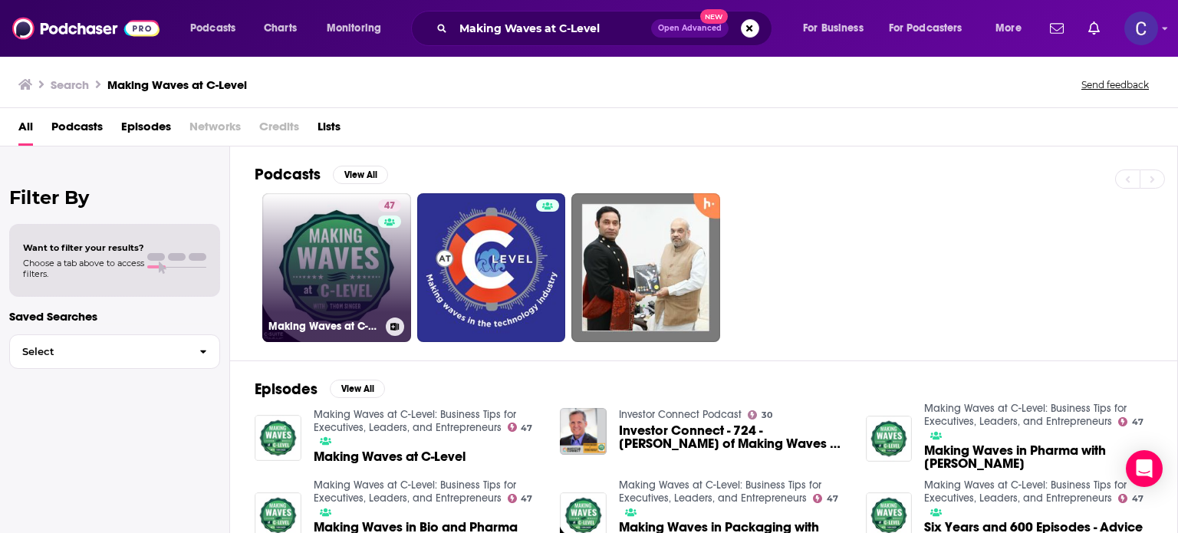
click at [316, 242] on link "47 Making Waves at C-Level: Business Tips for Executives, Leaders, and Entrepre…" at bounding box center [336, 267] width 149 height 149
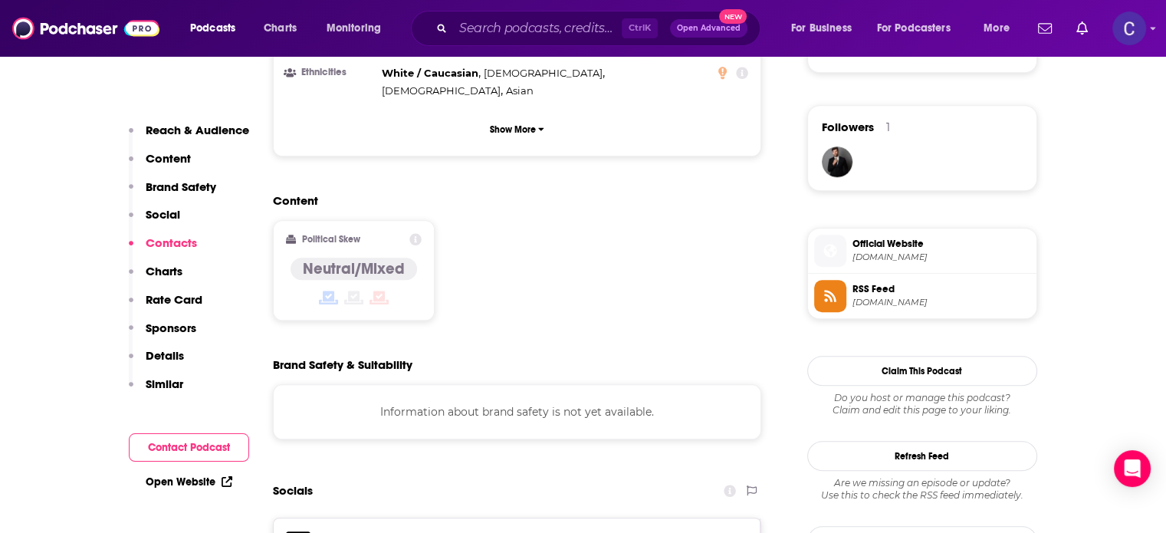
scroll to position [1380, 0]
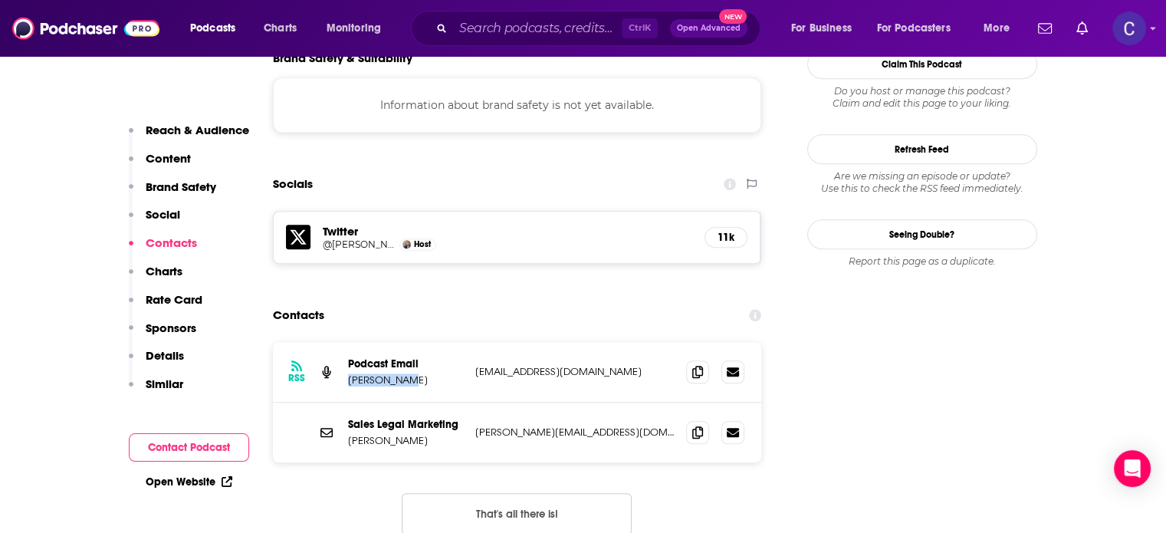
drag, startPoint x: 347, startPoint y: 322, endPoint x: 420, endPoint y: 322, distance: 73.6
click at [420, 373] on p "Thom Singer" at bounding box center [405, 379] width 115 height 13
copy p "Thom Singer"
click at [697, 365] on icon at bounding box center [697, 371] width 11 height 12
